Goal: Task Accomplishment & Management: Use online tool/utility

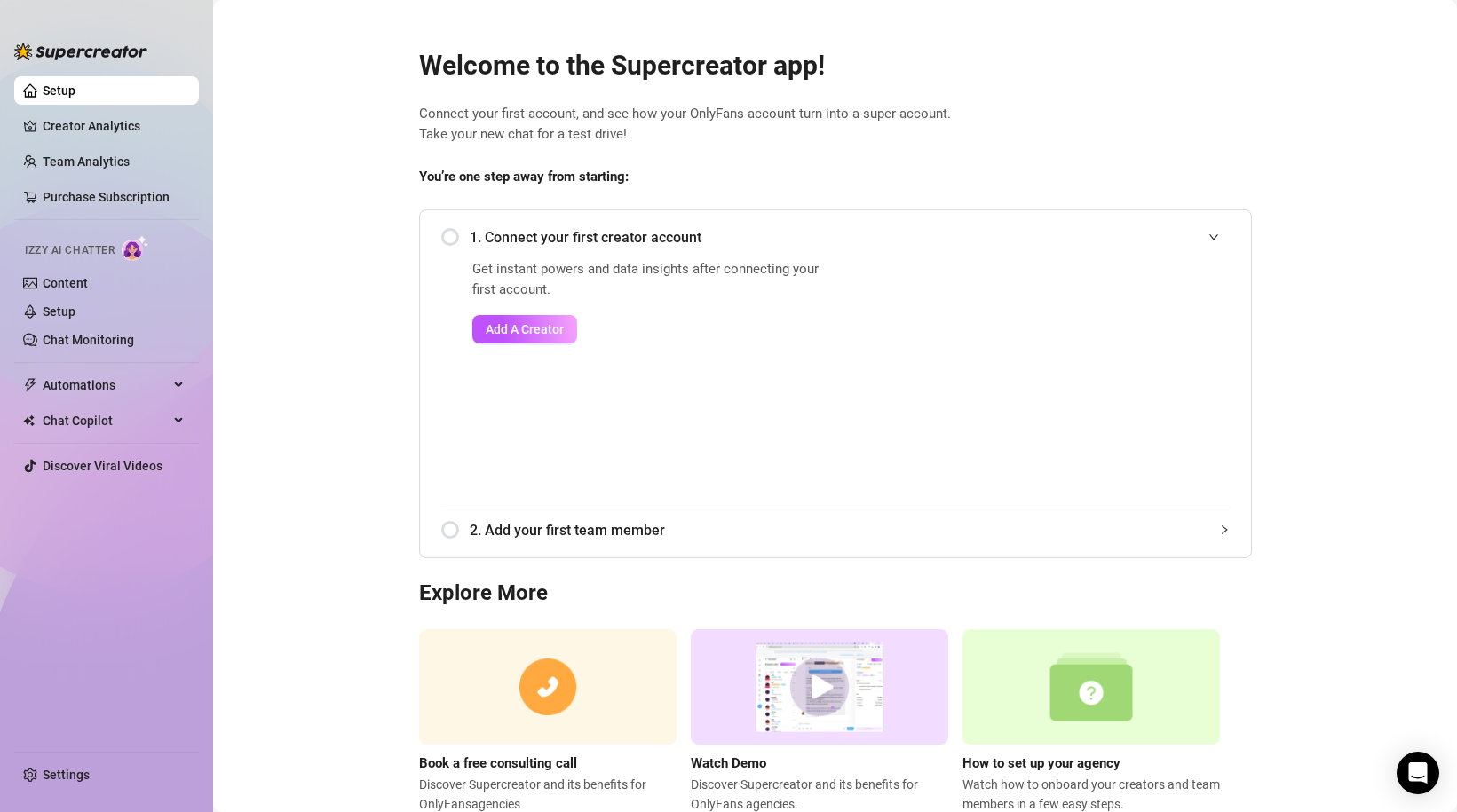
click at [1104, 108] on span "Connect your first account, and see how your OnlyFans account turn into a super…" at bounding box center [835, 124] width 833 height 41
click at [82, 336] on link "Chat Monitoring" at bounding box center [88, 339] width 91 height 14
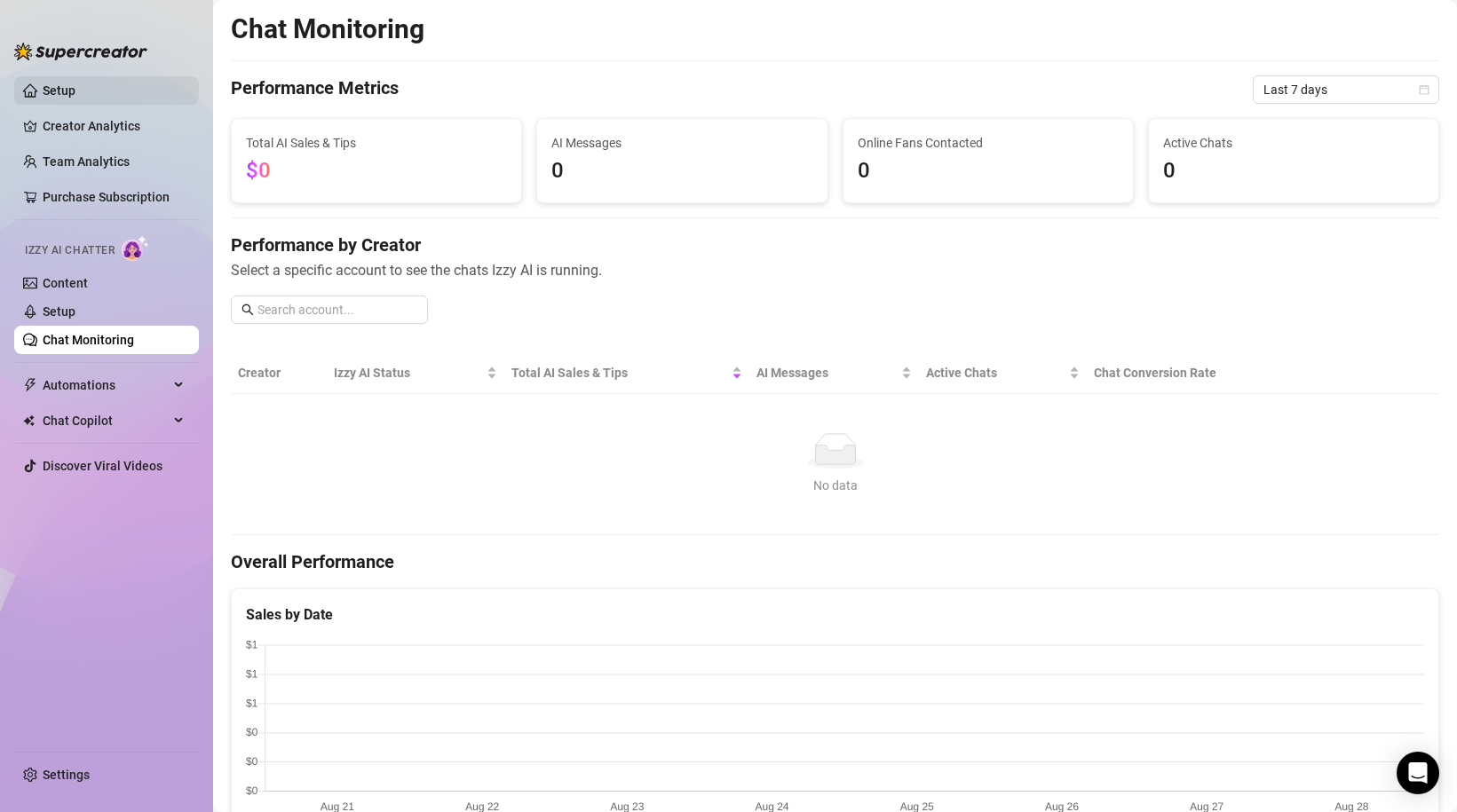
click at [54, 83] on link "Setup" at bounding box center [59, 89] width 33 height 14
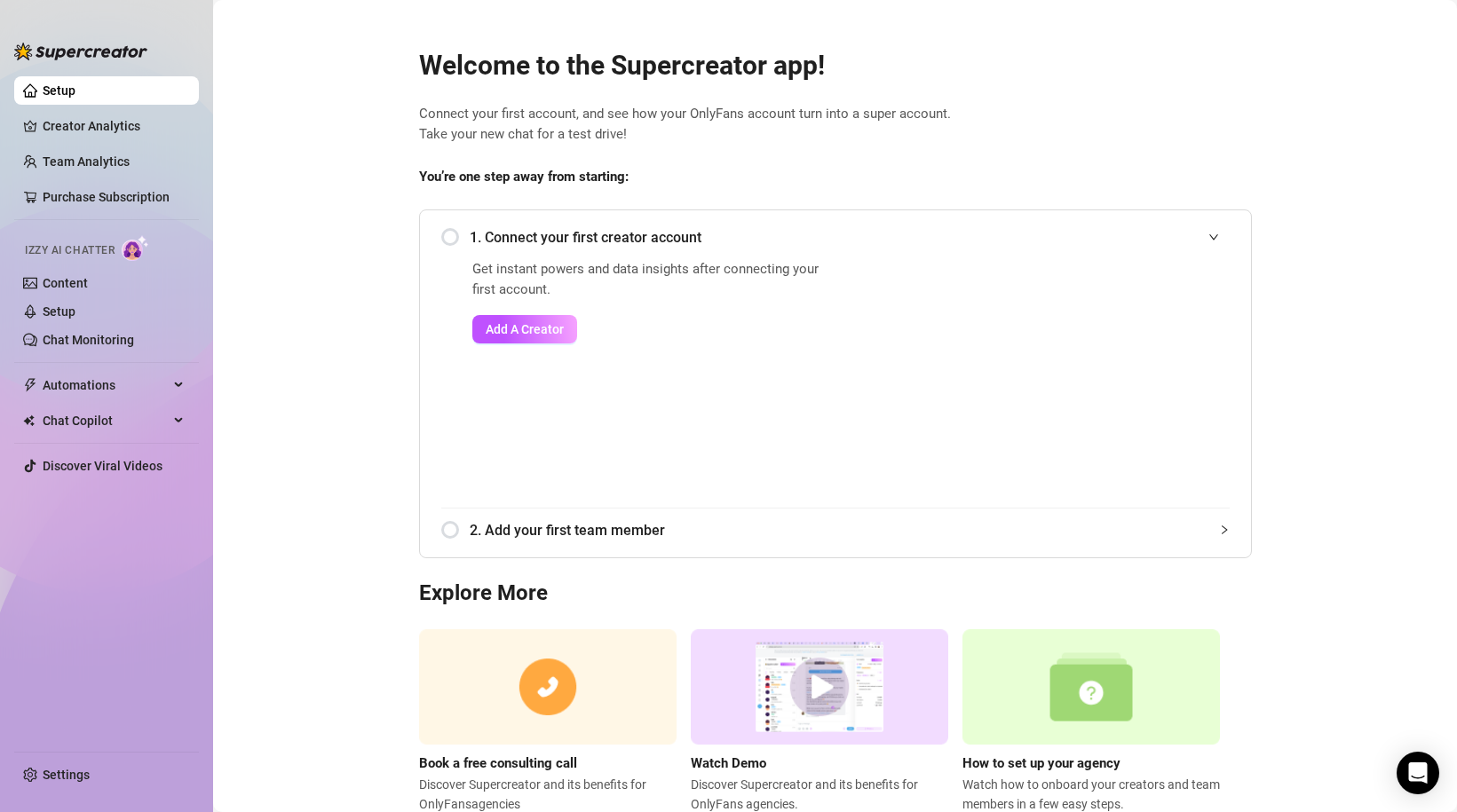
click at [264, 228] on main "Welcome to the Supercreator app! Connect your first account, and see how your O…" at bounding box center [835, 433] width 1244 height 867
click at [510, 322] on button "Add A Creator" at bounding box center [525, 329] width 105 height 29
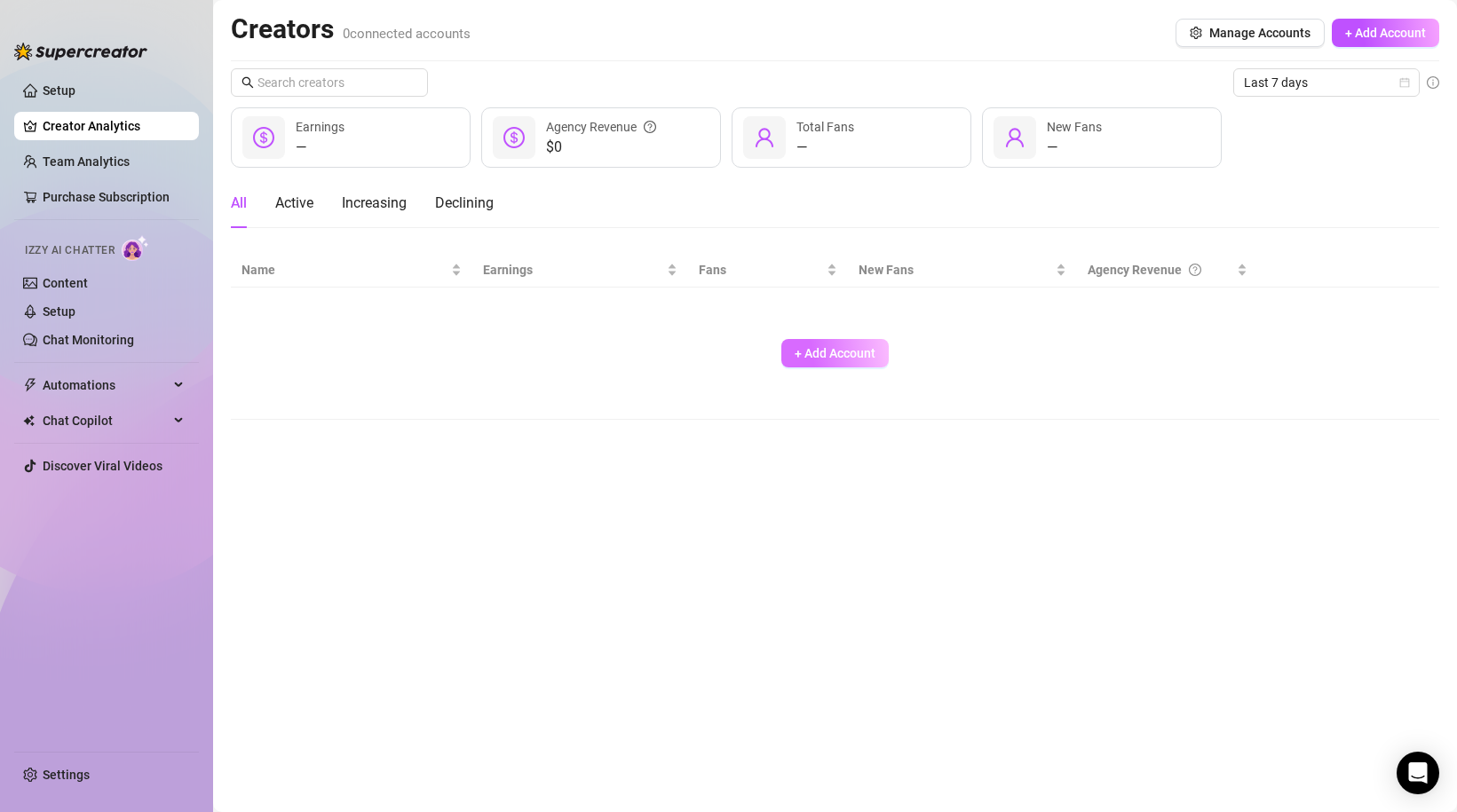
click at [835, 358] on span "+ Add Account" at bounding box center [835, 352] width 81 height 14
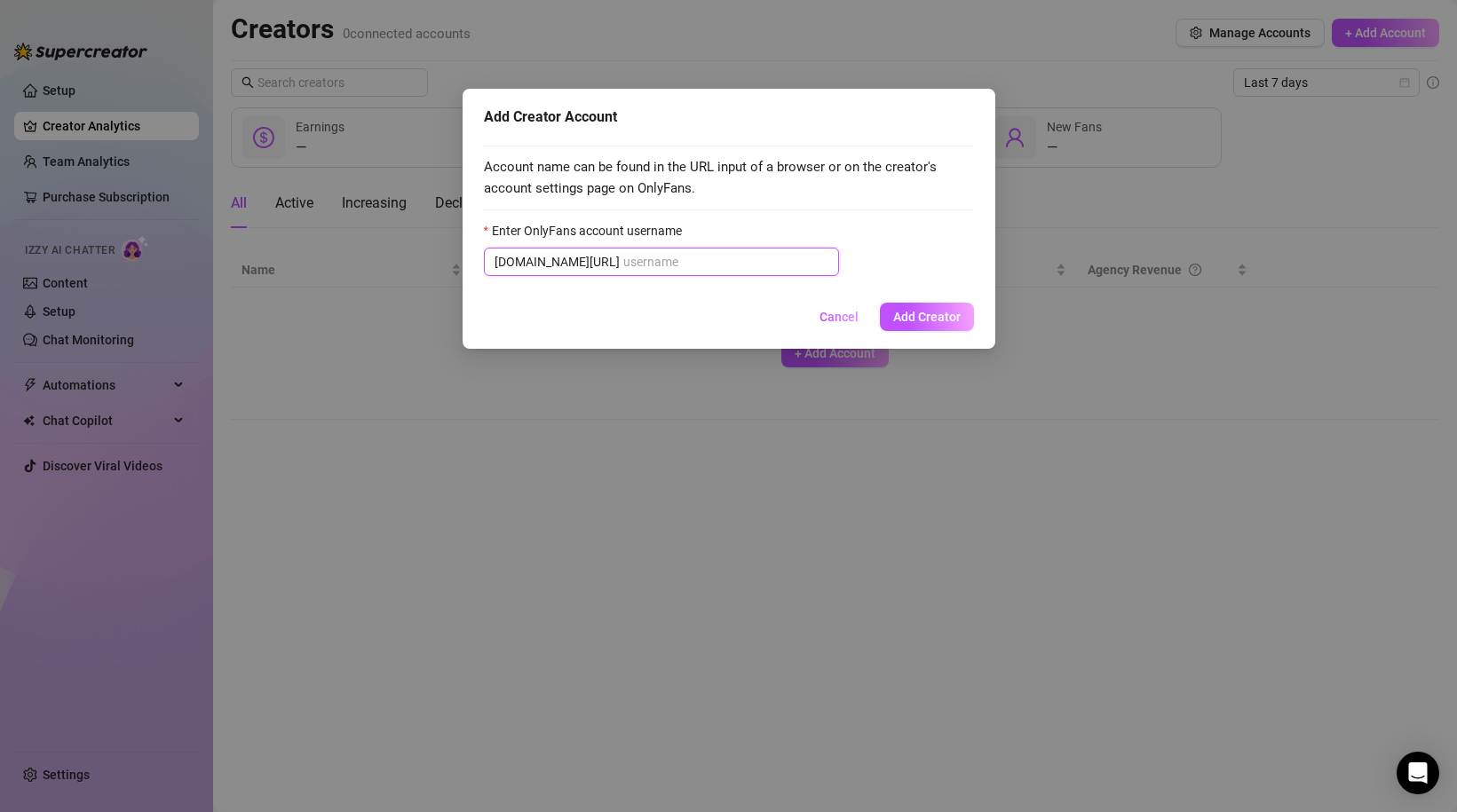
click at [623, 270] on input "Enter OnlyFans account username" at bounding box center [726, 261] width 205 height 19
click at [626, 261] on input "Enter OnlyFans account username" at bounding box center [726, 261] width 205 height 19
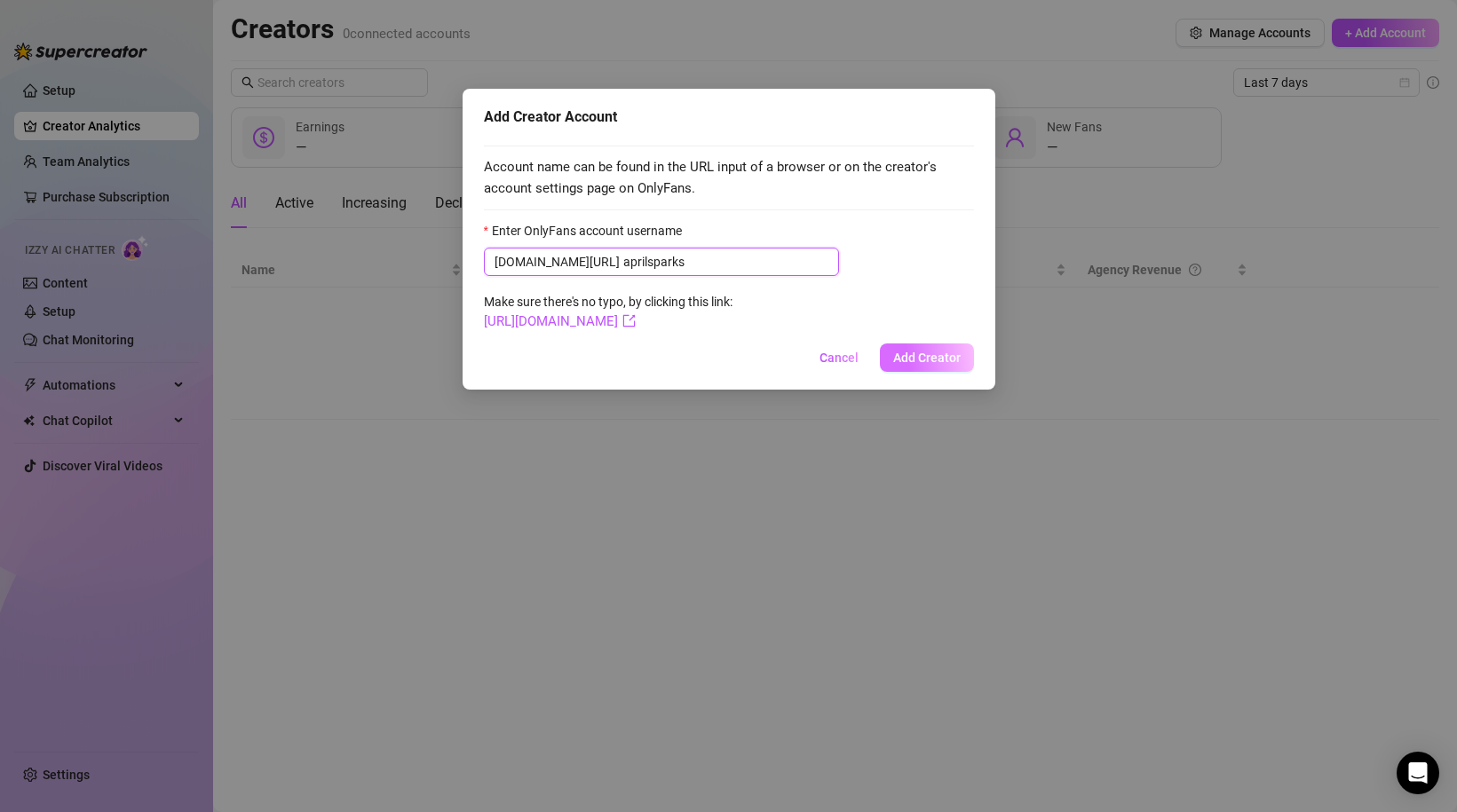
type input "aprilsparks"
click at [940, 362] on span "Add Creator" at bounding box center [927, 357] width 67 height 14
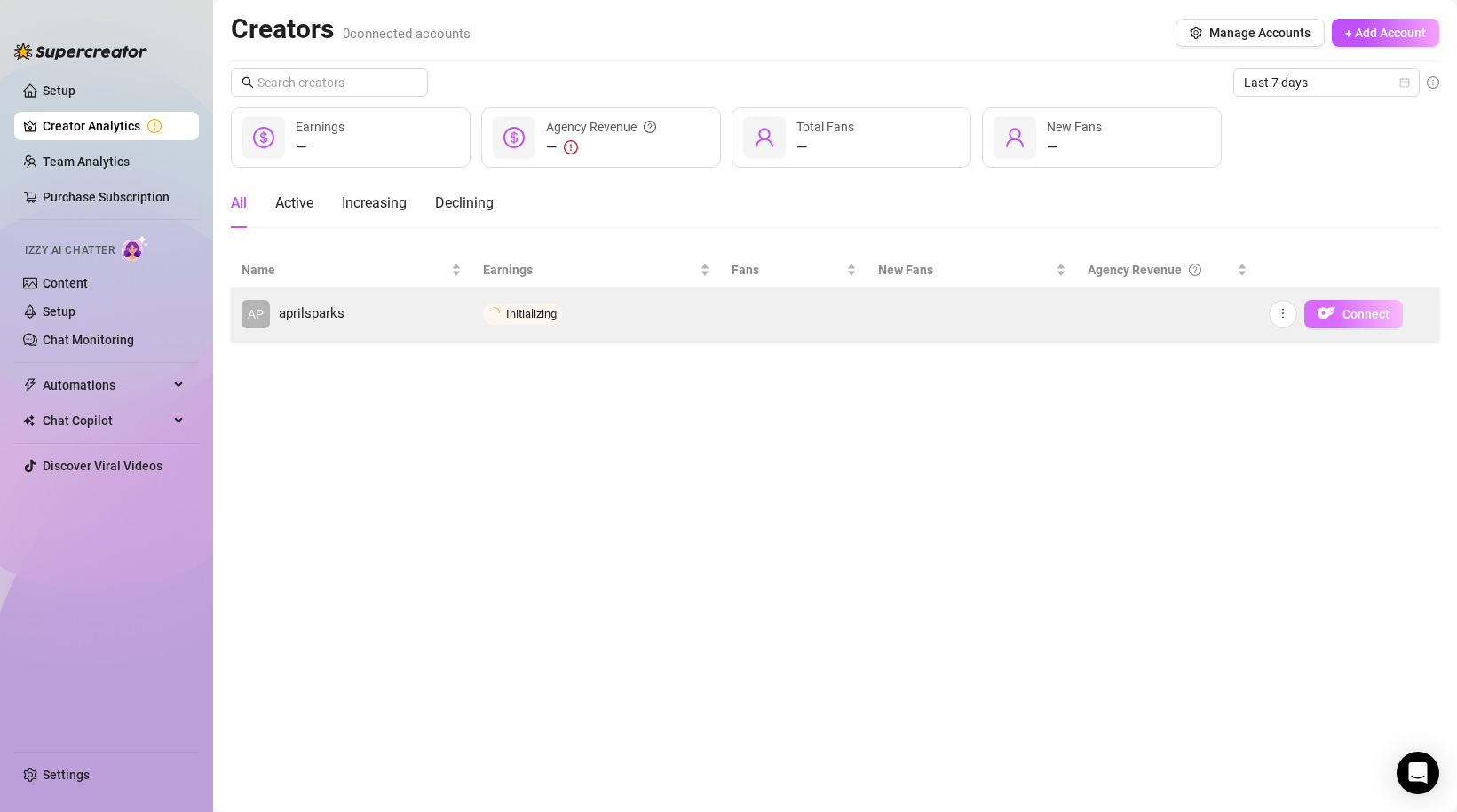
click at [1347, 319] on span "Connect" at bounding box center [1366, 313] width 47 height 14
click at [1353, 313] on span "Connect" at bounding box center [1366, 313] width 47 height 14
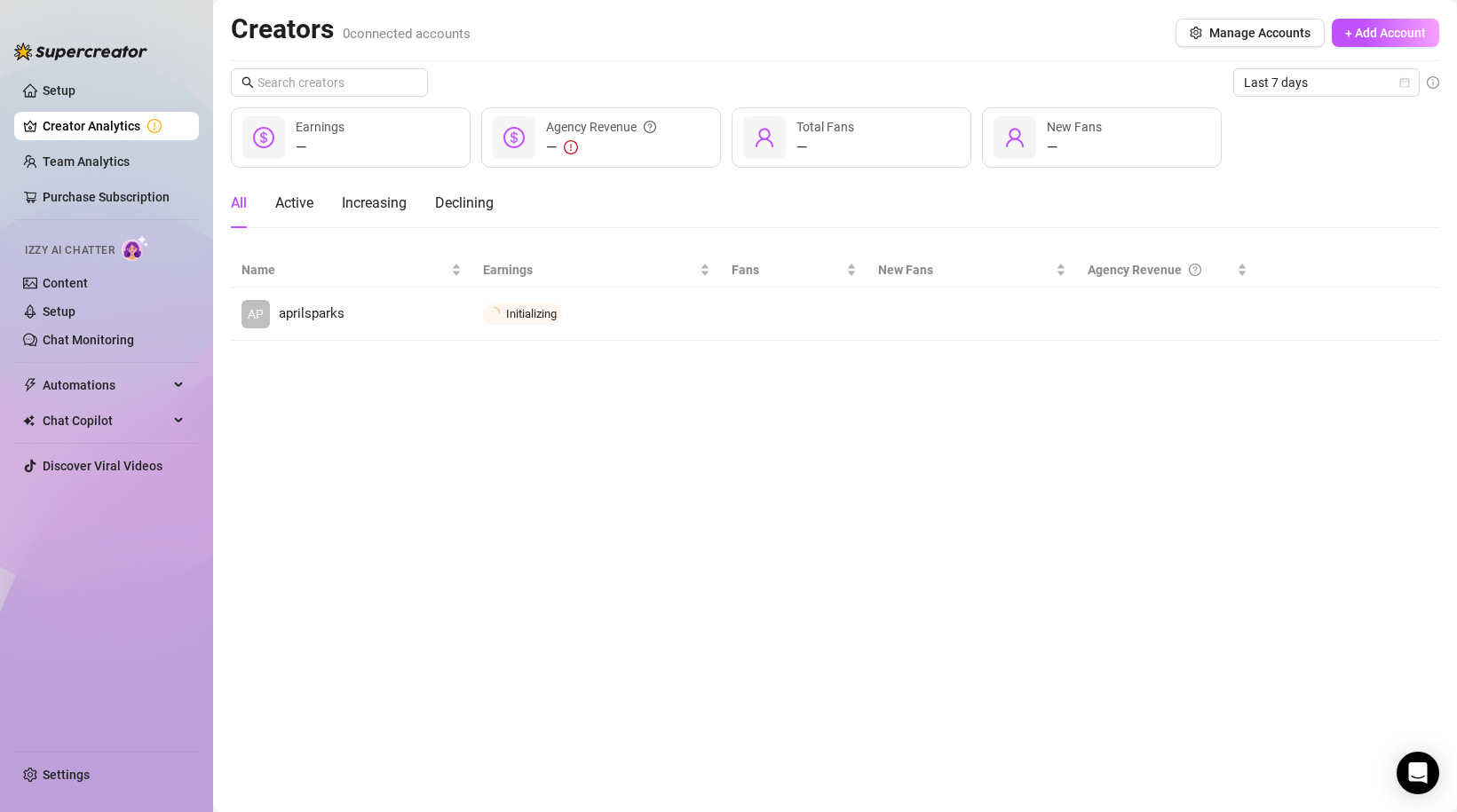
click at [1179, 438] on main "Creators 0 connected accounts Manage Accounts + Add Account Last 7 days — Earni…" at bounding box center [835, 406] width 1244 height 812
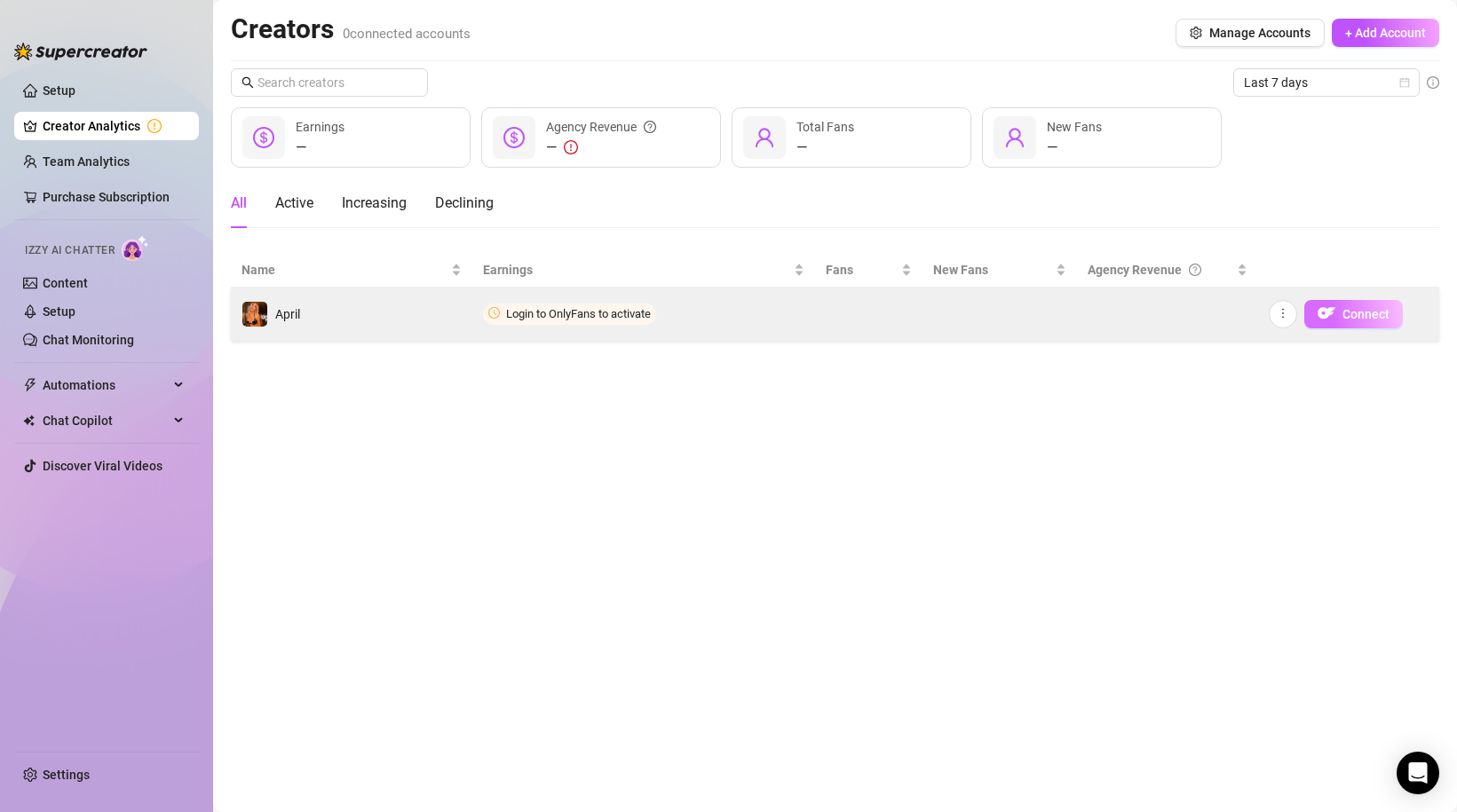
click at [1328, 314] on img "button" at bounding box center [1326, 312] width 18 height 18
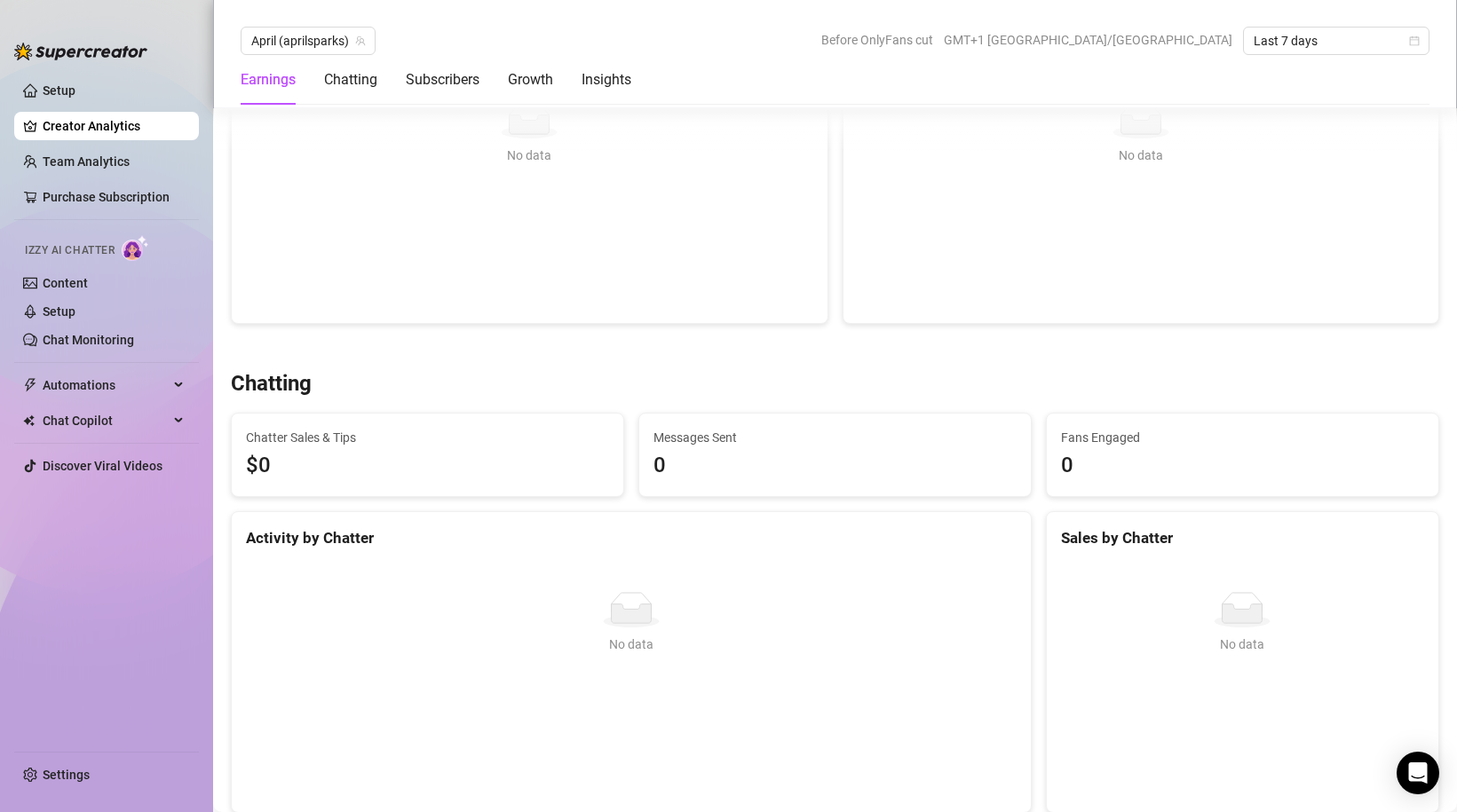
scroll to position [303, 0]
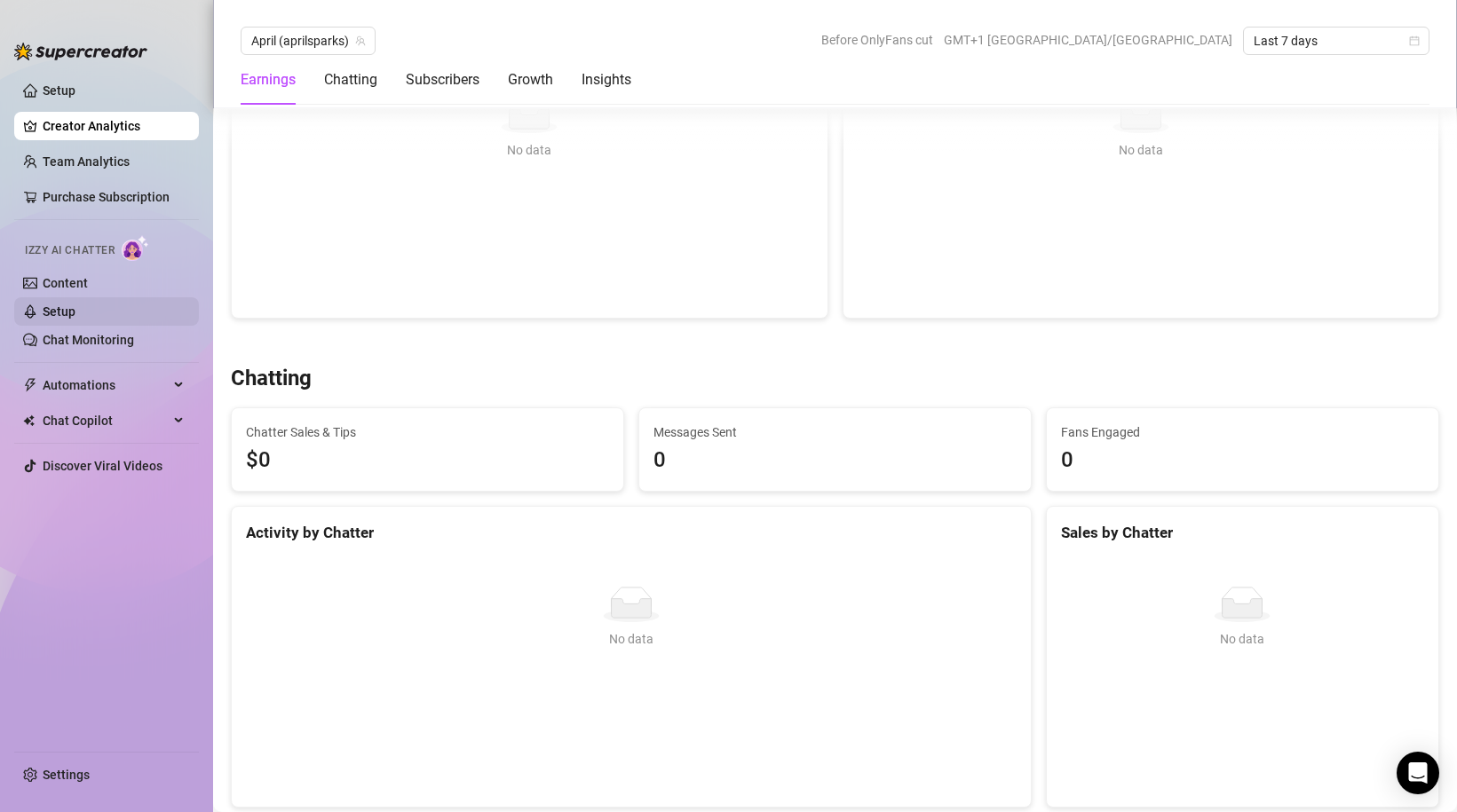
click at [76, 310] on link "Setup" at bounding box center [59, 311] width 33 height 14
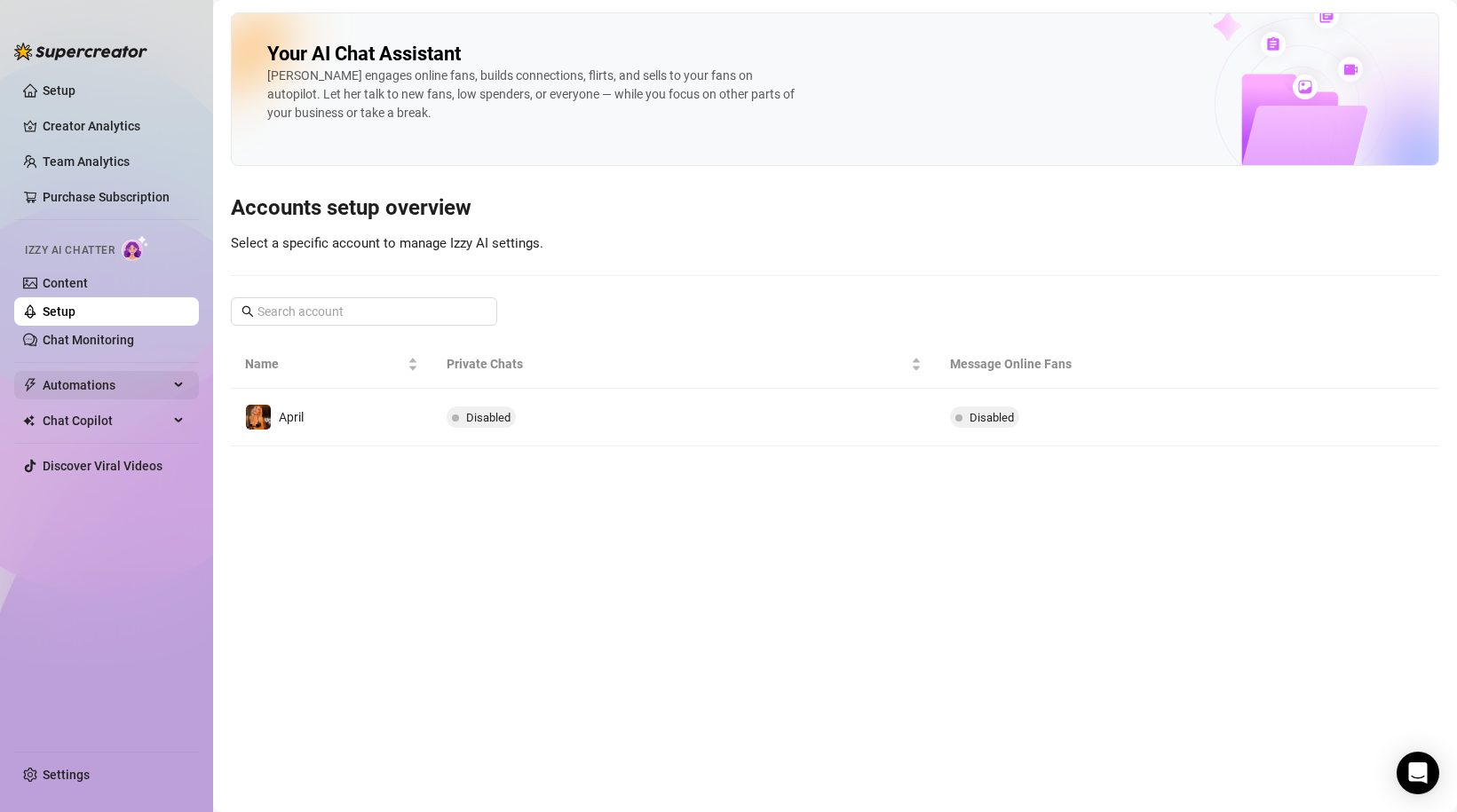
click at [121, 380] on span "Automations" at bounding box center [105, 384] width 126 height 29
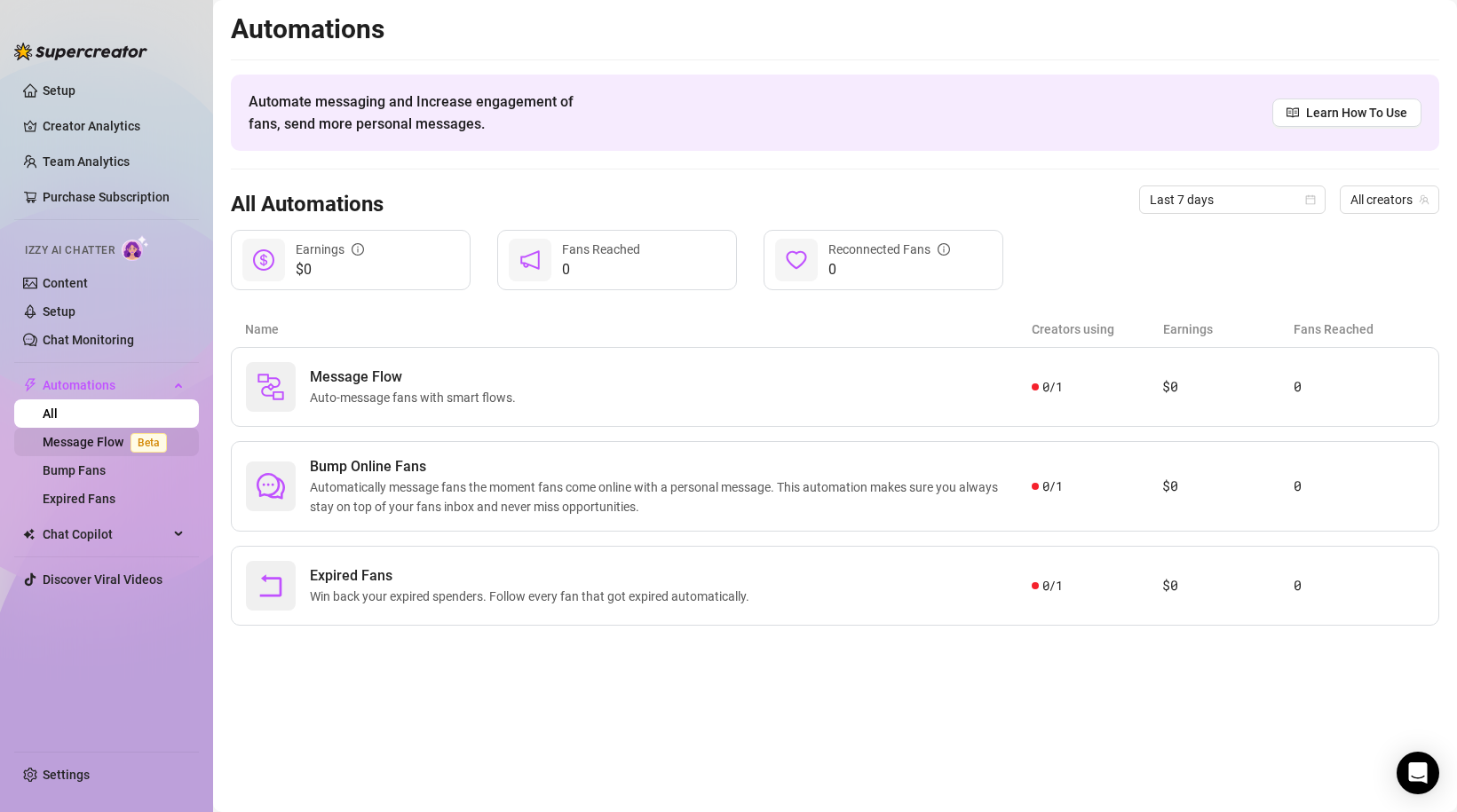
click at [86, 441] on link "Message Flow Beta" at bounding box center [108, 441] width 131 height 14
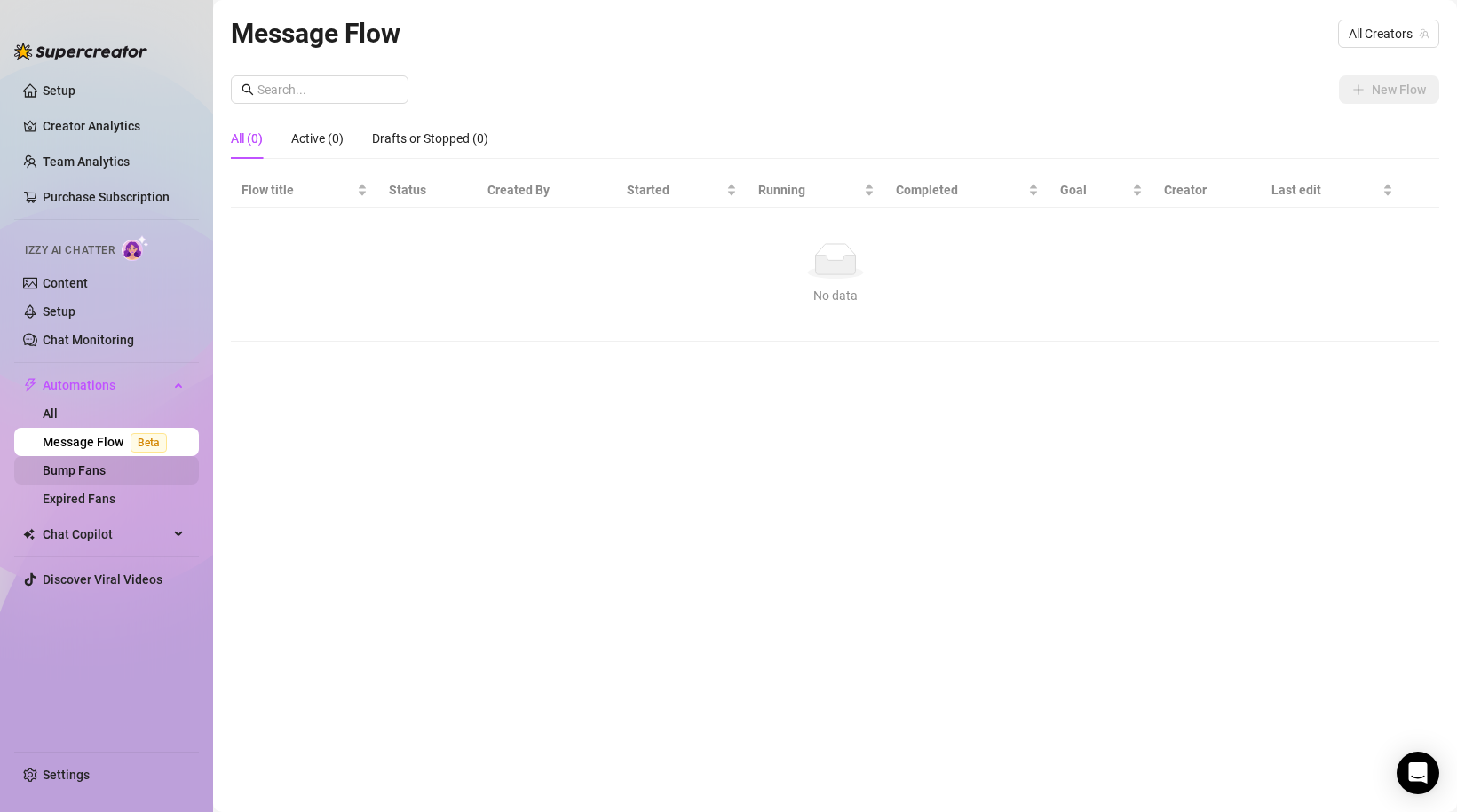
click at [82, 468] on link "Bump Fans" at bounding box center [74, 470] width 63 height 14
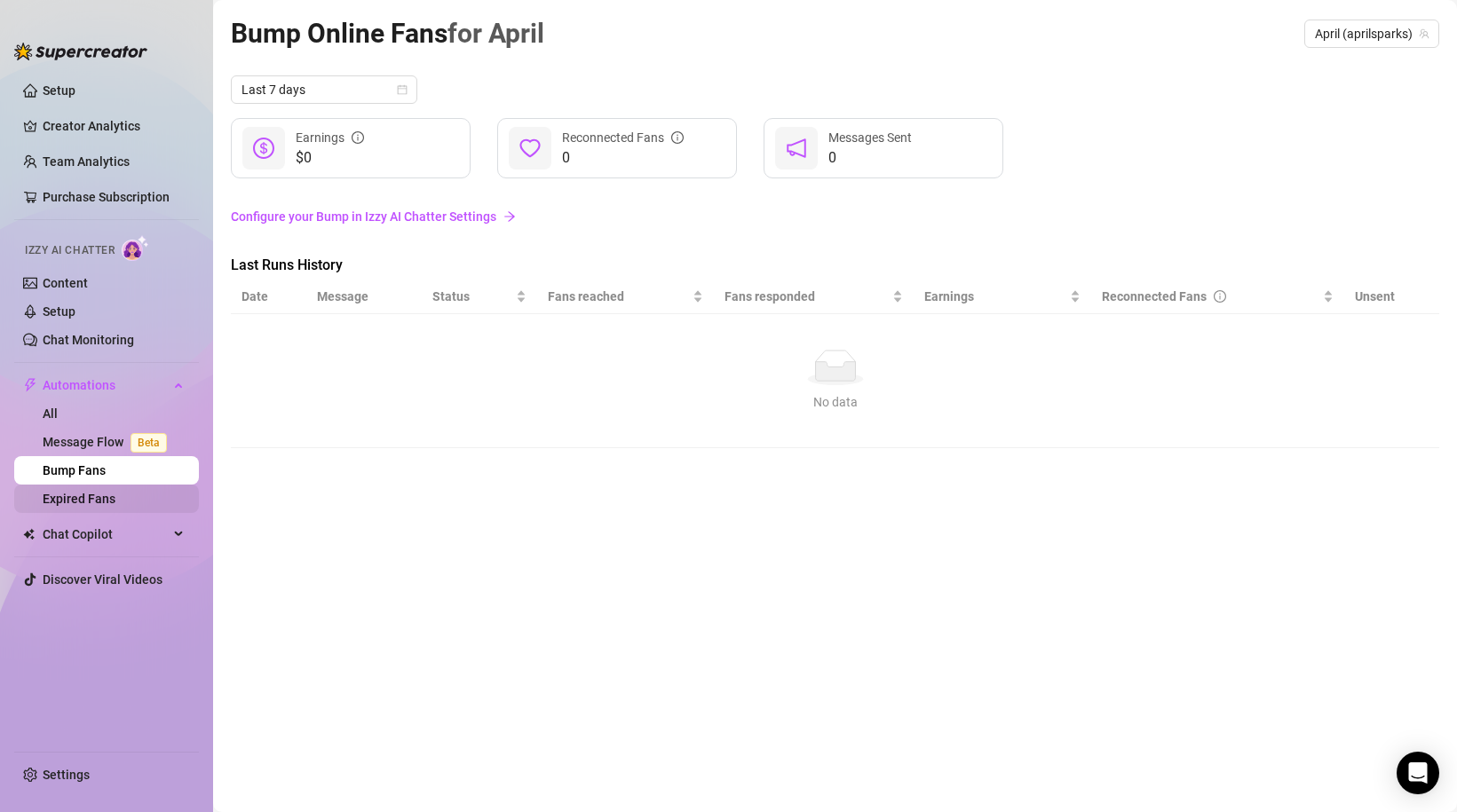
click at [79, 501] on link "Expired Fans" at bounding box center [78, 498] width 73 height 14
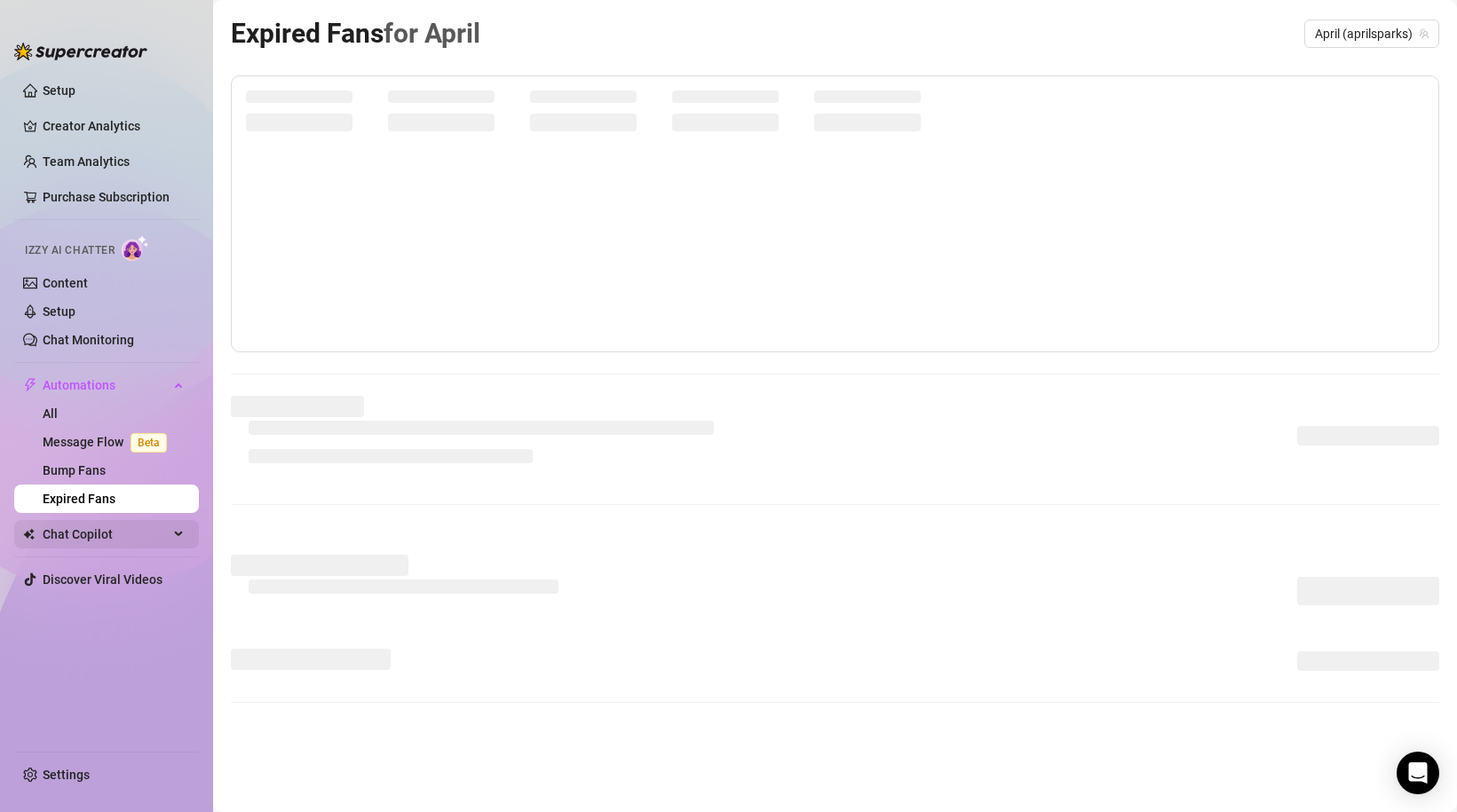
click at [87, 534] on span "Chat Copilot" at bounding box center [105, 534] width 126 height 29
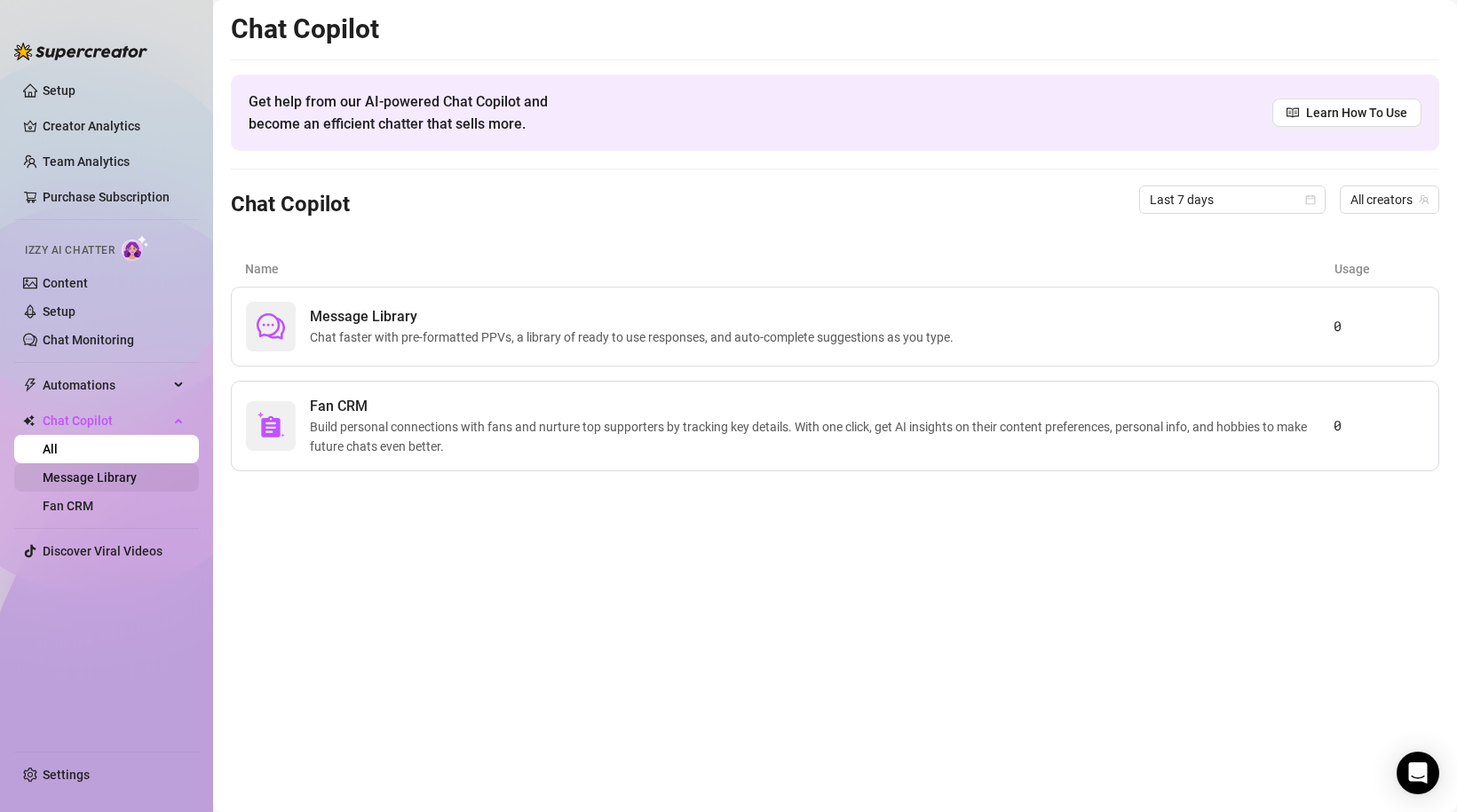
click at [116, 475] on link "Message Library" at bounding box center [89, 477] width 94 height 14
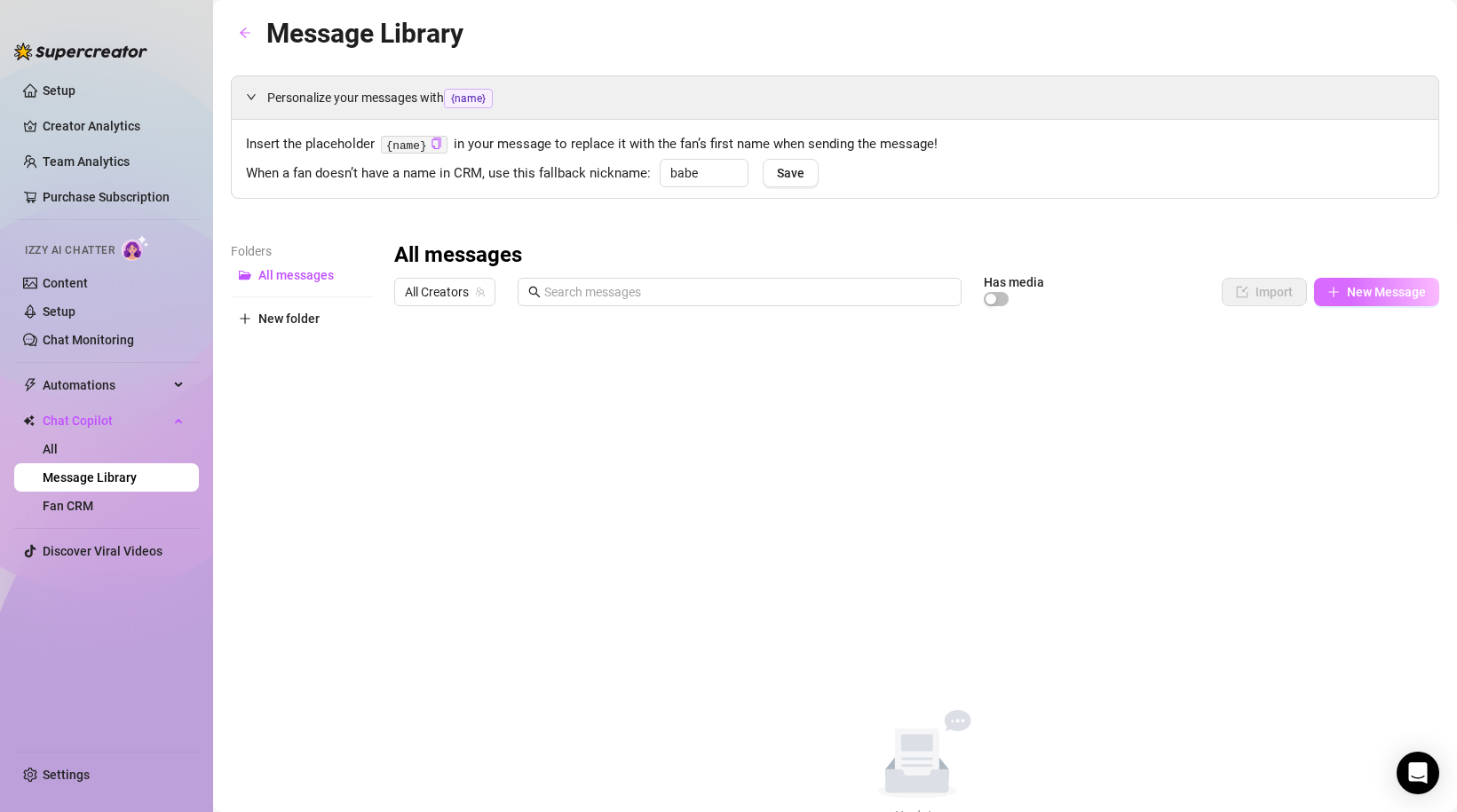
click at [1352, 286] on span "New Message" at bounding box center [1387, 291] width 79 height 14
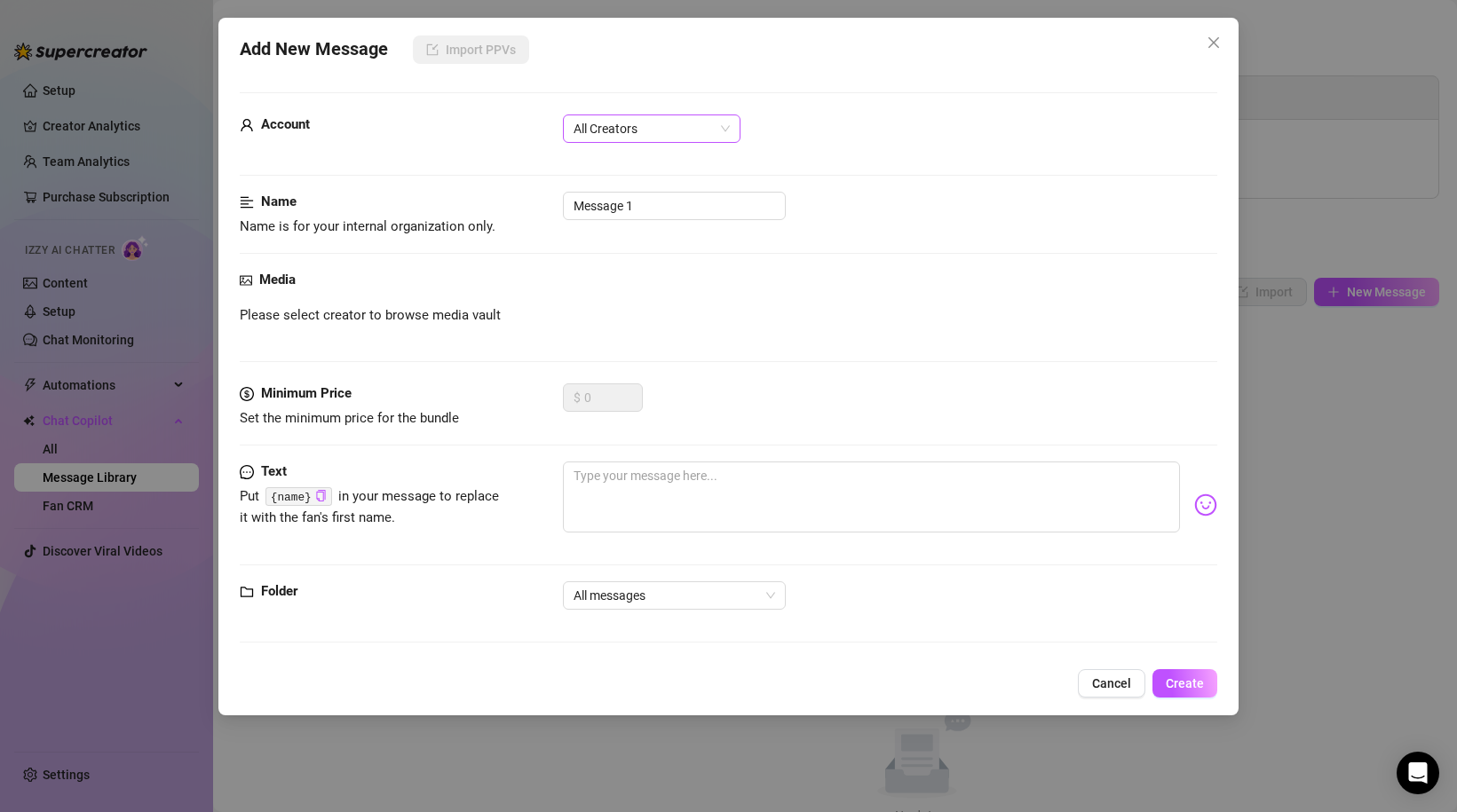
click at [644, 140] on span "All Creators" at bounding box center [651, 128] width 156 height 27
click at [636, 188] on div "April (@aprilsparks)" at bounding box center [652, 192] width 149 height 19
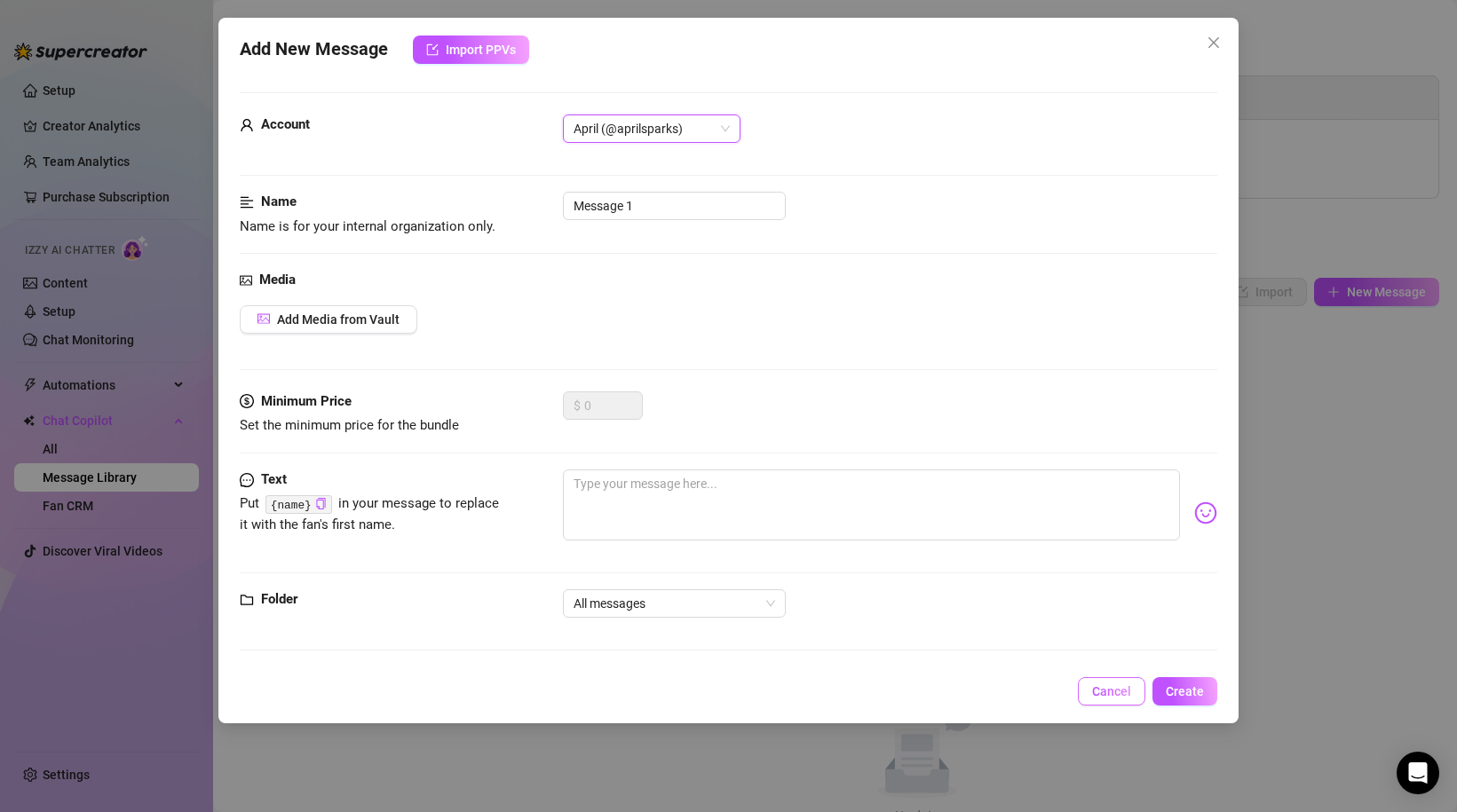
click at [1099, 684] on span "Cancel" at bounding box center [1111, 690] width 39 height 14
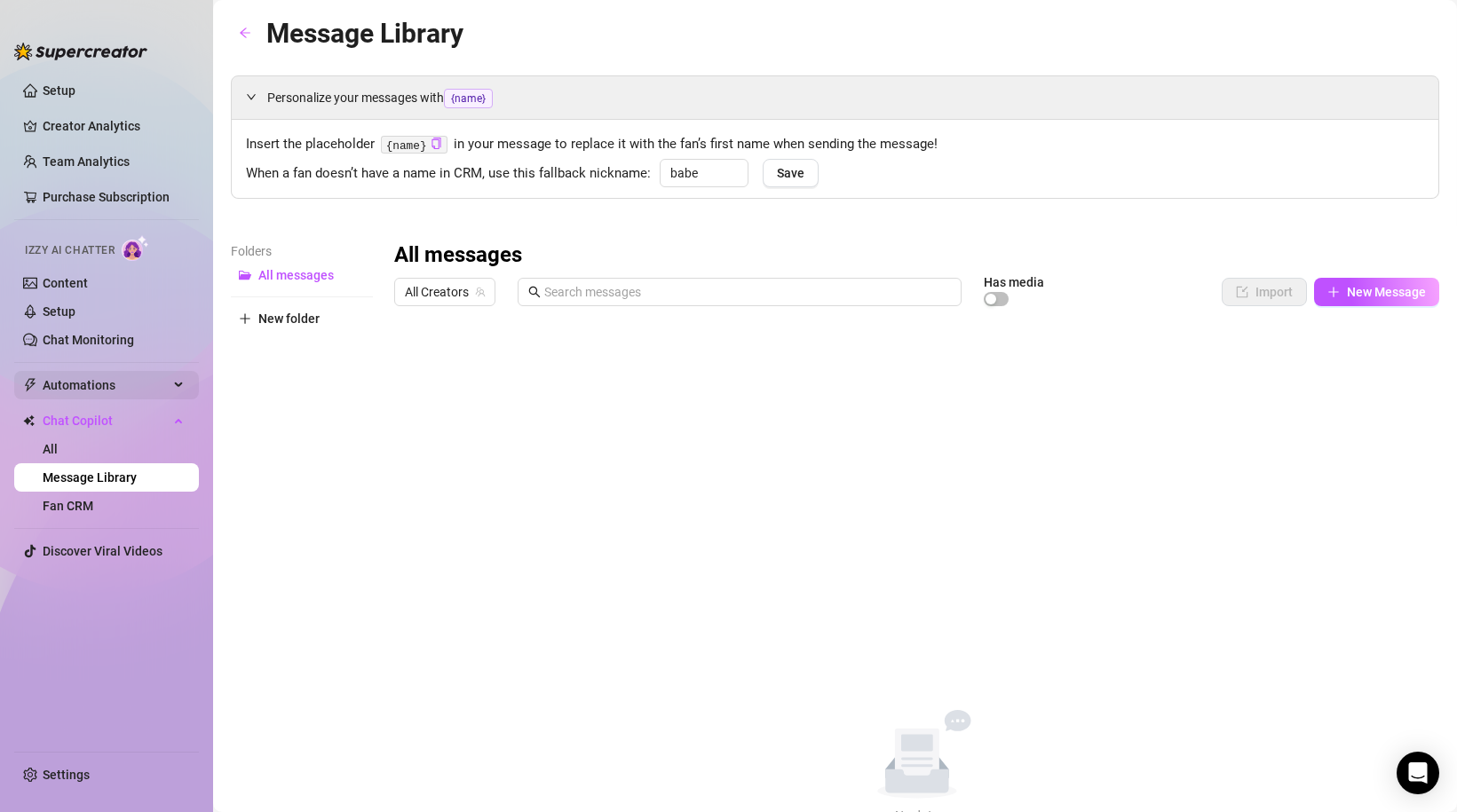
click at [67, 385] on span "Automations" at bounding box center [105, 384] width 126 height 29
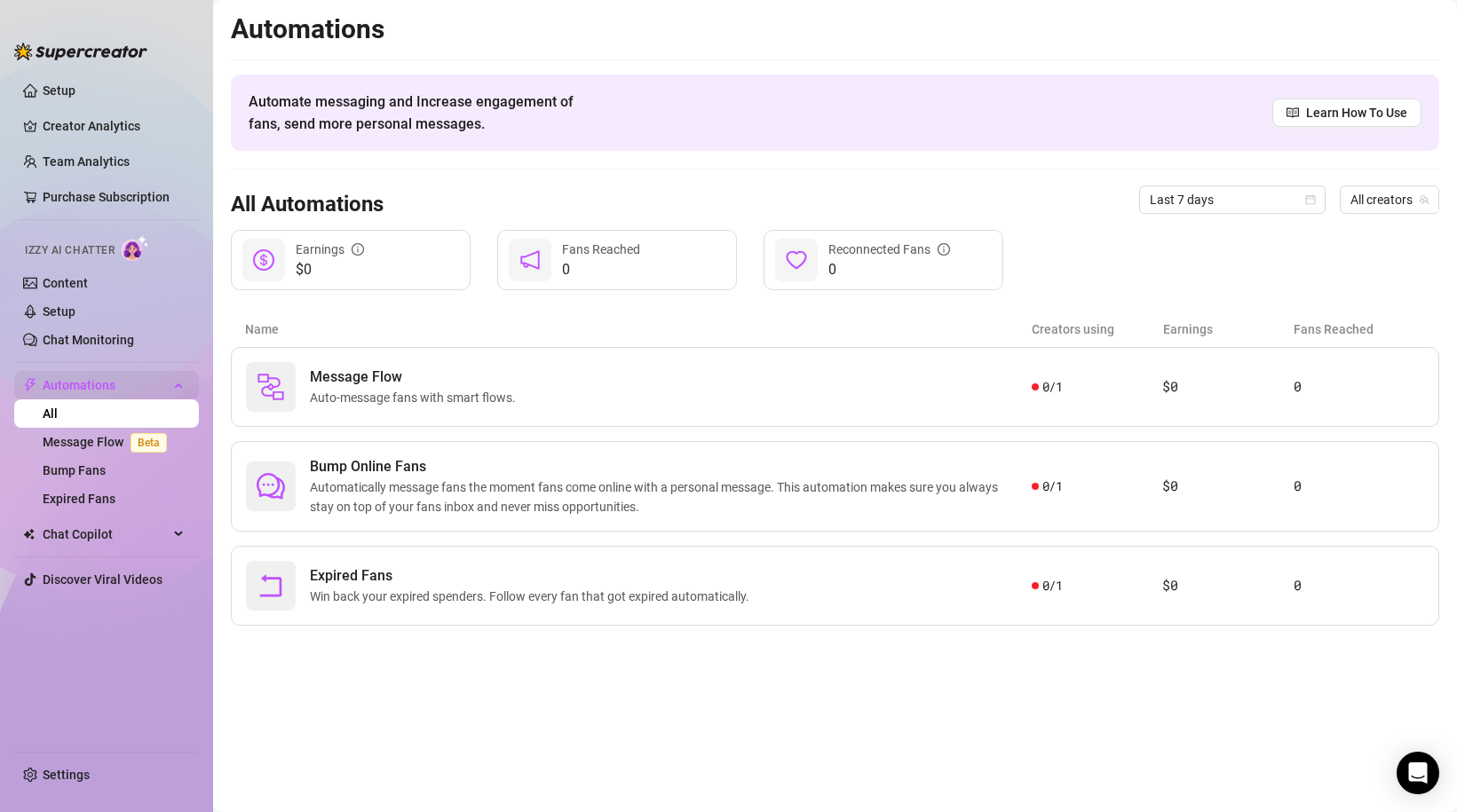
click at [67, 385] on span "Automations" at bounding box center [105, 384] width 126 height 29
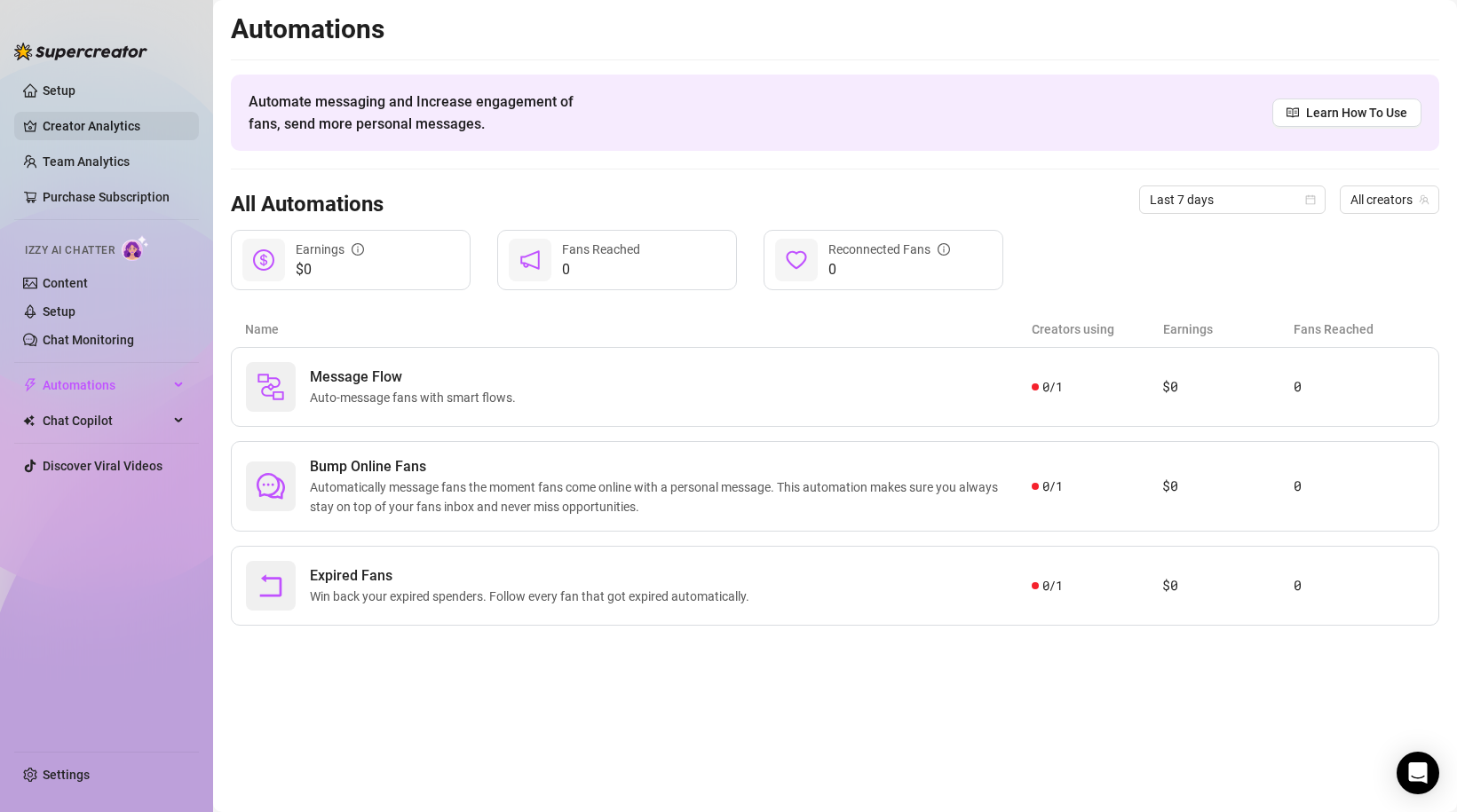
click at [85, 131] on link "Creator Analytics" at bounding box center [113, 125] width 142 height 29
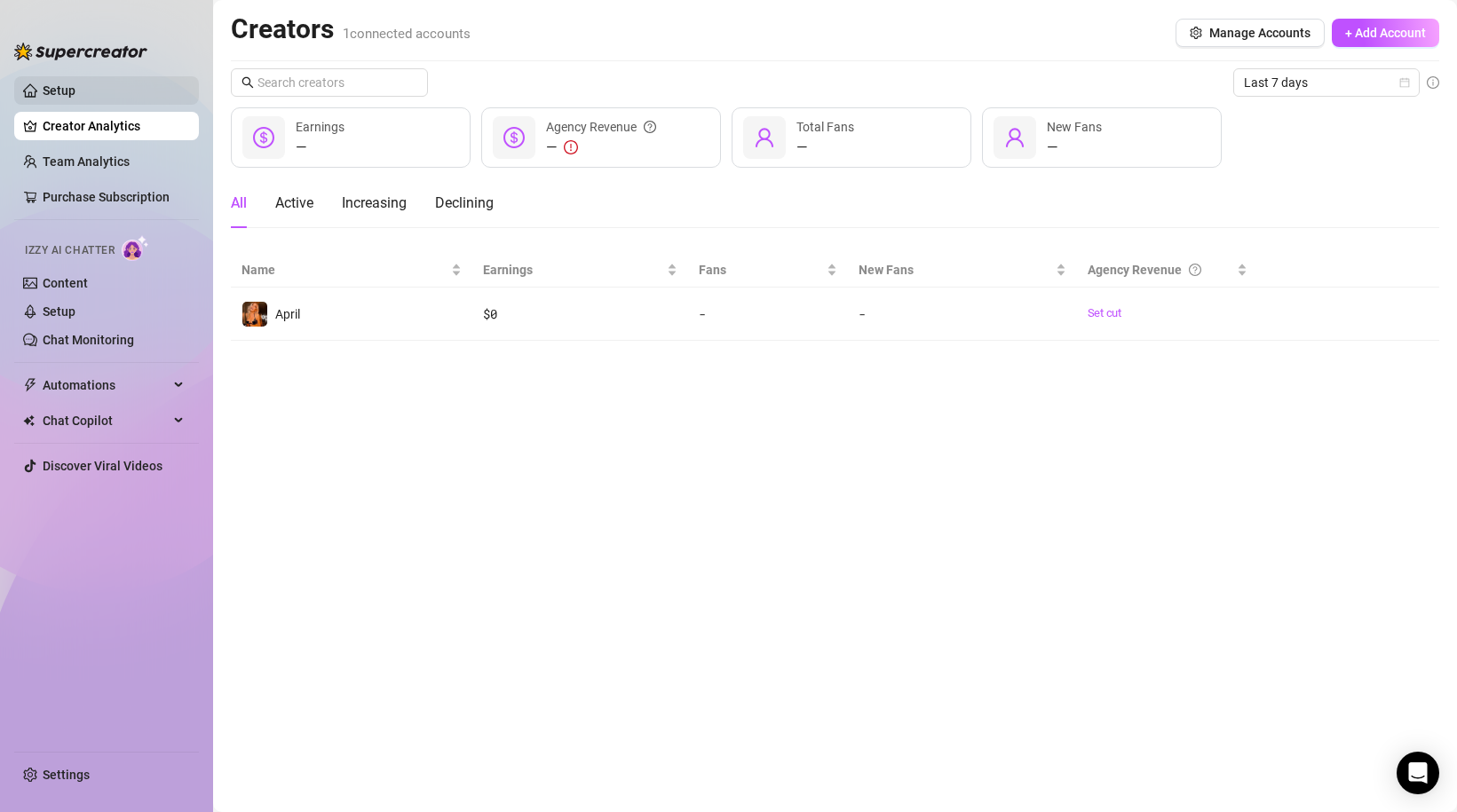
click at [71, 92] on link "Setup" at bounding box center [59, 89] width 33 height 14
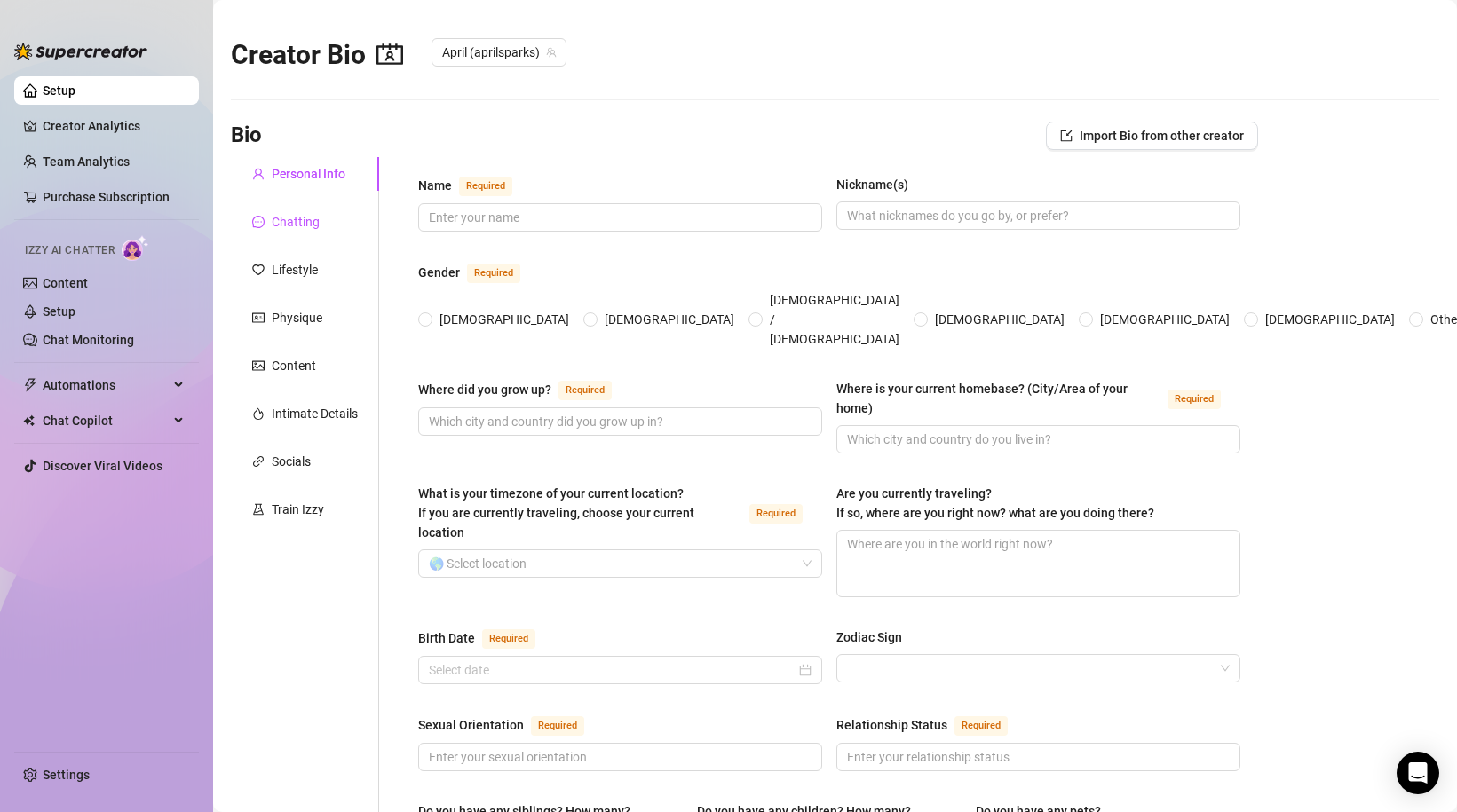
click at [295, 218] on div "Chatting" at bounding box center [296, 221] width 48 height 19
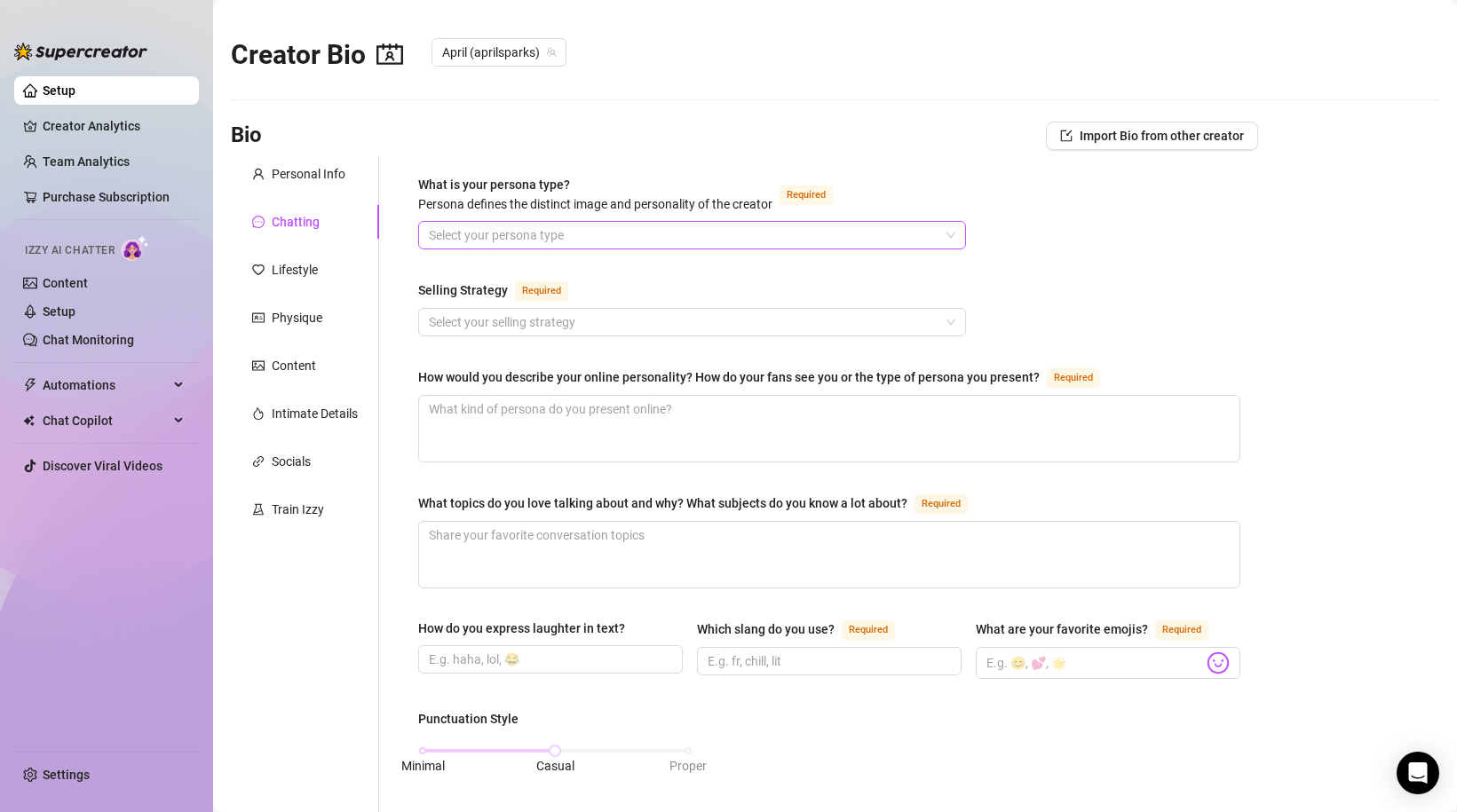
click at [513, 229] on input "What is your persona type? [PERSON_NAME] defines the distinct image and persona…" at bounding box center [684, 235] width 511 height 27
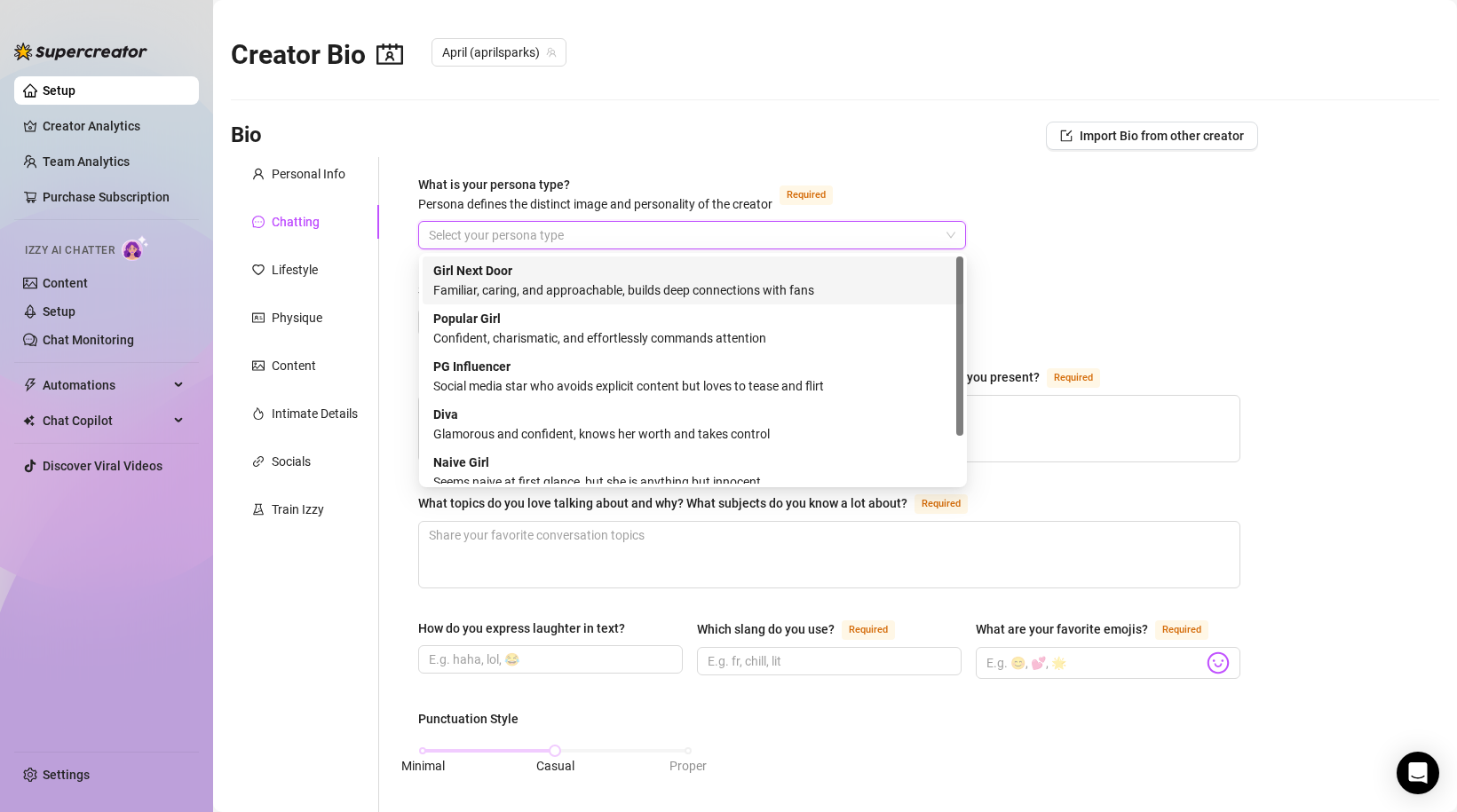
click at [527, 280] on div "Familiar, caring, and approachable, builds deep connections with fans" at bounding box center [693, 289] width 519 height 19
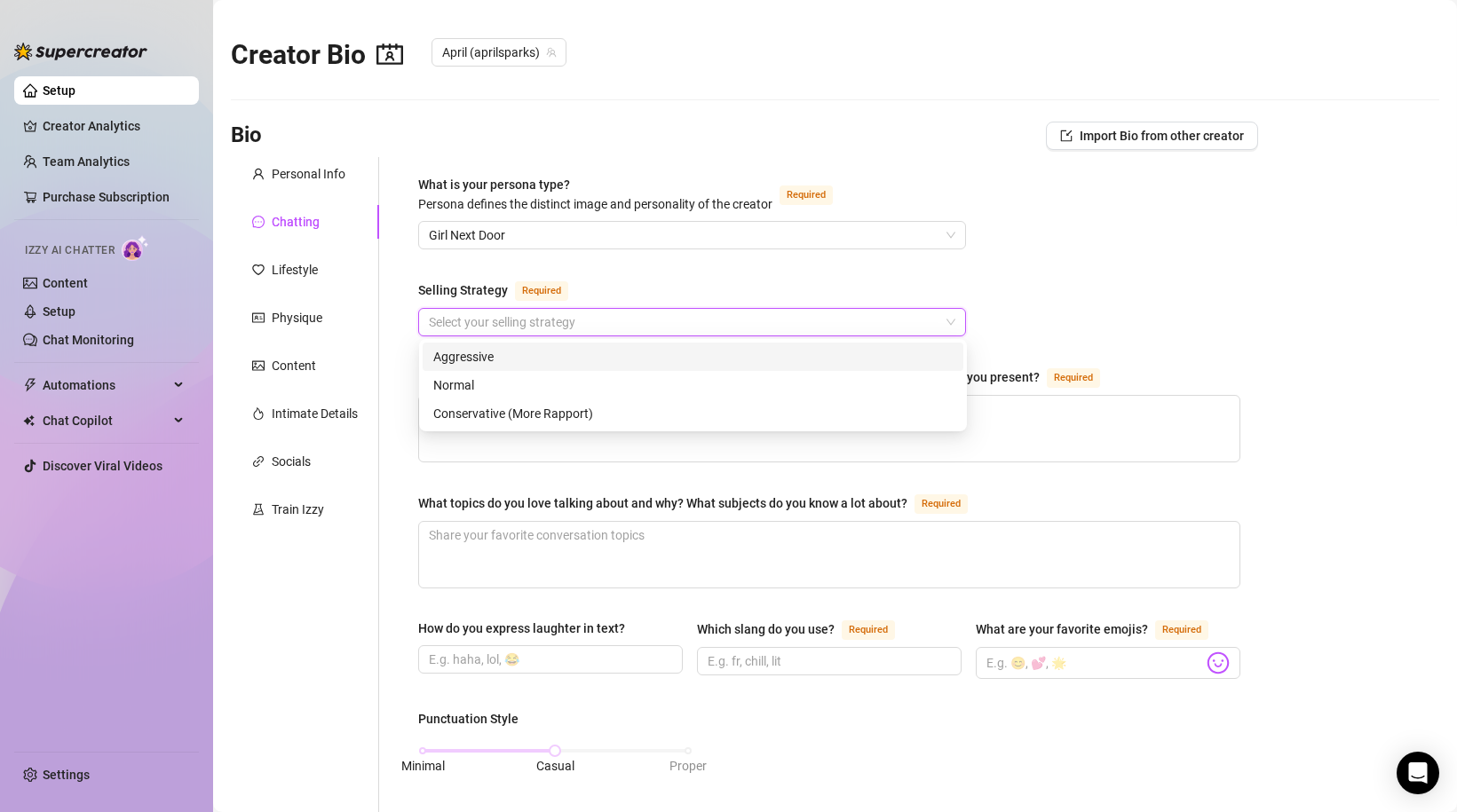
click at [500, 323] on input "Selling Strategy Required" at bounding box center [684, 322] width 511 height 27
click at [479, 388] on div "Normal" at bounding box center [693, 384] width 519 height 19
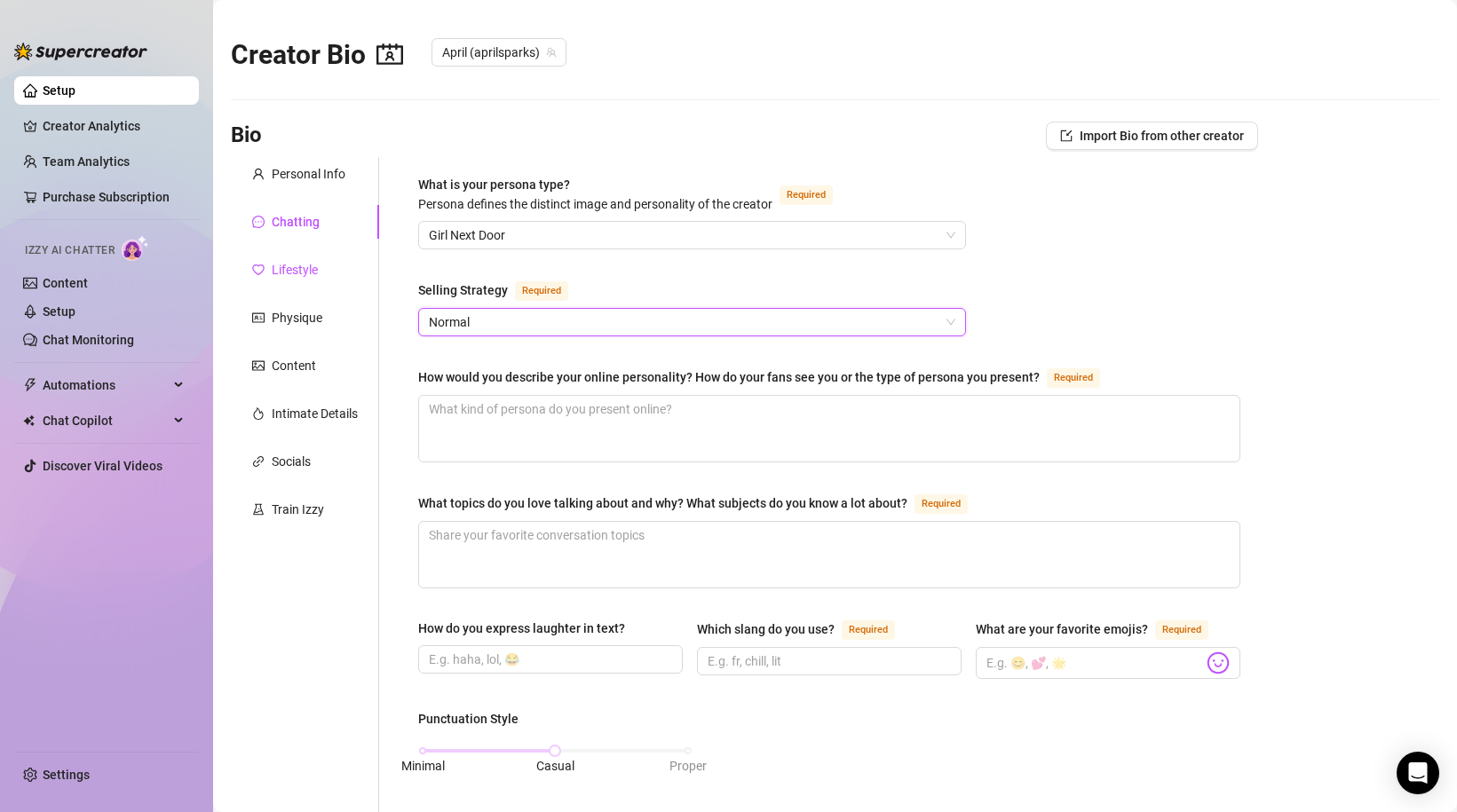
click at [317, 272] on div "Lifestyle" at bounding box center [295, 269] width 46 height 19
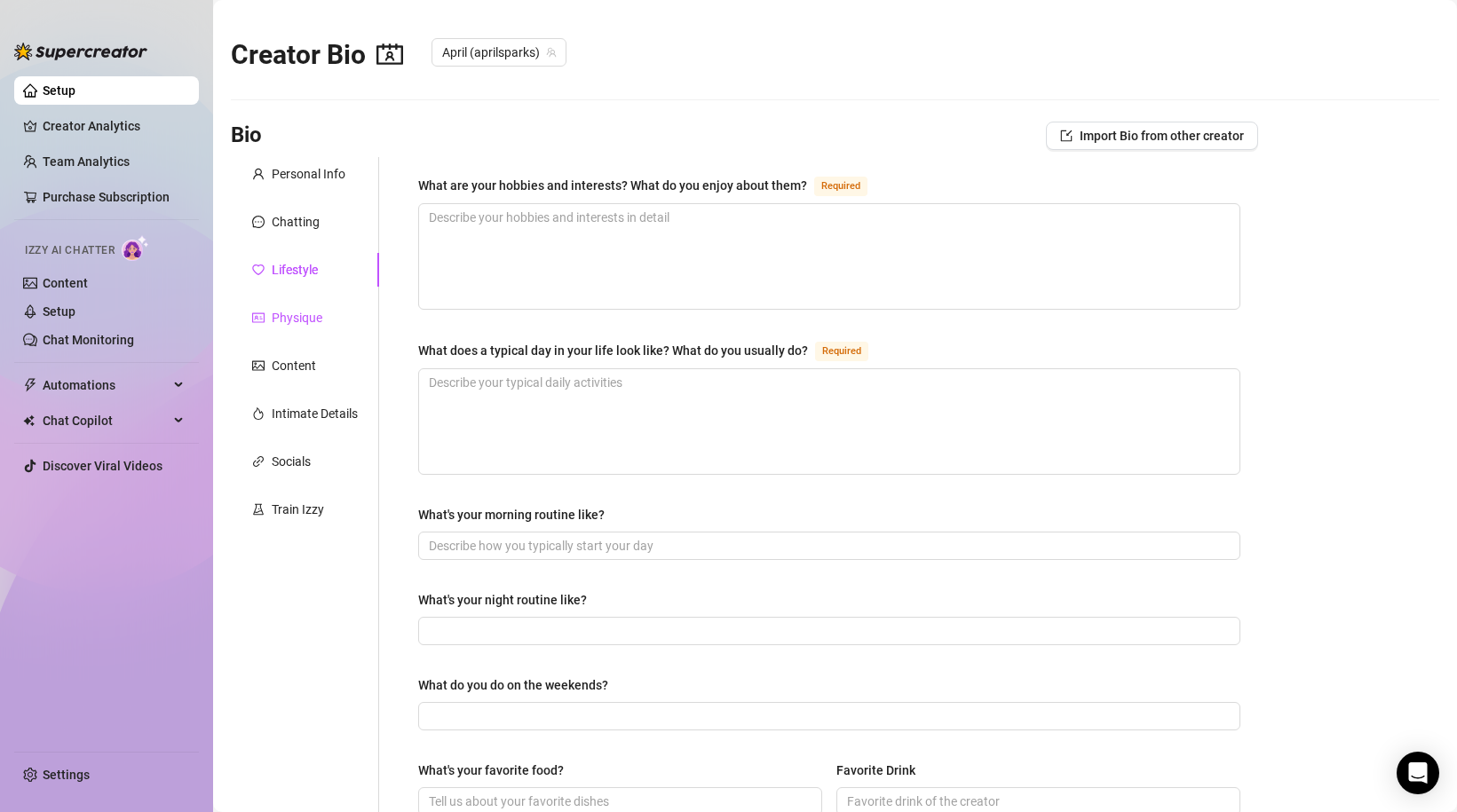
click at [306, 311] on div "Physique" at bounding box center [297, 317] width 51 height 19
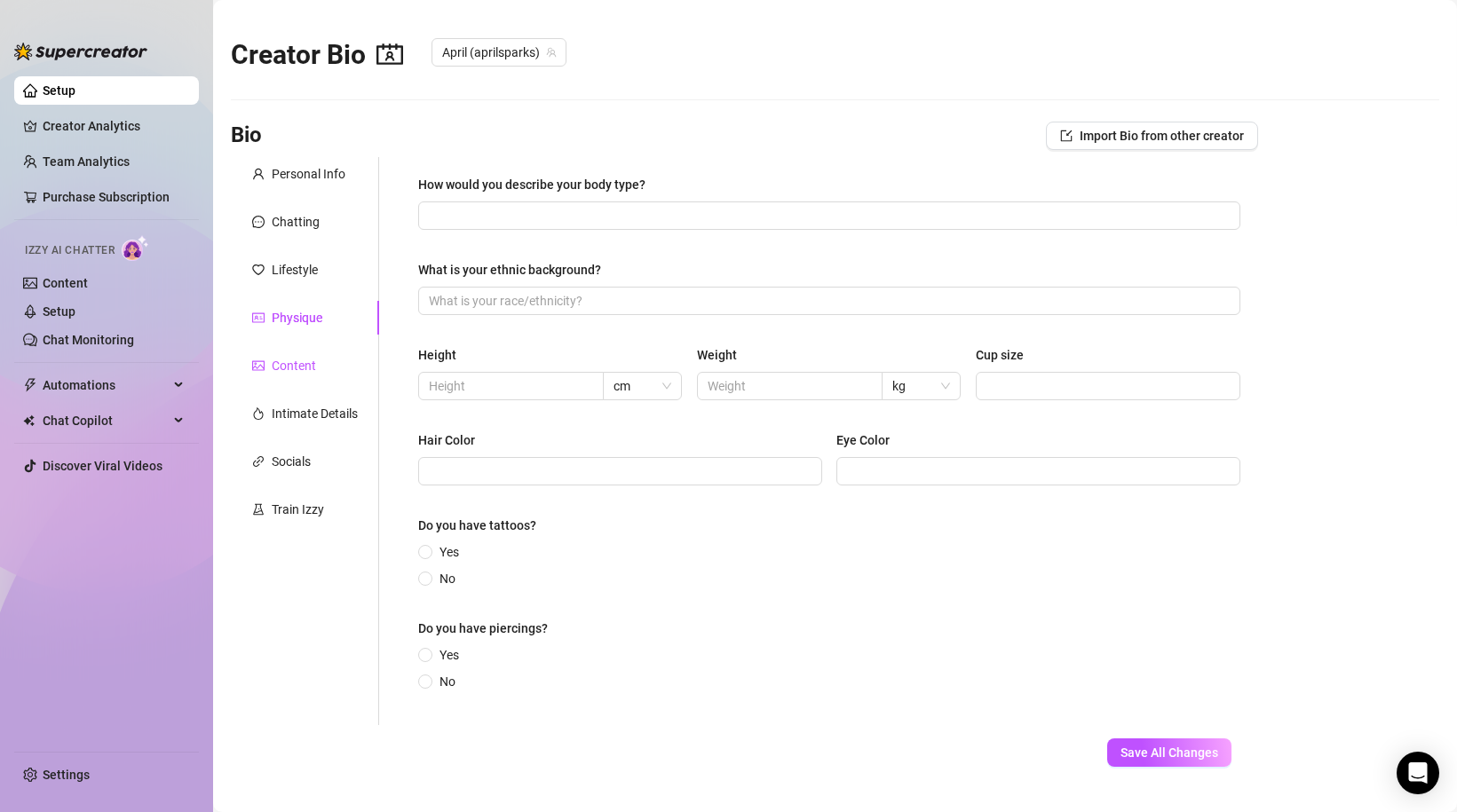
click at [294, 369] on div "Content" at bounding box center [294, 365] width 44 height 19
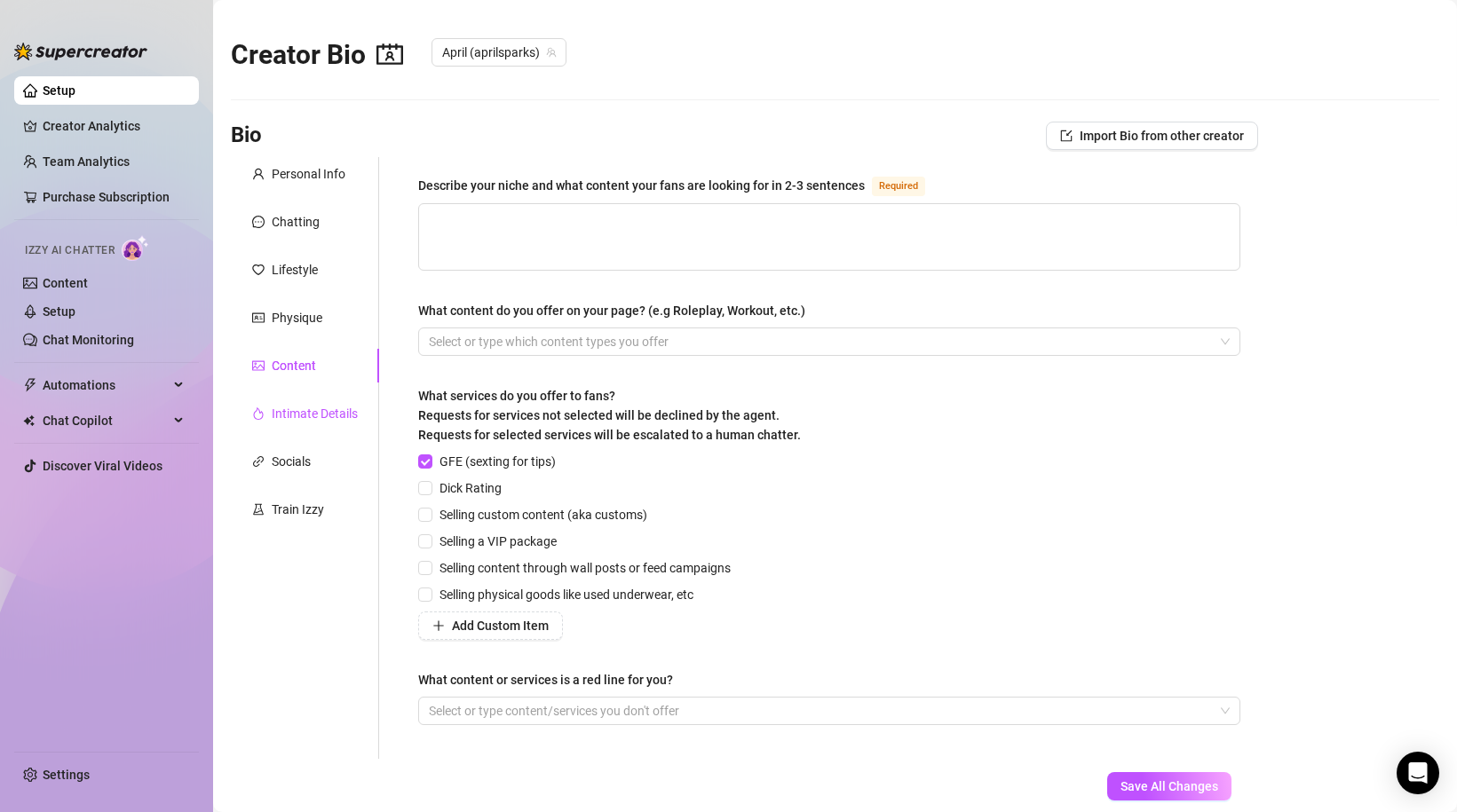
click at [294, 417] on div "Intimate Details" at bounding box center [314, 413] width 86 height 19
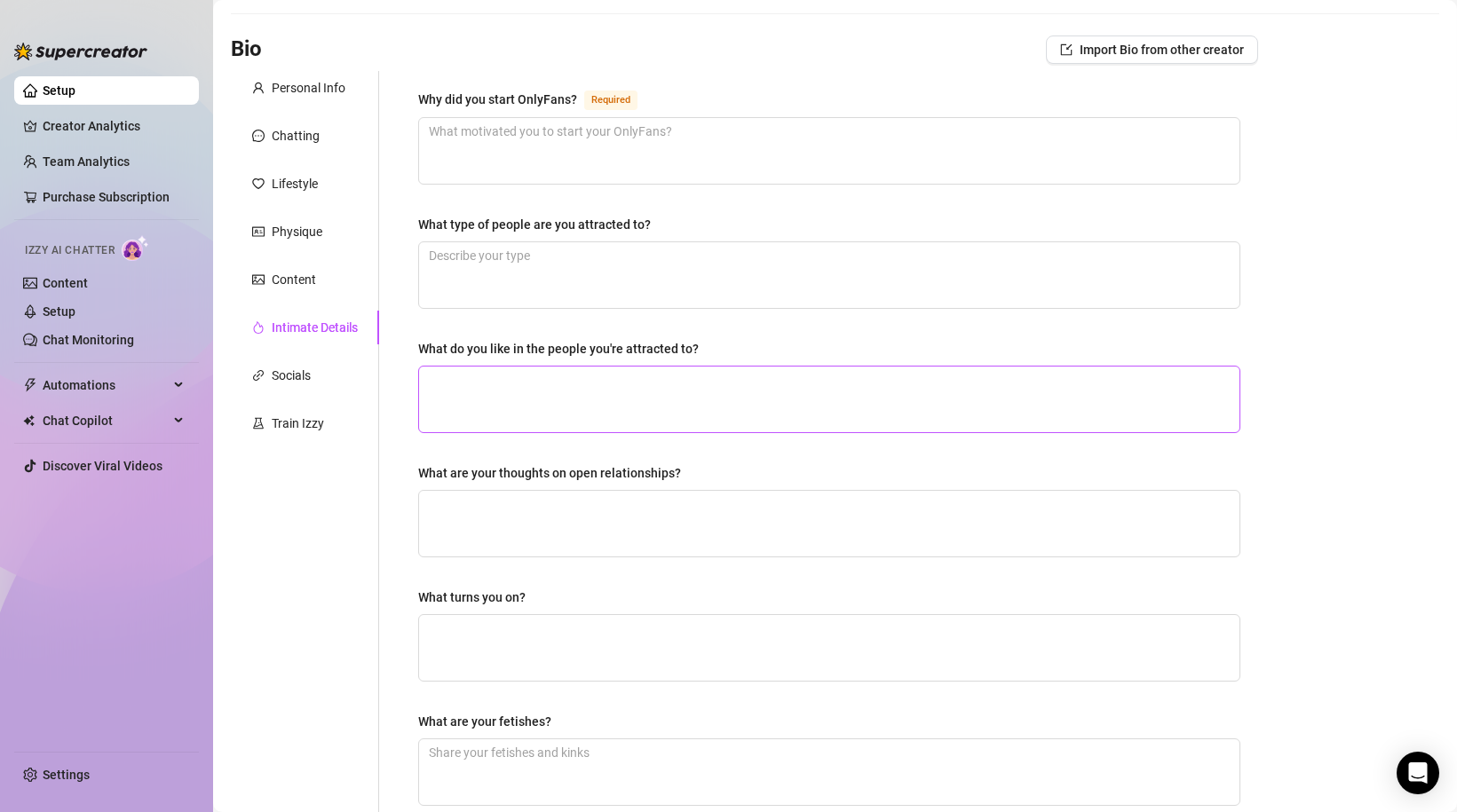
scroll to position [88, 0]
click at [295, 379] on div "Socials" at bounding box center [291, 372] width 39 height 19
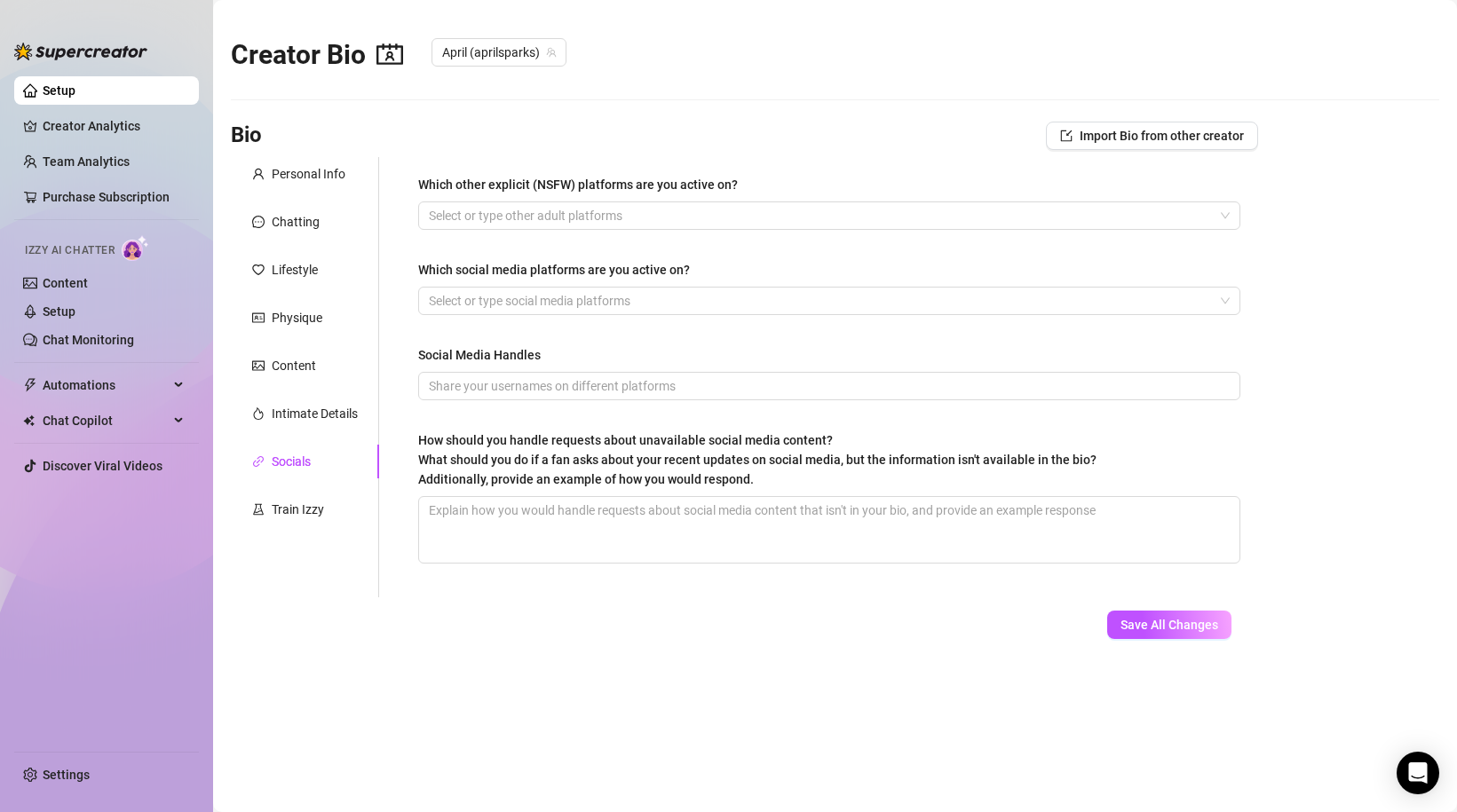
scroll to position [0, 0]
click at [302, 514] on div "Train Izzy" at bounding box center [298, 509] width 53 height 19
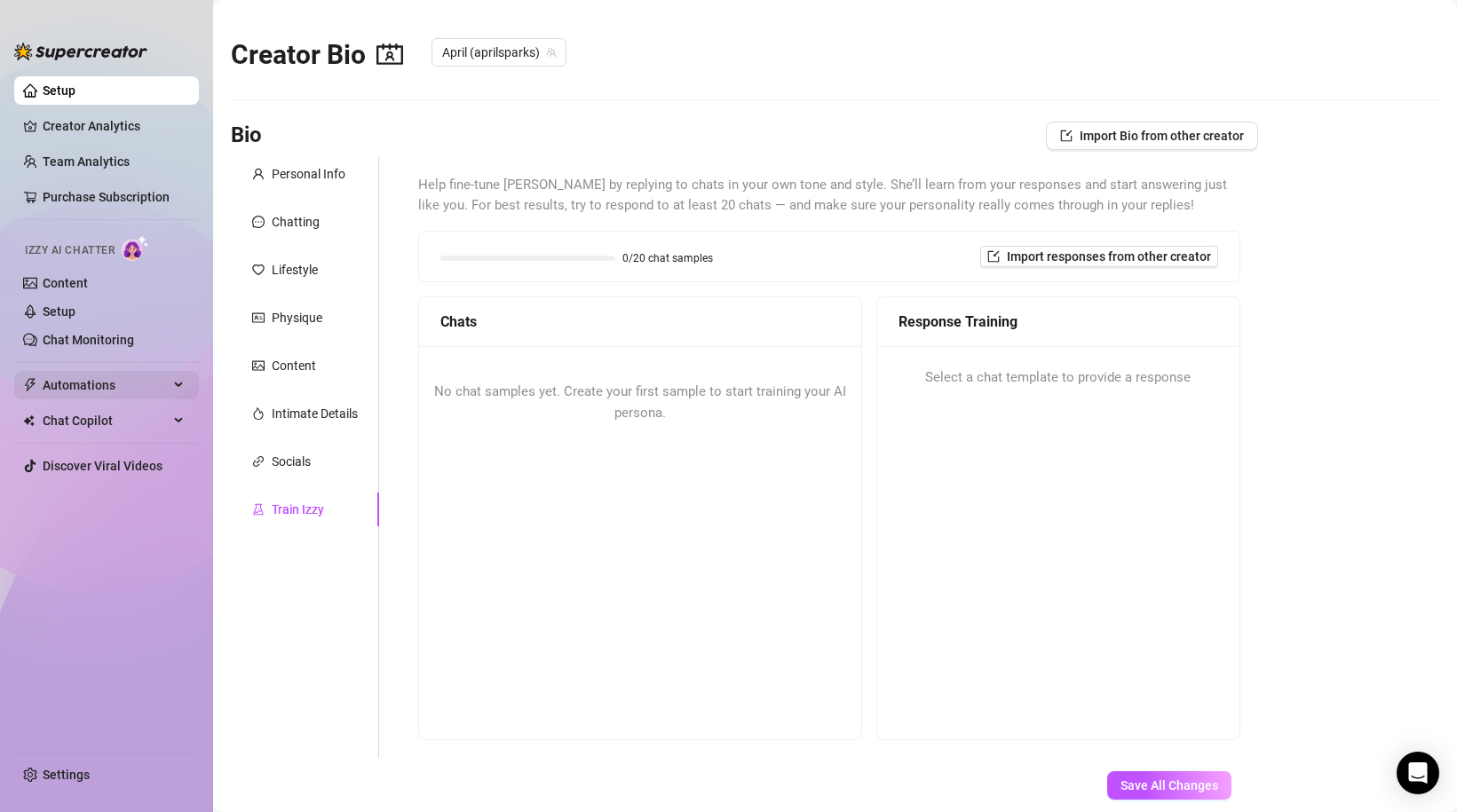
click at [89, 389] on span "Automations" at bounding box center [105, 384] width 126 height 29
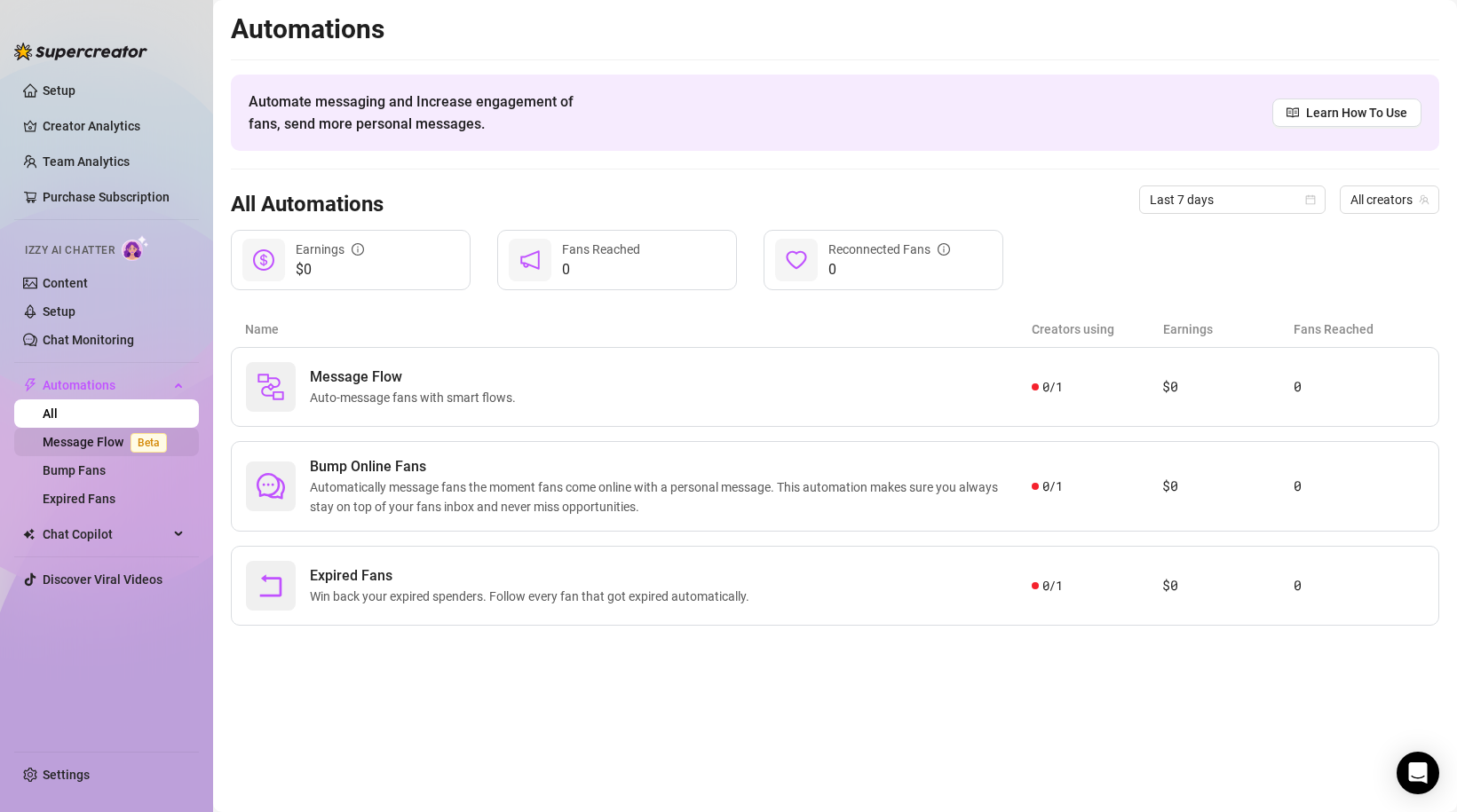
click at [98, 441] on link "Message Flow Beta" at bounding box center [108, 441] width 131 height 14
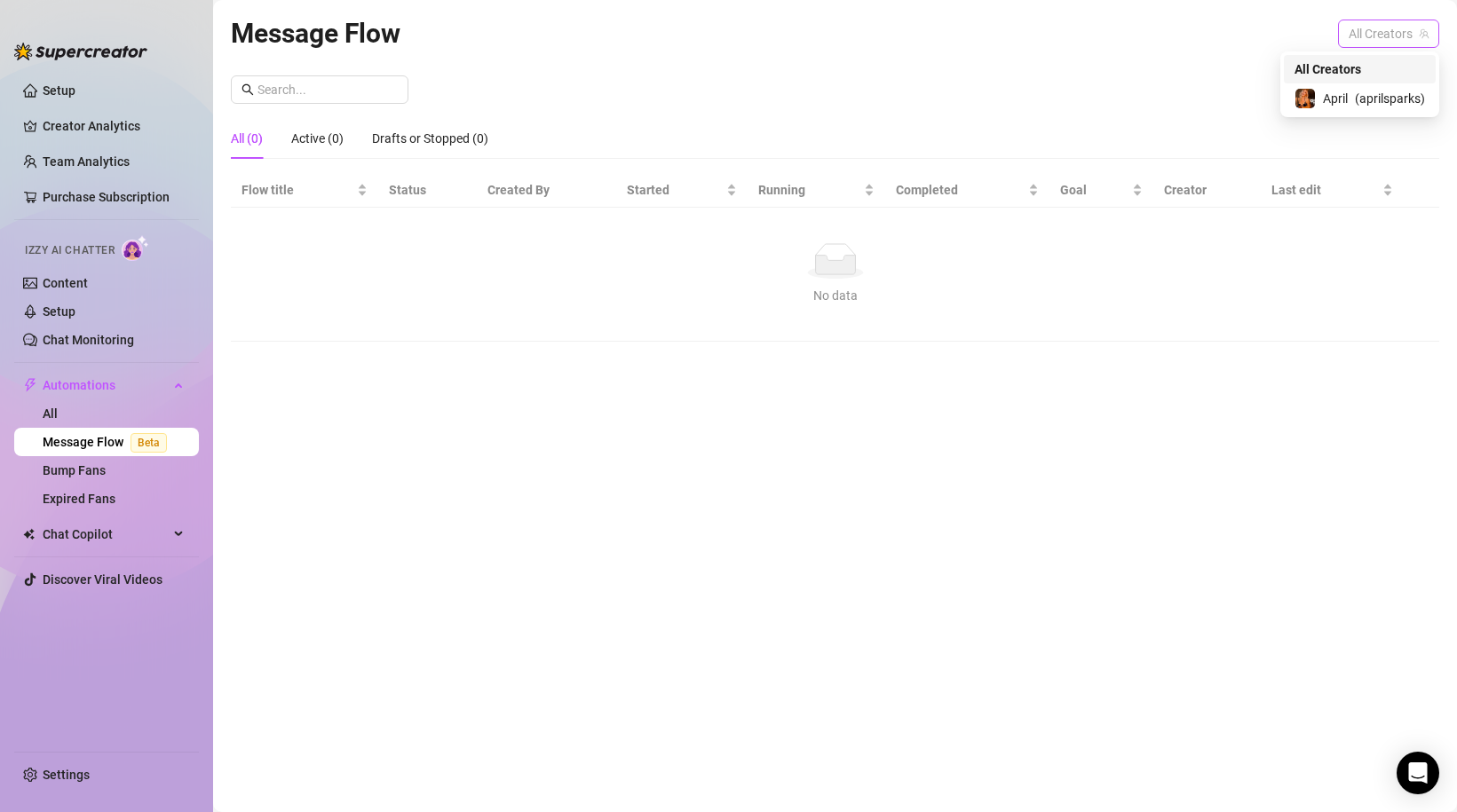
click at [1373, 36] on span "All Creators" at bounding box center [1388, 33] width 80 height 27
click at [1337, 103] on span "April" at bounding box center [1335, 98] width 25 height 19
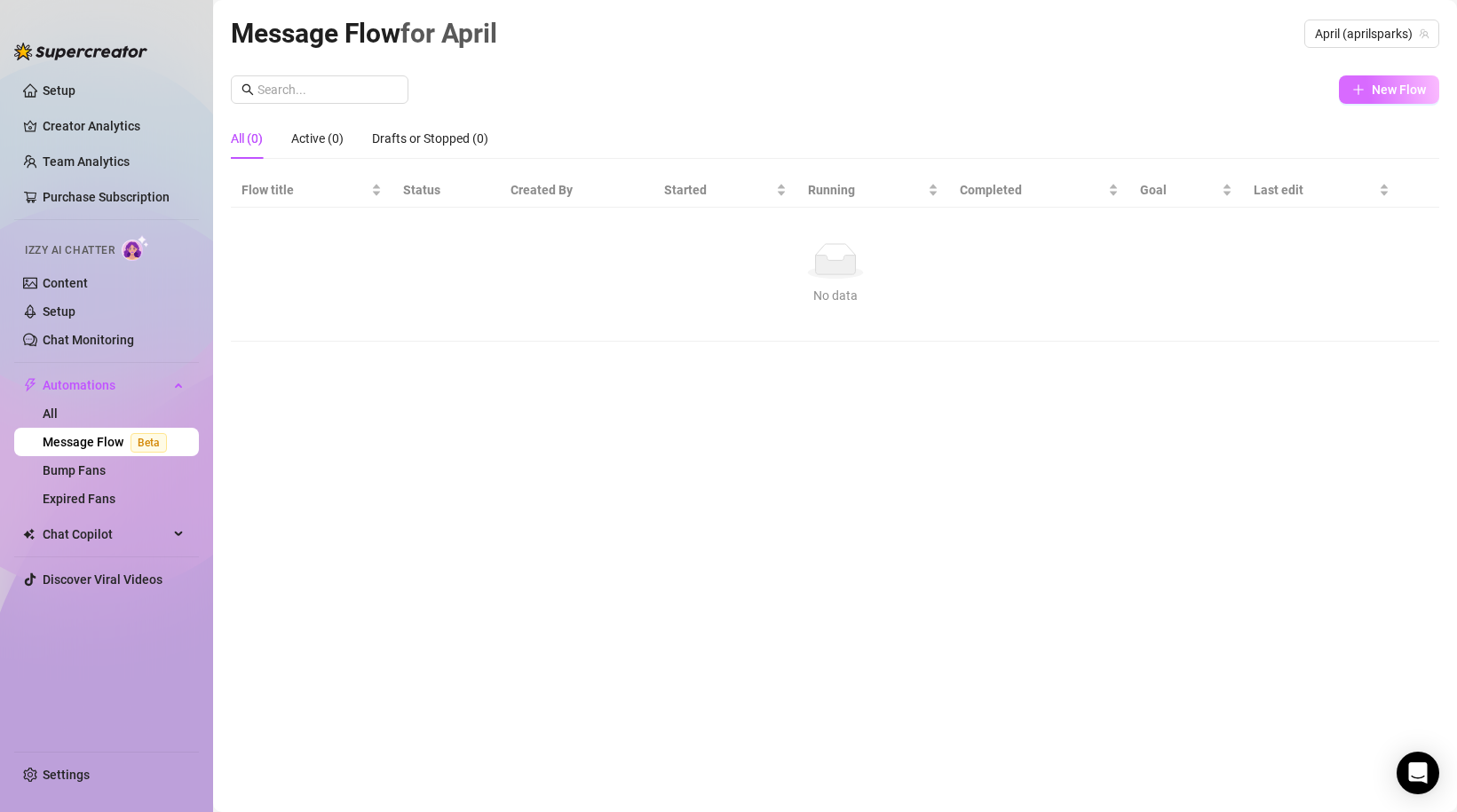
click at [1376, 91] on span "New Flow" at bounding box center [1398, 89] width 54 height 14
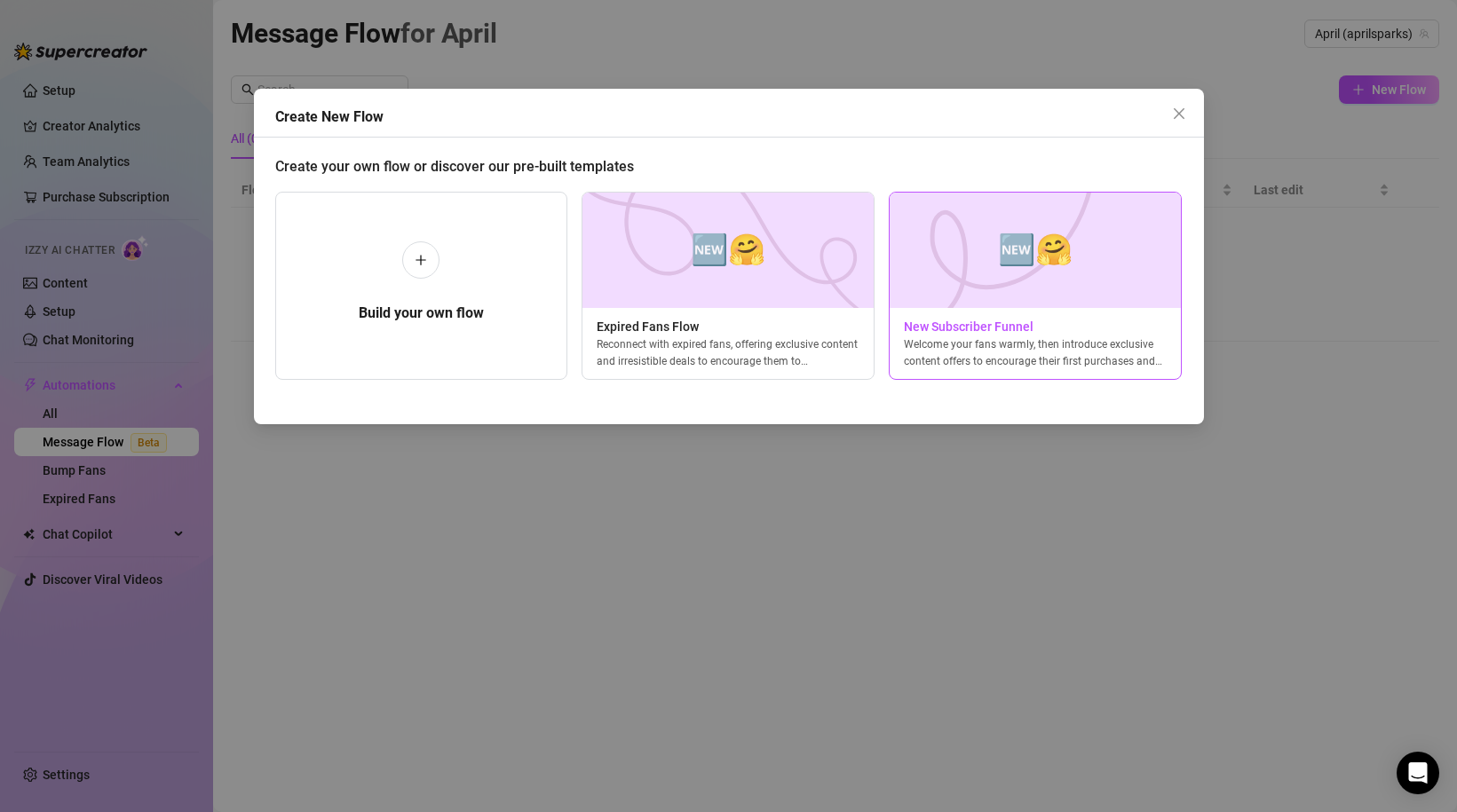
click at [1052, 270] on span "🆕🤗" at bounding box center [1035, 250] width 75 height 47
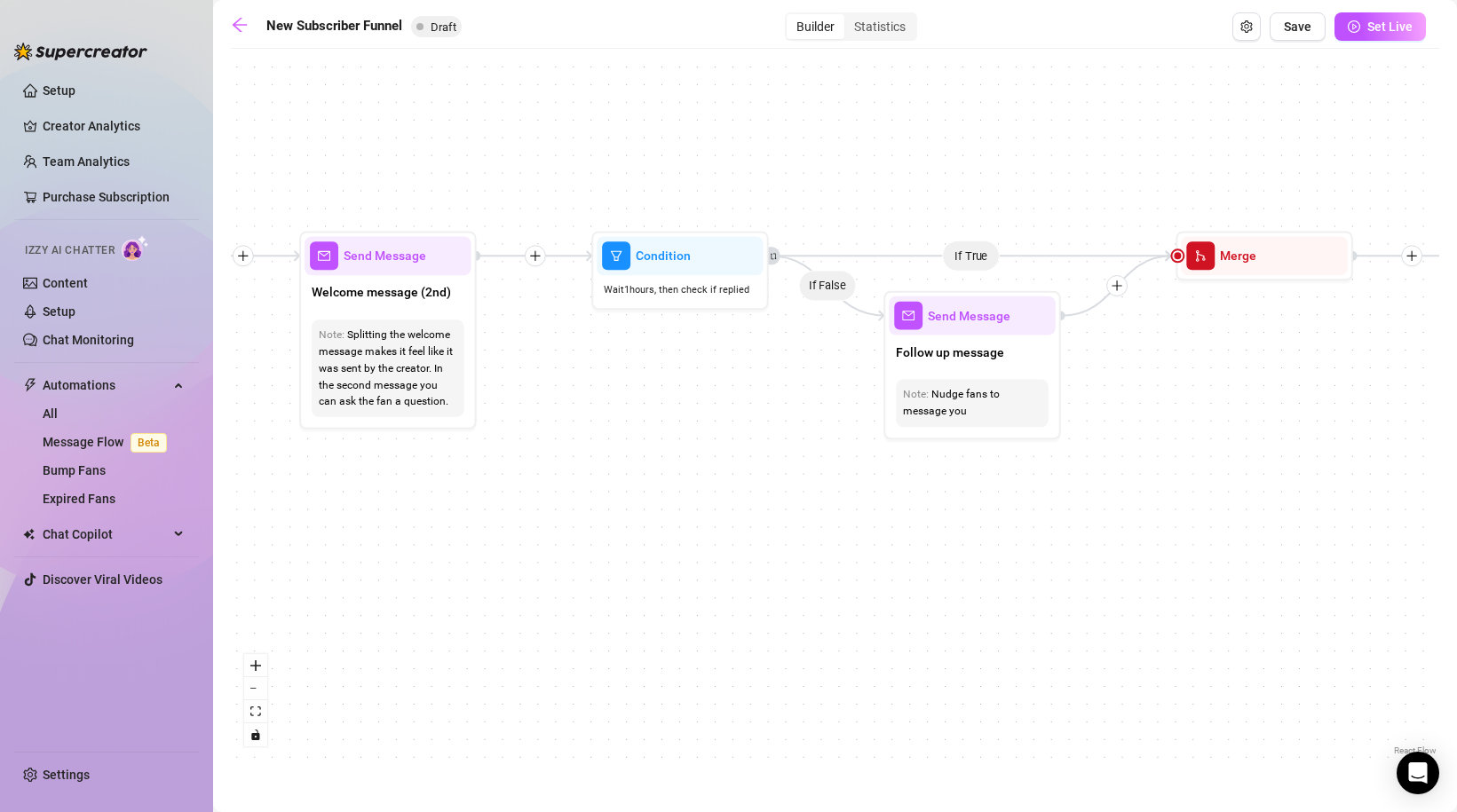
drag, startPoint x: 584, startPoint y: 484, endPoint x: 346, endPoint y: 475, distance: 238.2
click at [346, 475] on div "If True If True If True If False If False If False If True If False Merge Merge…" at bounding box center [835, 409] width 1208 height 702
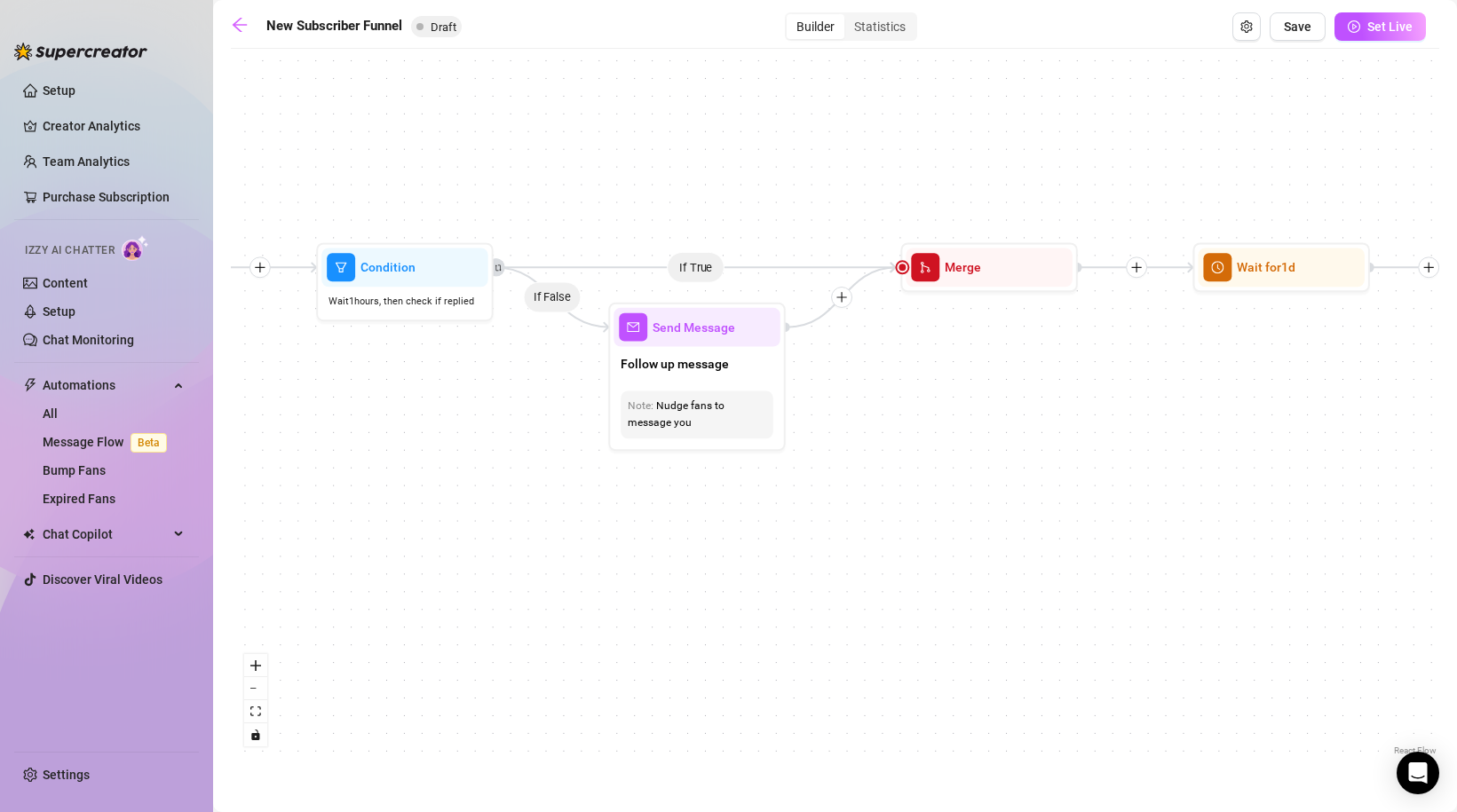
drag, startPoint x: 730, startPoint y: 390, endPoint x: 455, endPoint y: 401, distance: 275.2
click at [455, 401] on div "If True If True If True If False If False If False If True If False Merge Merge…" at bounding box center [835, 409] width 1208 height 702
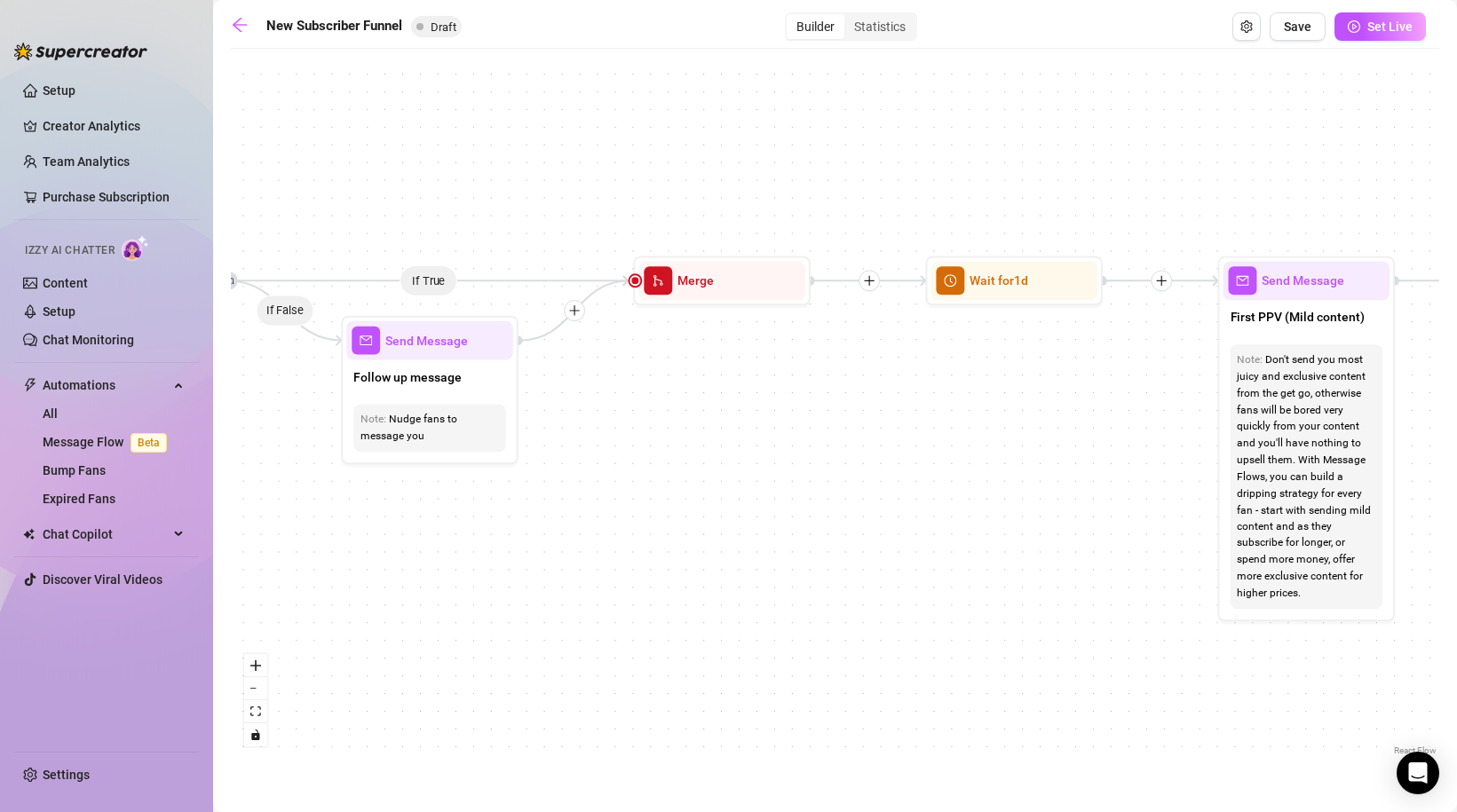
drag, startPoint x: 982, startPoint y: 431, endPoint x: 679, endPoint y: 448, distance: 303.5
click at [679, 448] on div "If True If True If True If False If False If False If True If False Merge Merge…" at bounding box center [835, 409] width 1208 height 702
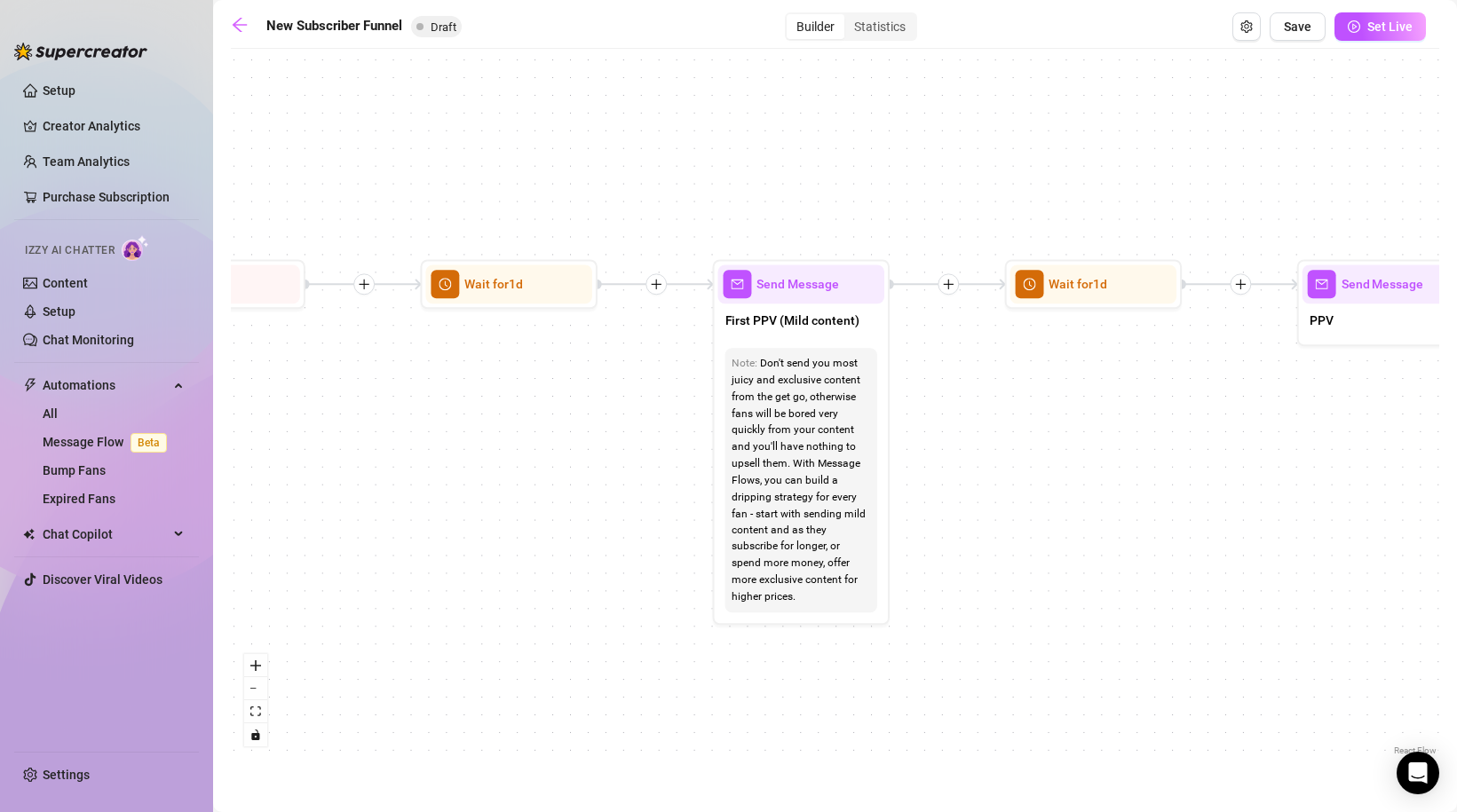
drag, startPoint x: 1011, startPoint y: 377, endPoint x: 542, endPoint y: 377, distance: 469.0
click at [542, 377] on div "If True If True If True If False If False If False If True If False Merge Merge…" at bounding box center [835, 409] width 1208 height 702
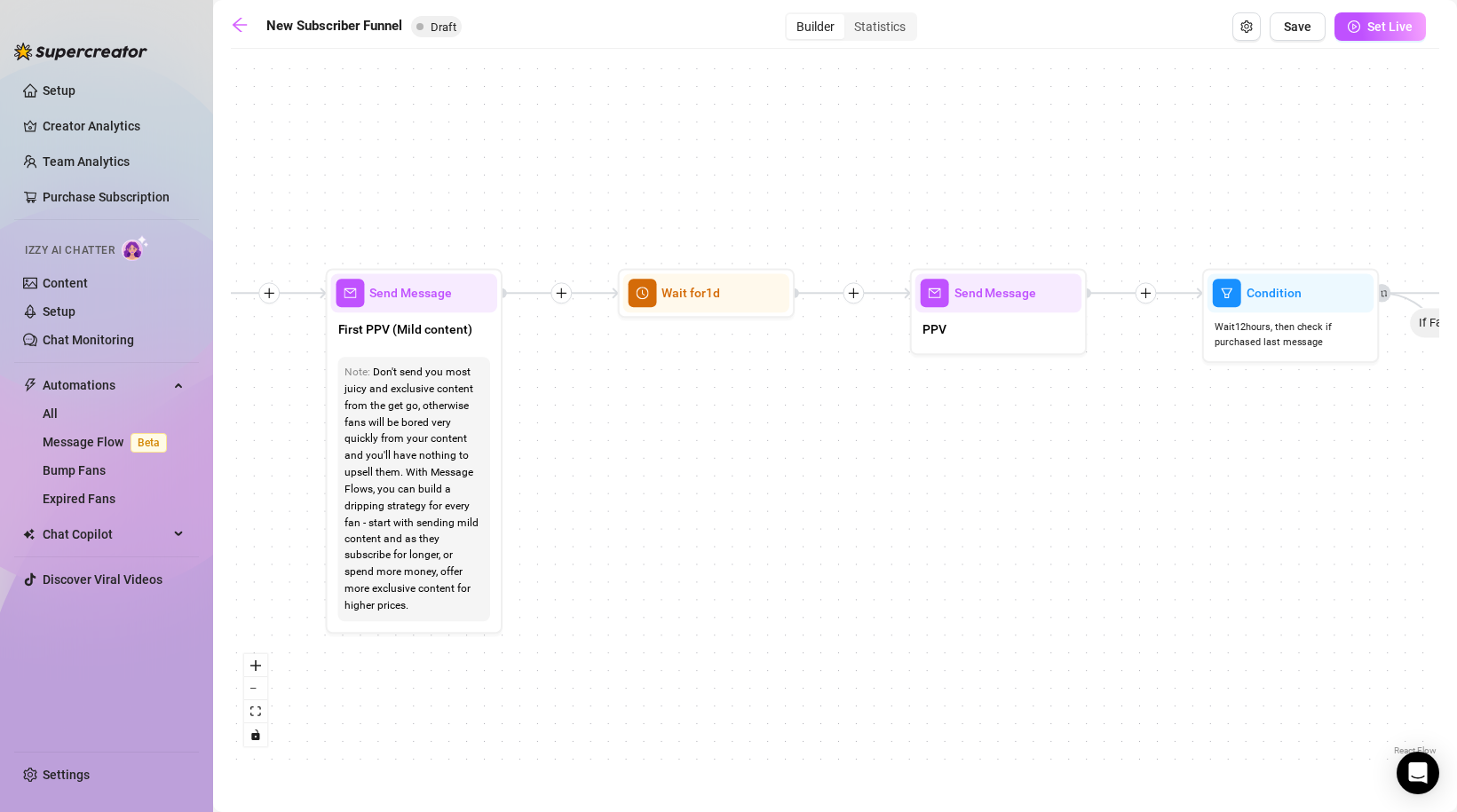
drag, startPoint x: 1002, startPoint y: 395, endPoint x: 615, endPoint y: 405, distance: 387.1
click at [615, 405] on div "If True If True If True If False If False If False If True If False Merge Merge…" at bounding box center [835, 409] width 1208 height 702
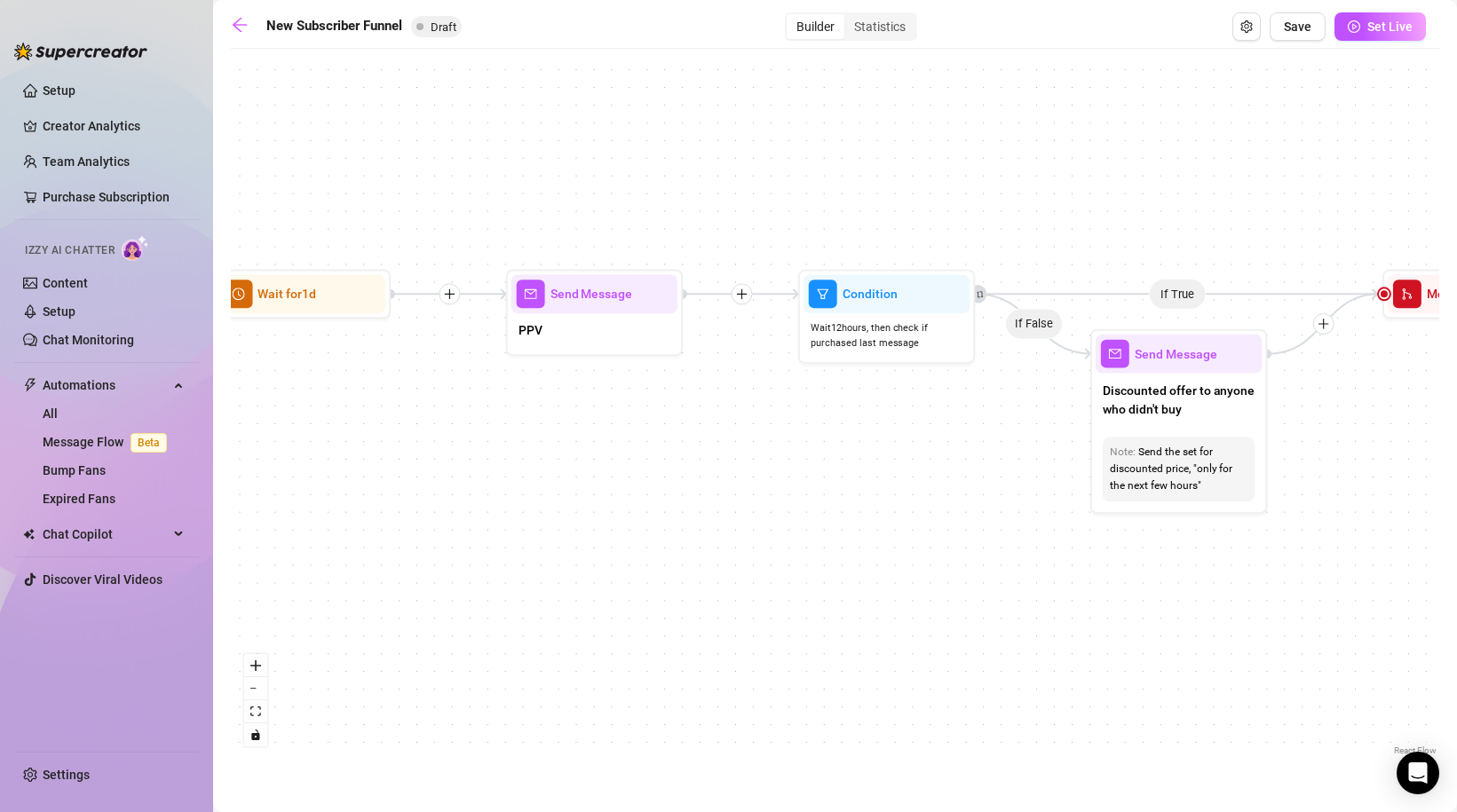
drag, startPoint x: 944, startPoint y: 445, endPoint x: 540, endPoint y: 445, distance: 404.0
click at [540, 445] on div "If True If True If True If False If False If False If True If False Merge Merge…" at bounding box center [835, 409] width 1208 height 702
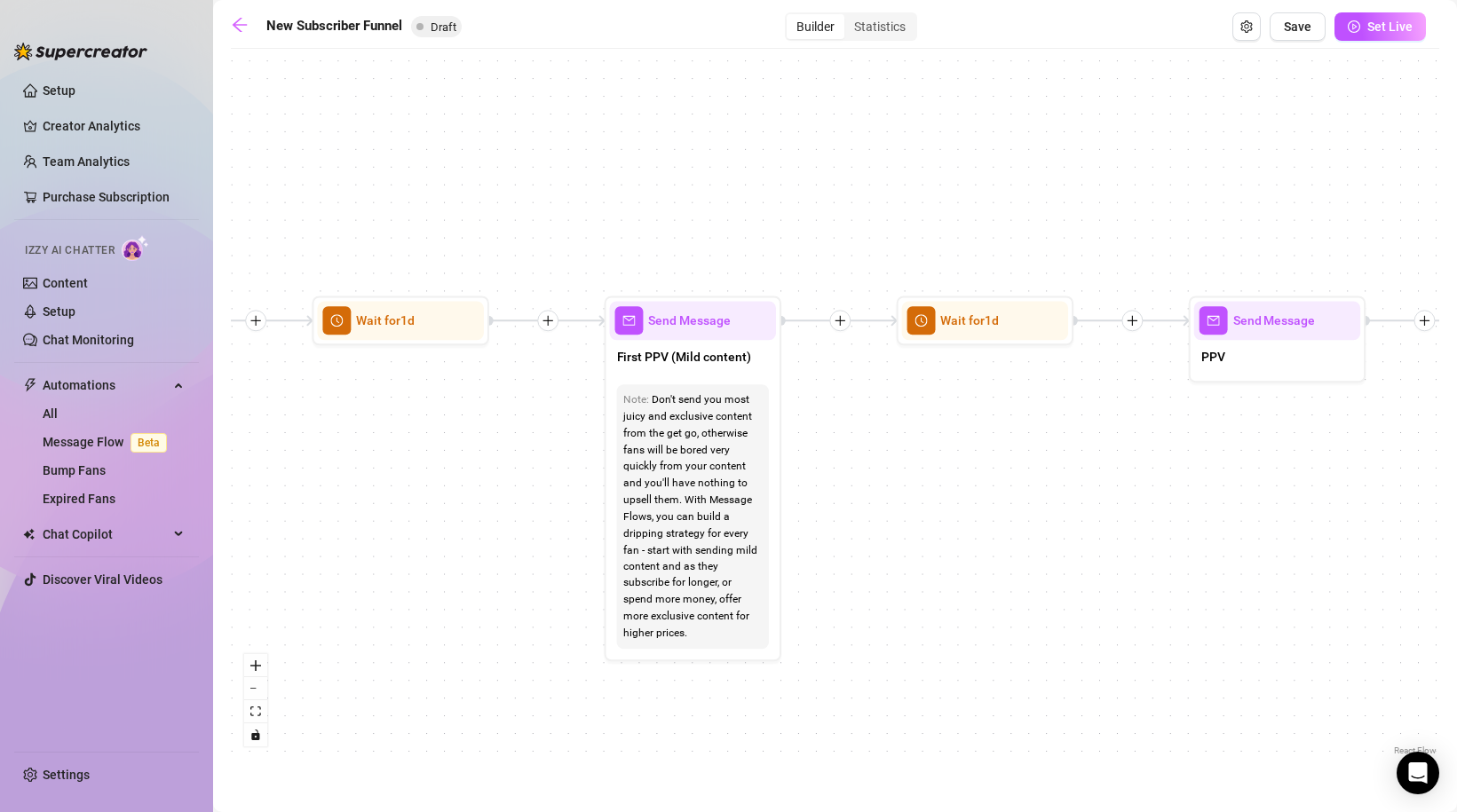
drag, startPoint x: 540, startPoint y: 445, endPoint x: 1468, endPoint y: 541, distance: 933.0
click at [1456, 541] on html "Setup Creator Analytics Team Analytics Purchase Subscription Izzy AI Chatter Co…" at bounding box center [728, 406] width 1457 height 812
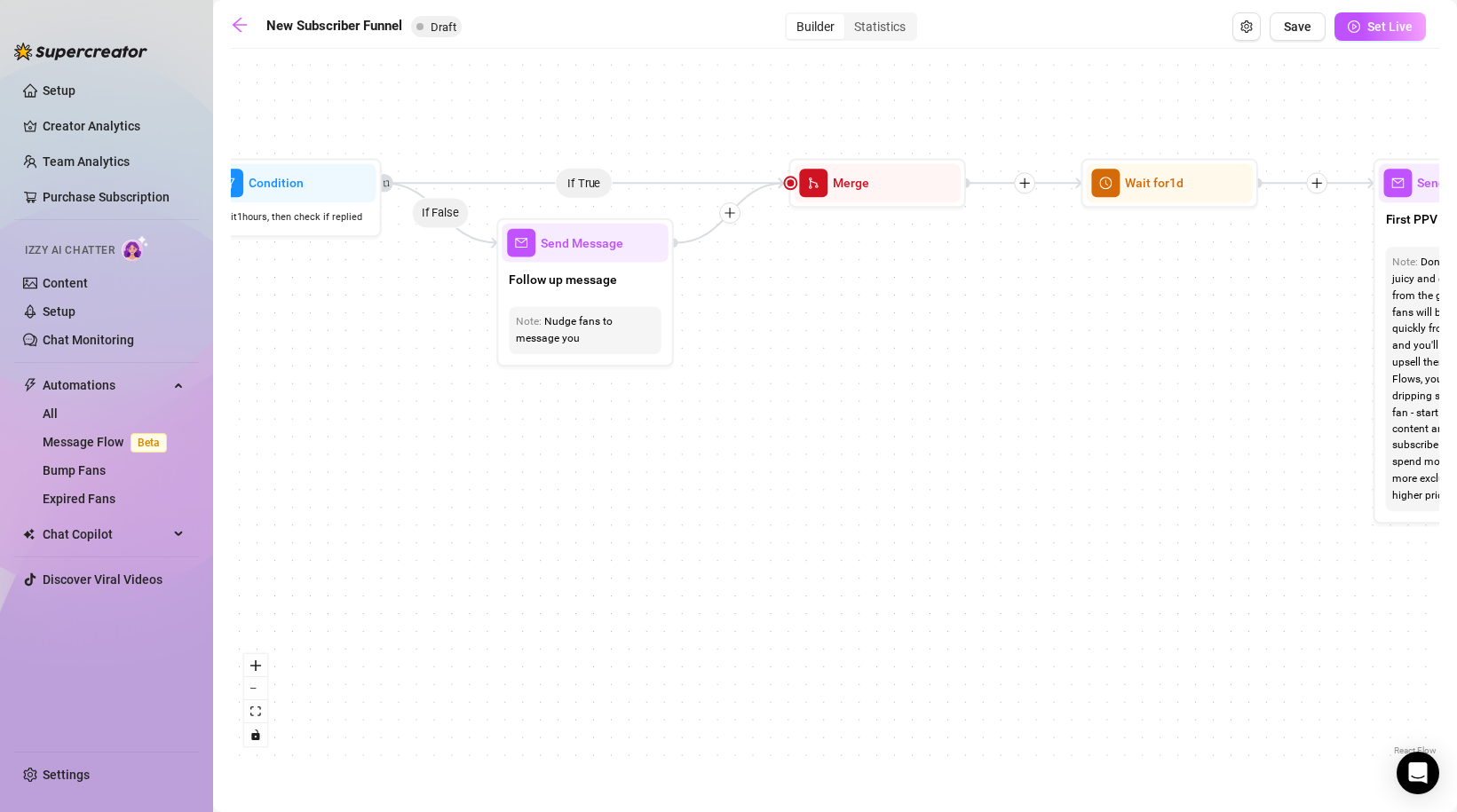
drag, startPoint x: 623, startPoint y: 594, endPoint x: 1191, endPoint y: 377, distance: 608.0
click at [1191, 377] on div "If True If True If True If False If False If False If True If False Merge Merge…" at bounding box center [835, 409] width 1208 height 702
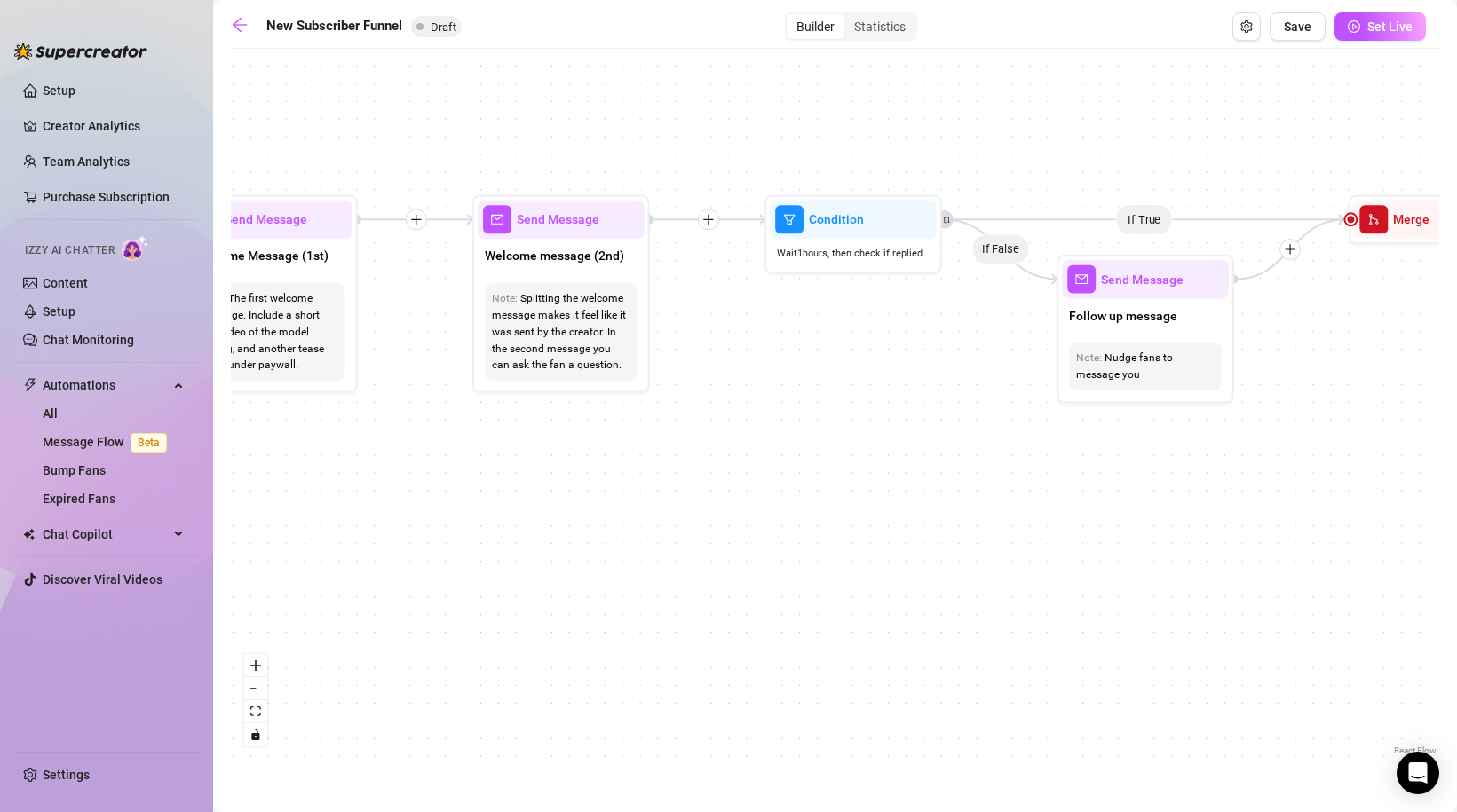
drag, startPoint x: 953, startPoint y: 440, endPoint x: 1468, endPoint y: 477, distance: 516.3
click at [1456, 477] on html "Setup Creator Analytics Team Analytics Purchase Subscription Izzy AI Chatter Co…" at bounding box center [728, 406] width 1457 height 812
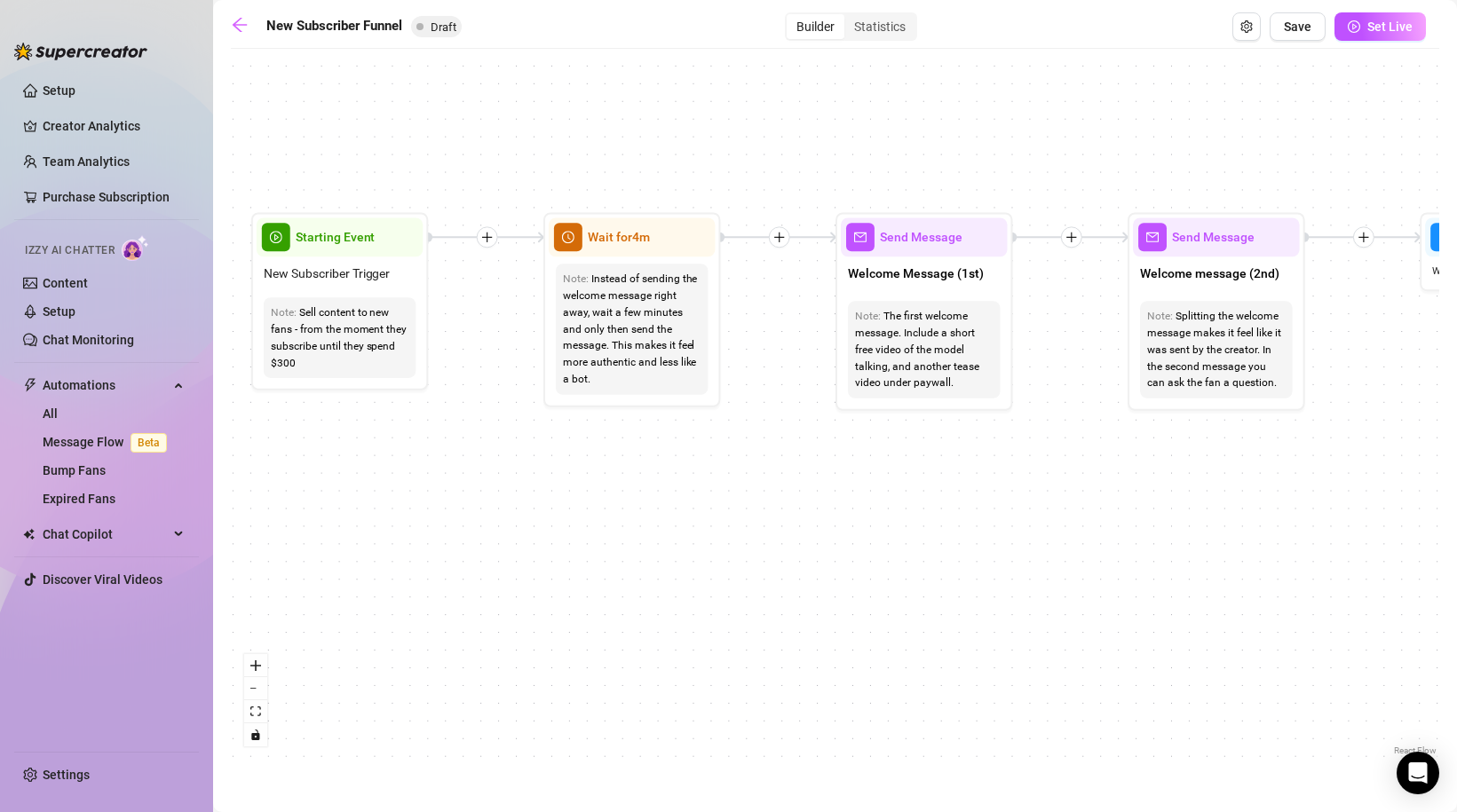
drag, startPoint x: 721, startPoint y: 380, endPoint x: 1384, endPoint y: 406, distance: 663.5
click at [1382, 406] on div "If True If True If True If False If False If False If True If False Merge Merge…" at bounding box center [835, 409] width 1208 height 702
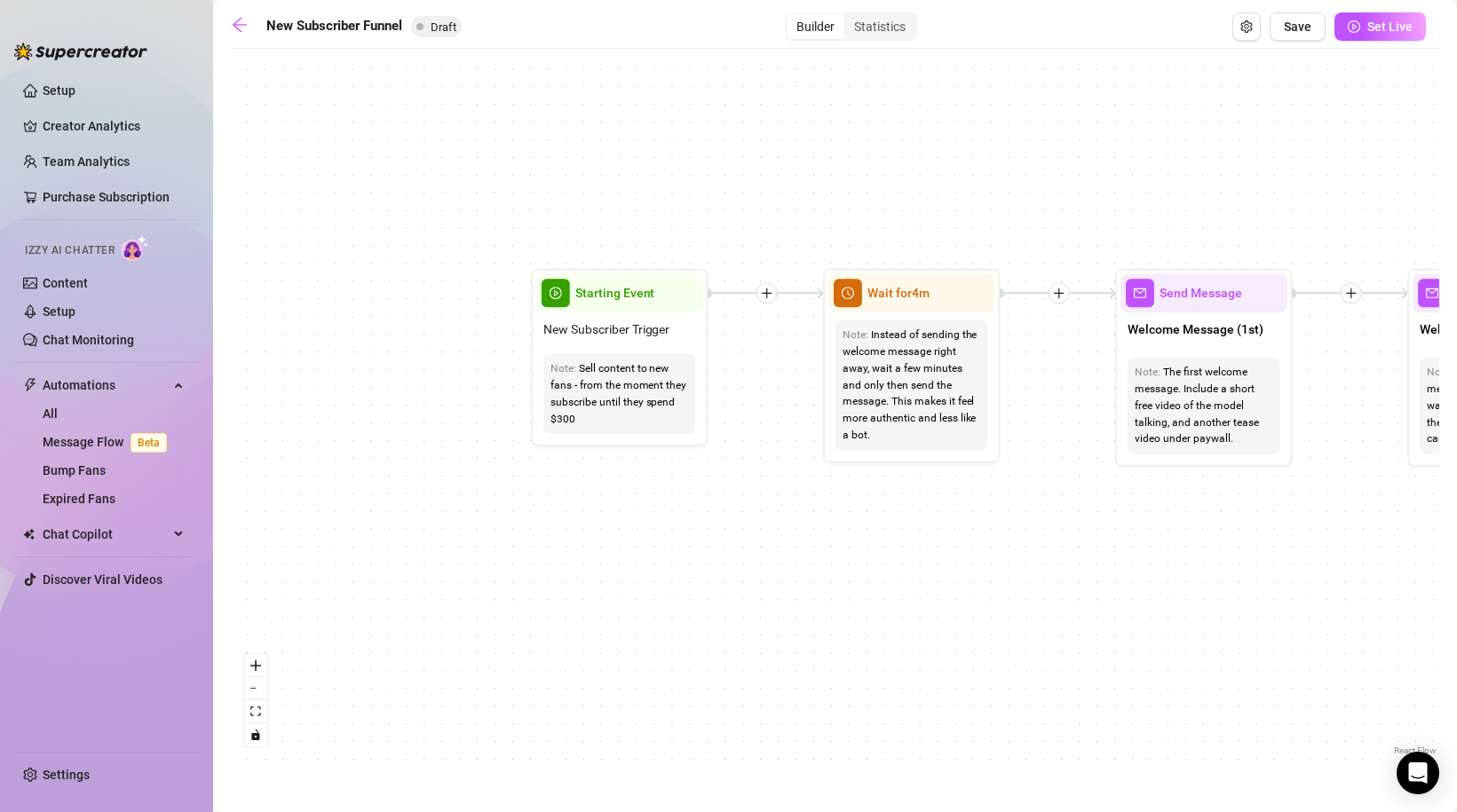
drag, startPoint x: 486, startPoint y: 471, endPoint x: 759, endPoint y: 526, distance: 278.5
click at [758, 526] on div "If True If True If True If False If False If False If True If False Merge Merge…" at bounding box center [835, 409] width 1208 height 702
click at [1248, 32] on icon "setting" at bounding box center [1246, 26] width 12 height 12
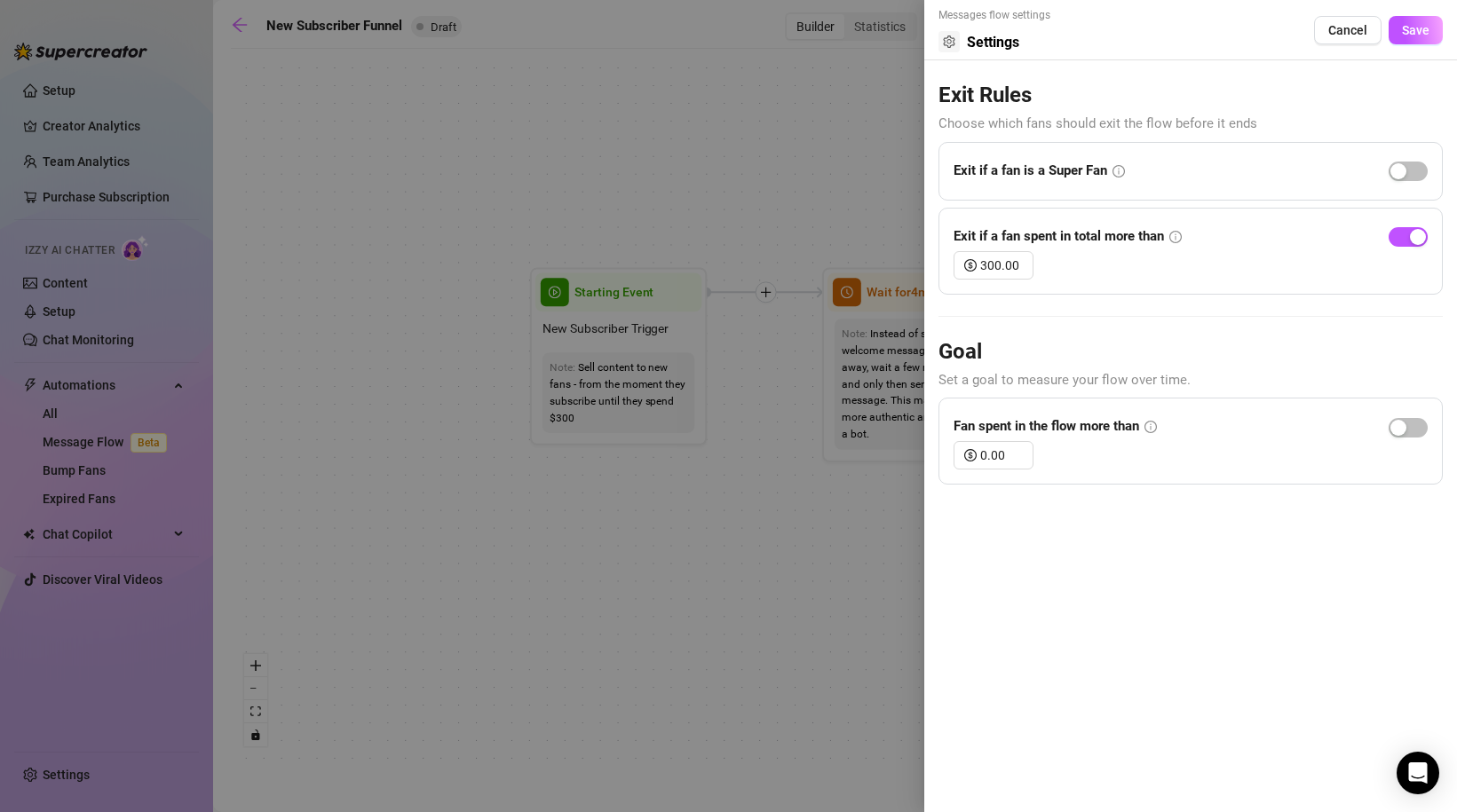
click at [658, 165] on div at bounding box center [728, 406] width 1457 height 812
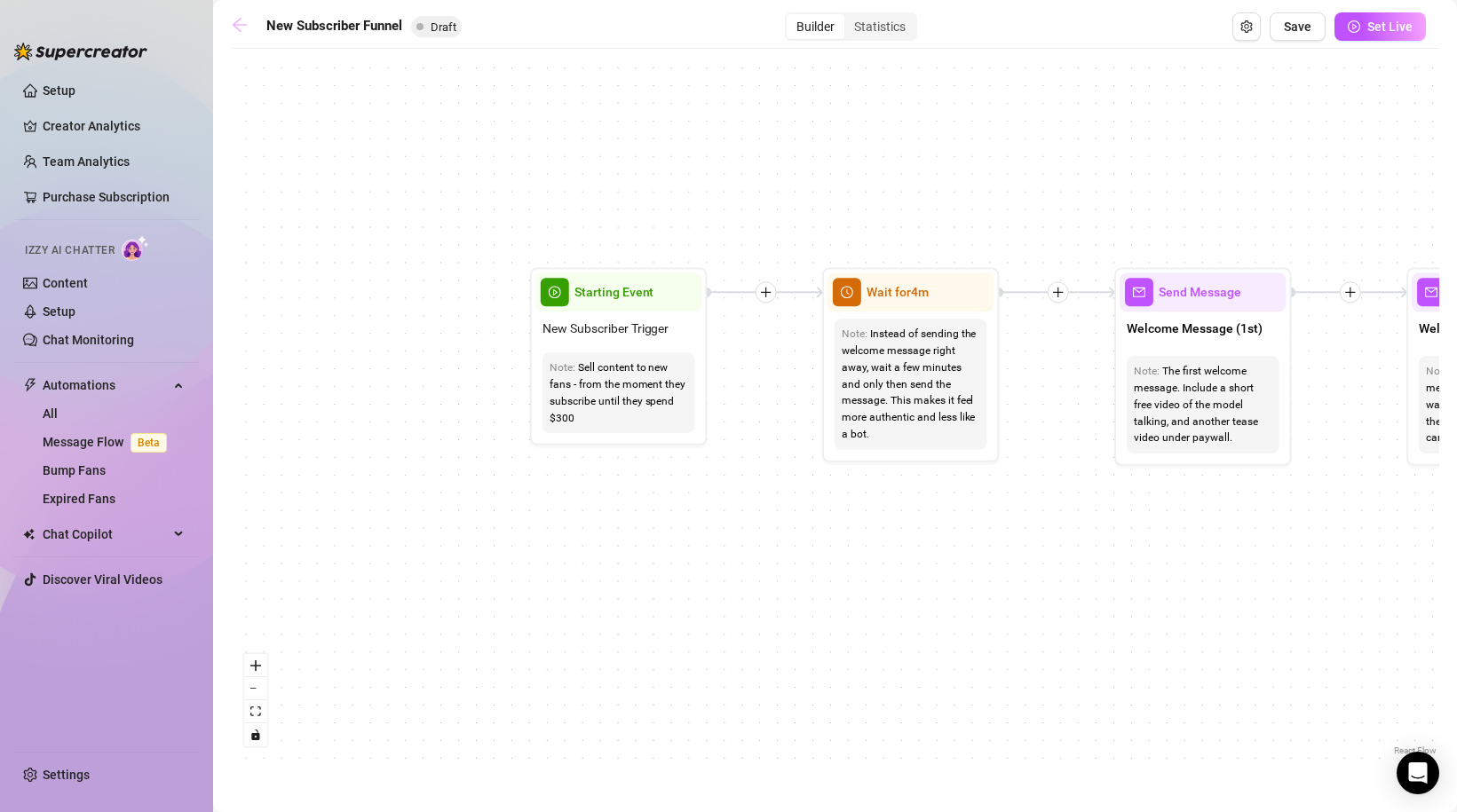
click at [243, 29] on icon "arrow-left" at bounding box center [239, 24] width 18 height 18
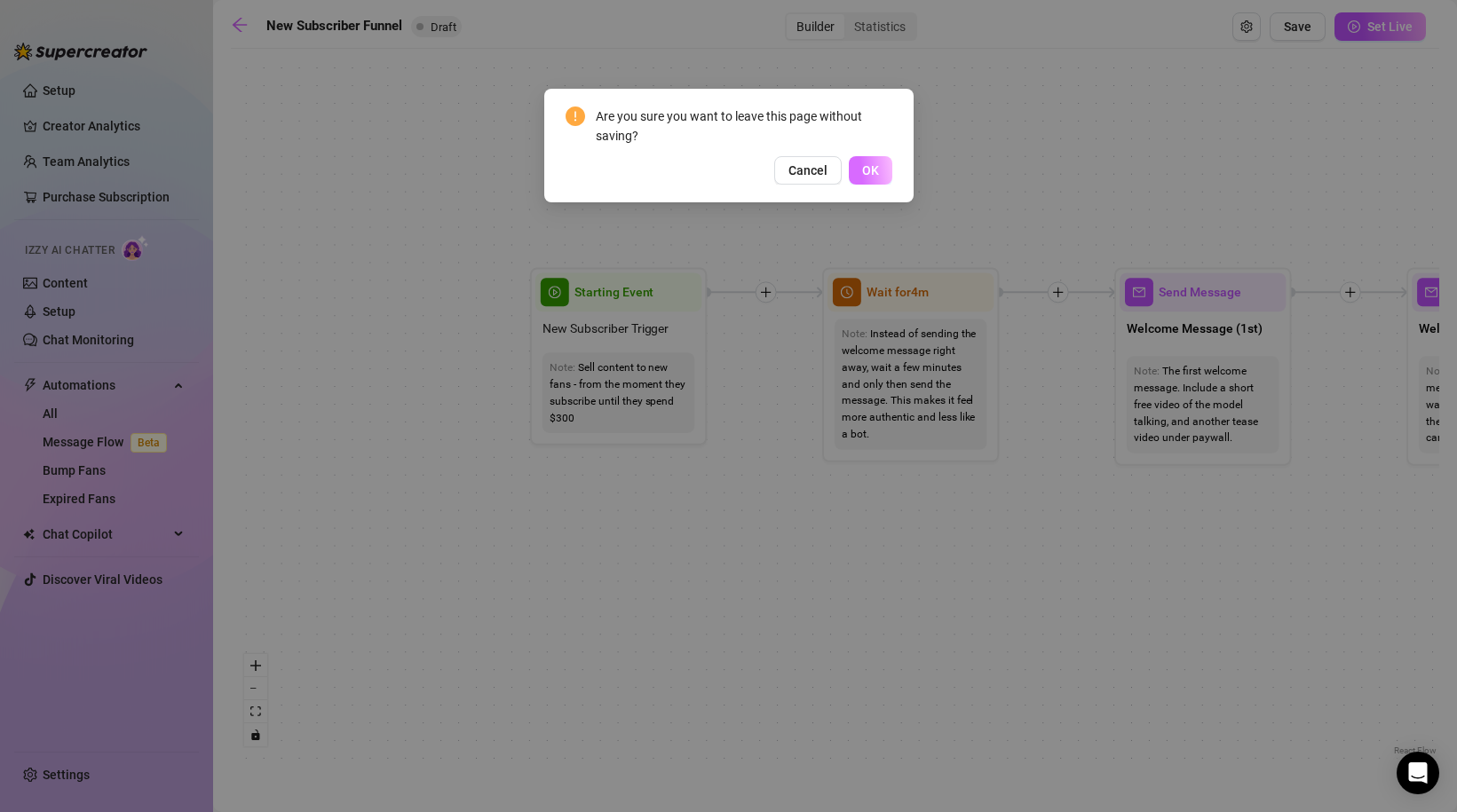
click at [877, 172] on span "OK" at bounding box center [871, 170] width 17 height 14
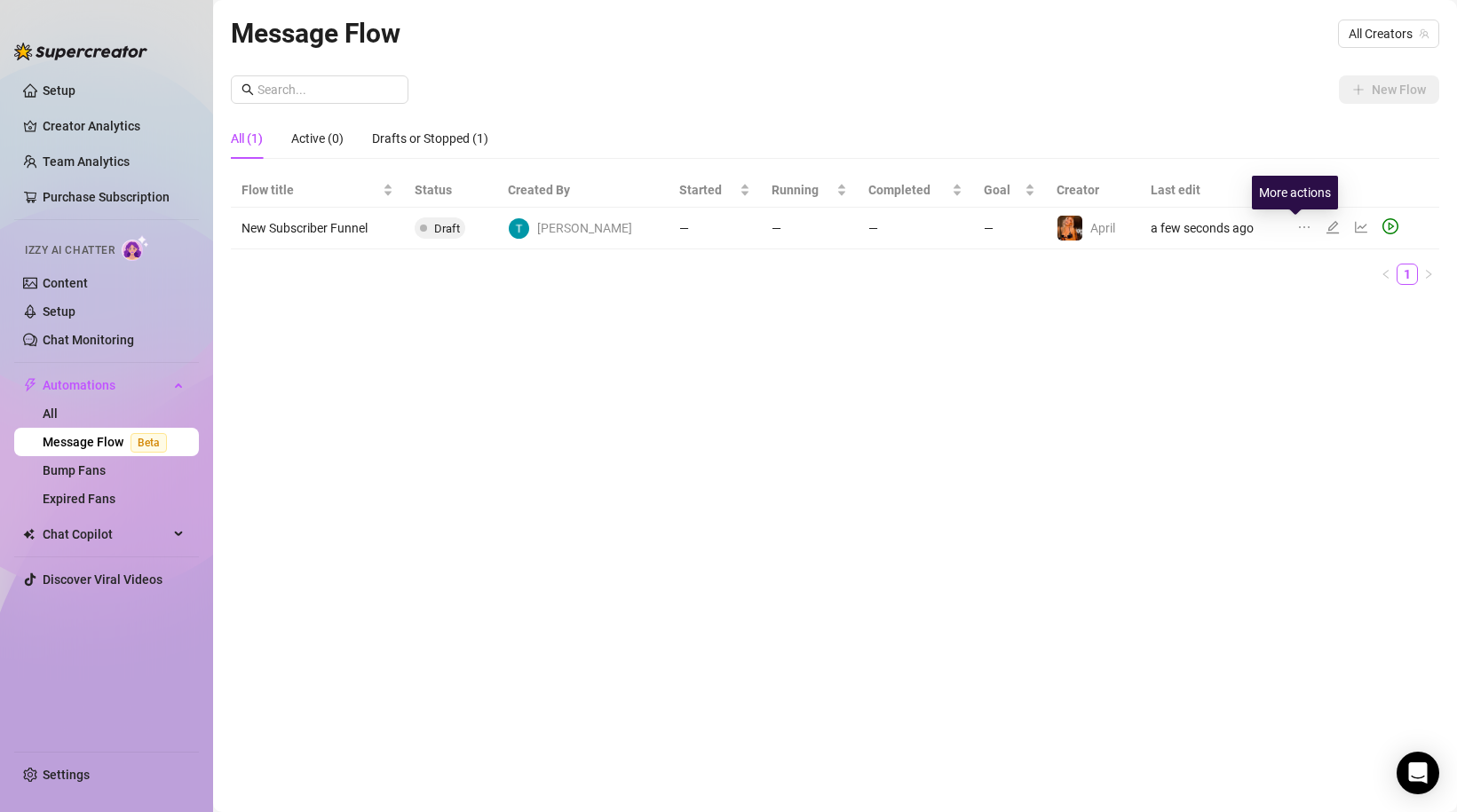
click at [1297, 229] on icon "ellipsis" at bounding box center [1304, 227] width 14 height 14
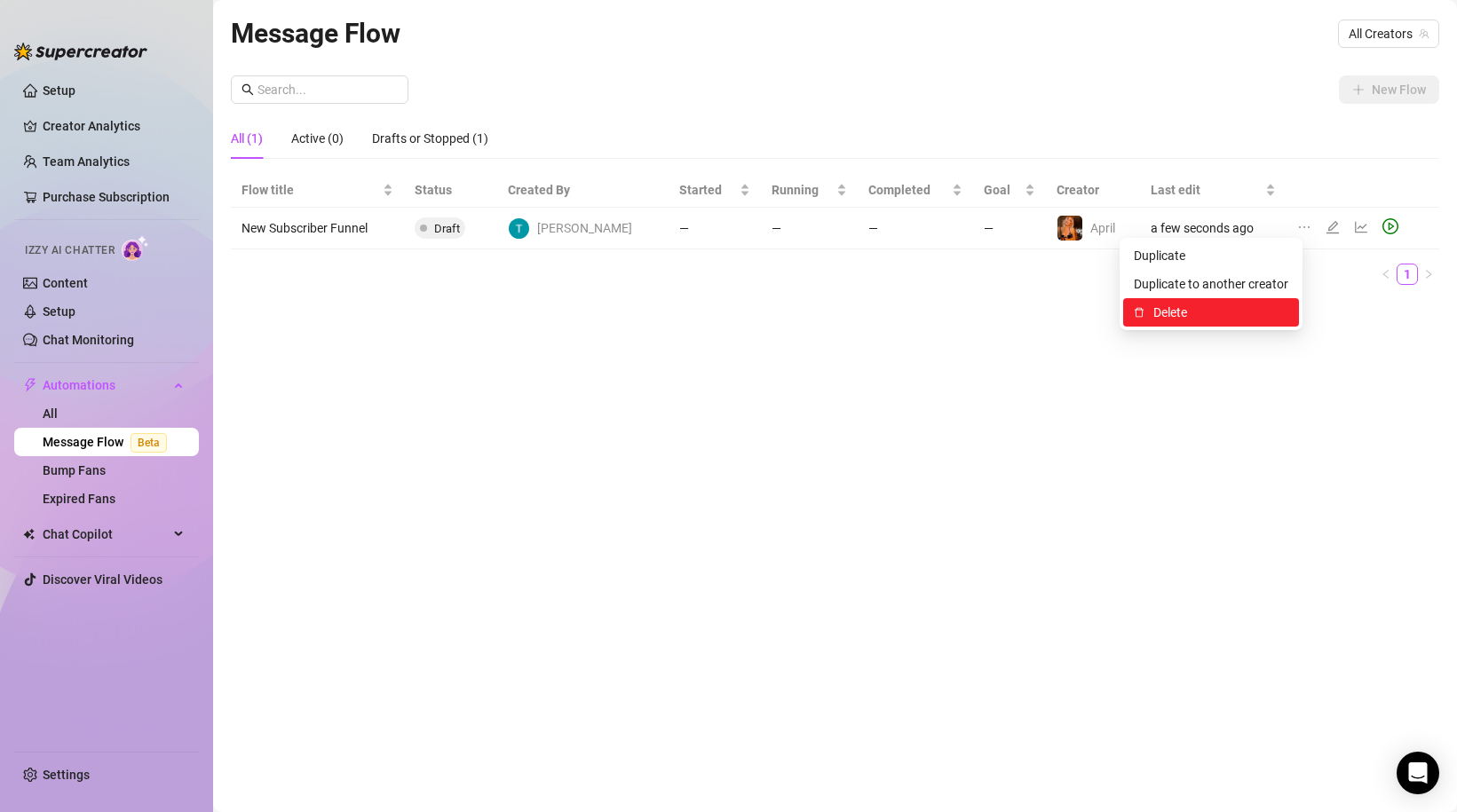
click at [1202, 305] on span "Delete" at bounding box center [1221, 312] width 135 height 19
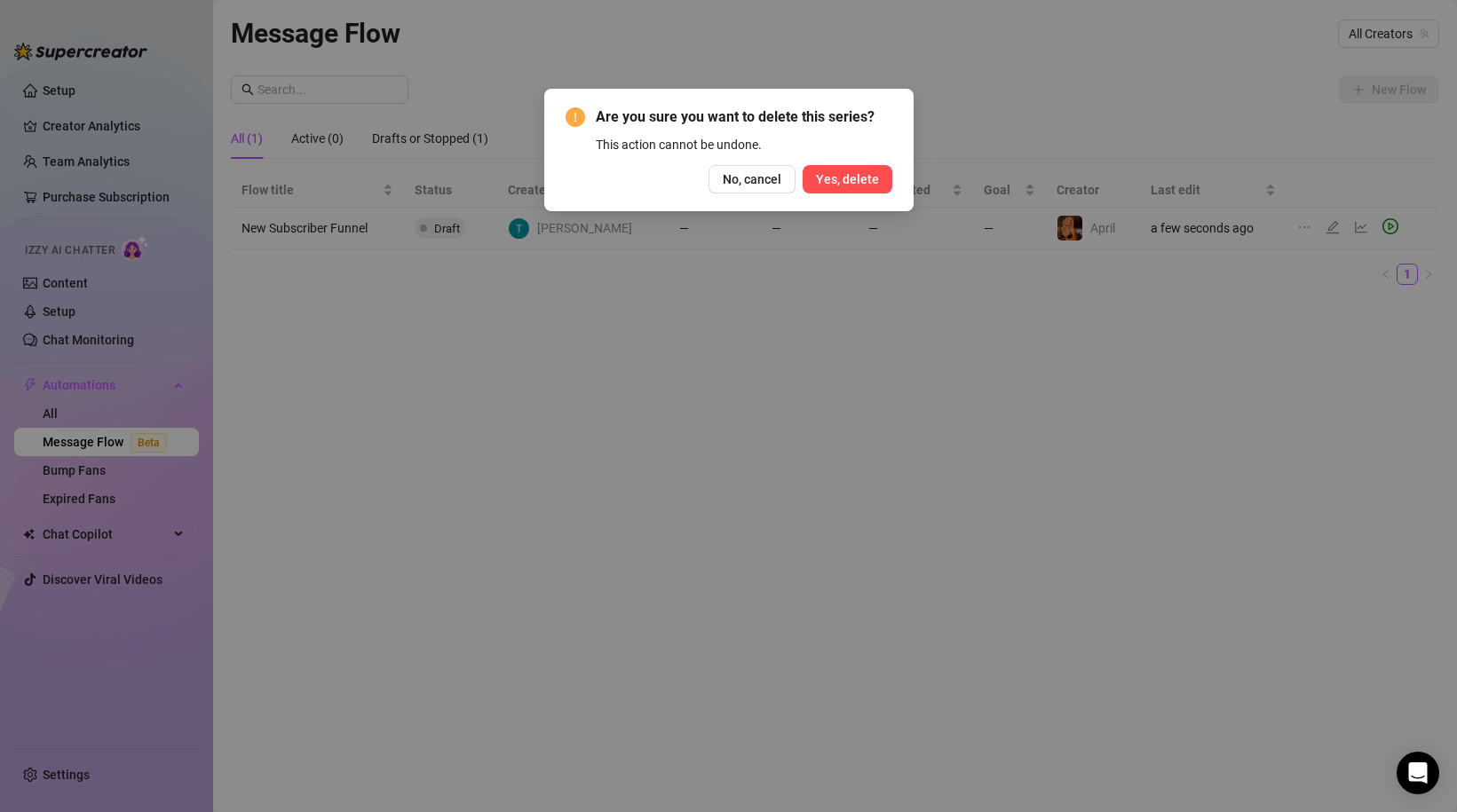
click at [847, 178] on span "Yes, delete" at bounding box center [847, 179] width 63 height 14
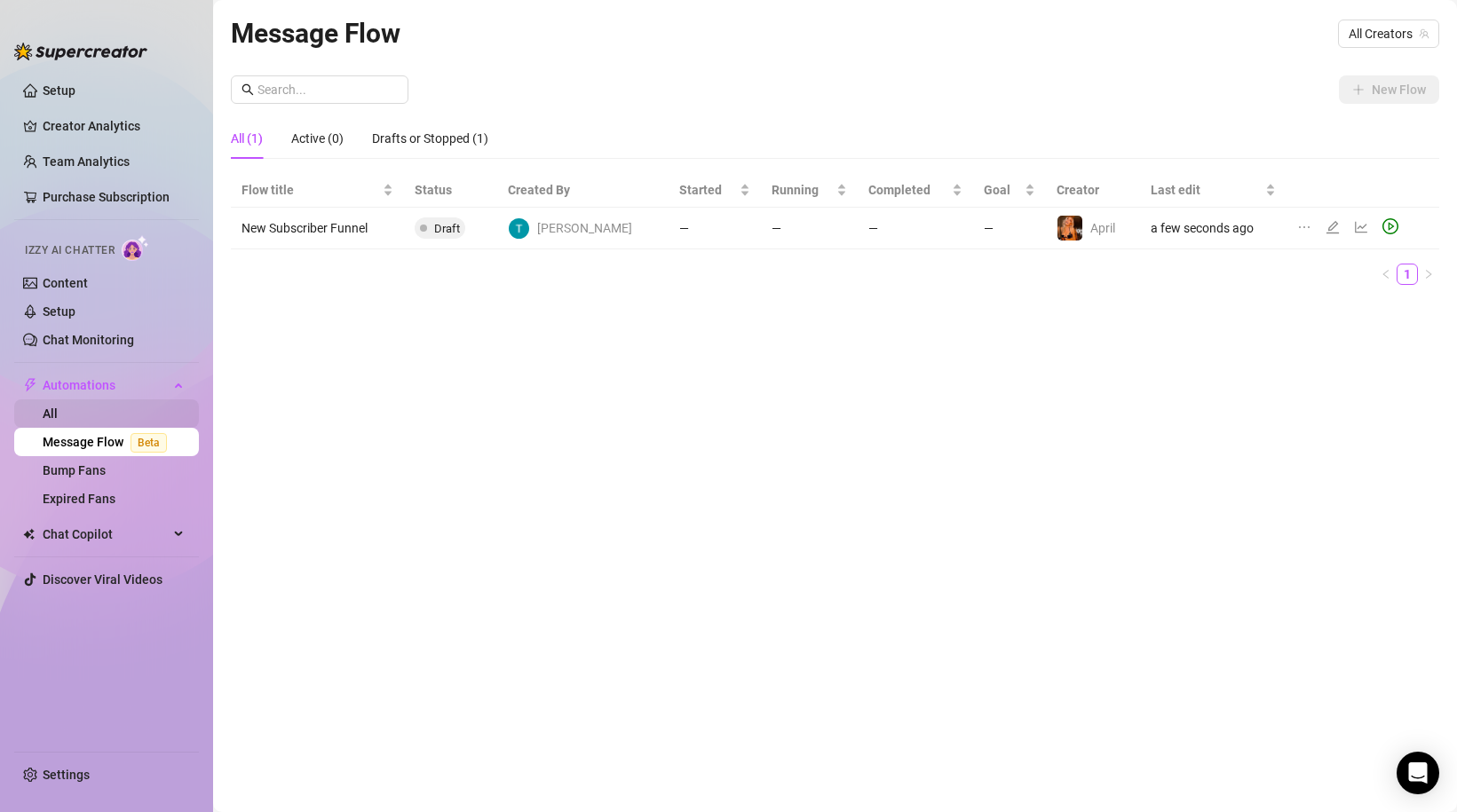
click at [58, 420] on link "All" at bounding box center [50, 413] width 15 height 14
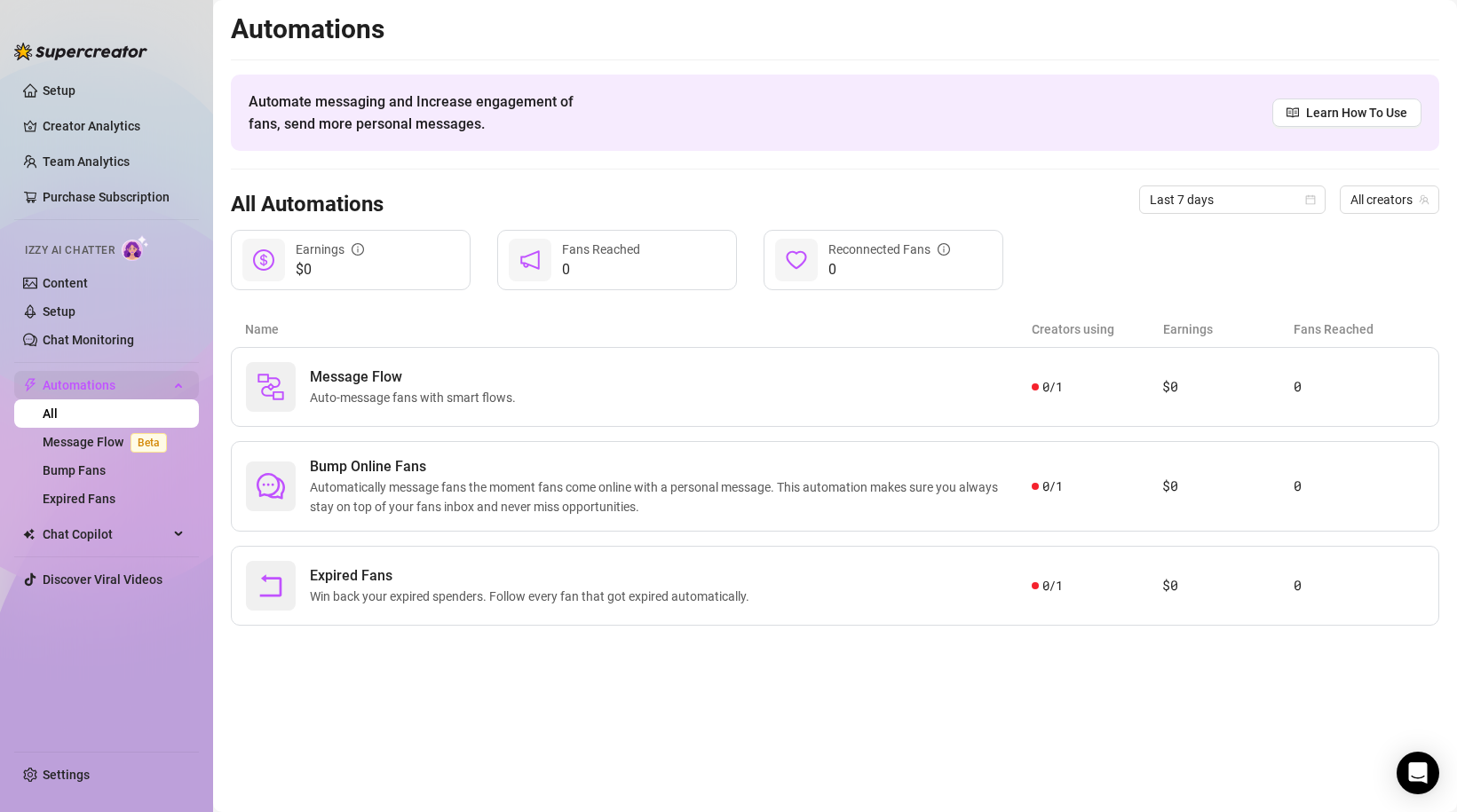
click at [65, 384] on span "Automations" at bounding box center [105, 384] width 126 height 29
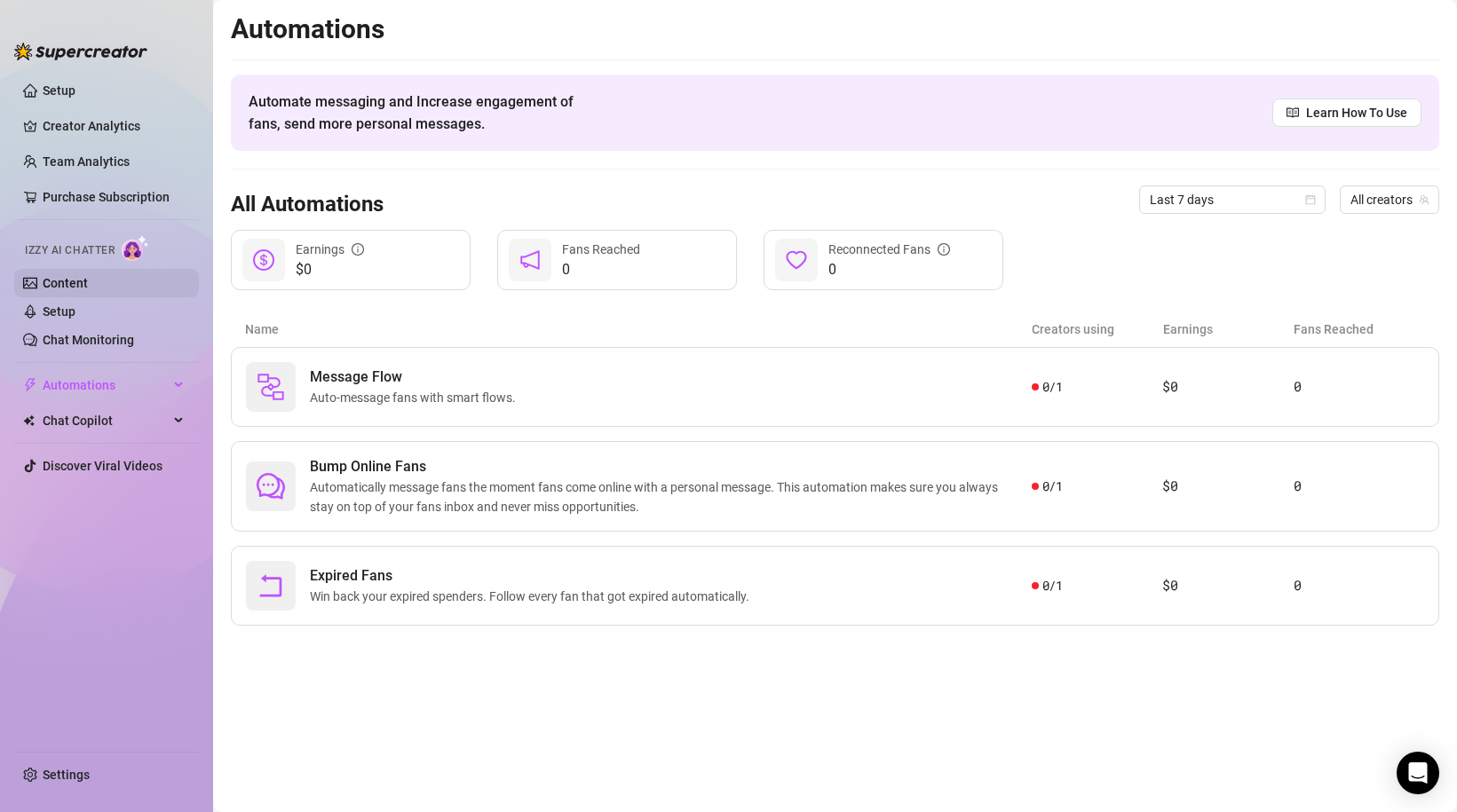
click at [68, 283] on link "Content" at bounding box center [65, 282] width 45 height 14
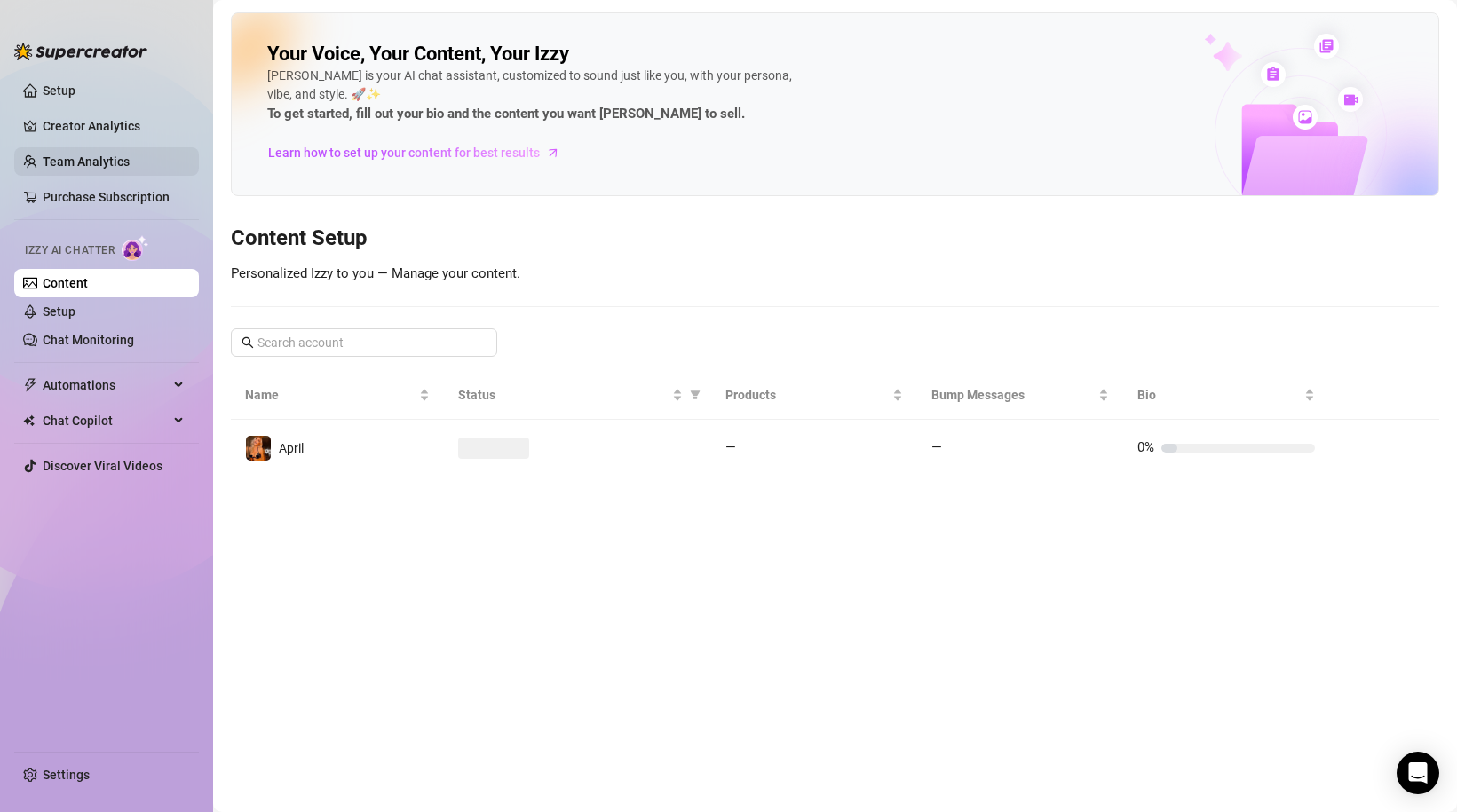
click at [87, 164] on link "Team Analytics" at bounding box center [86, 161] width 87 height 14
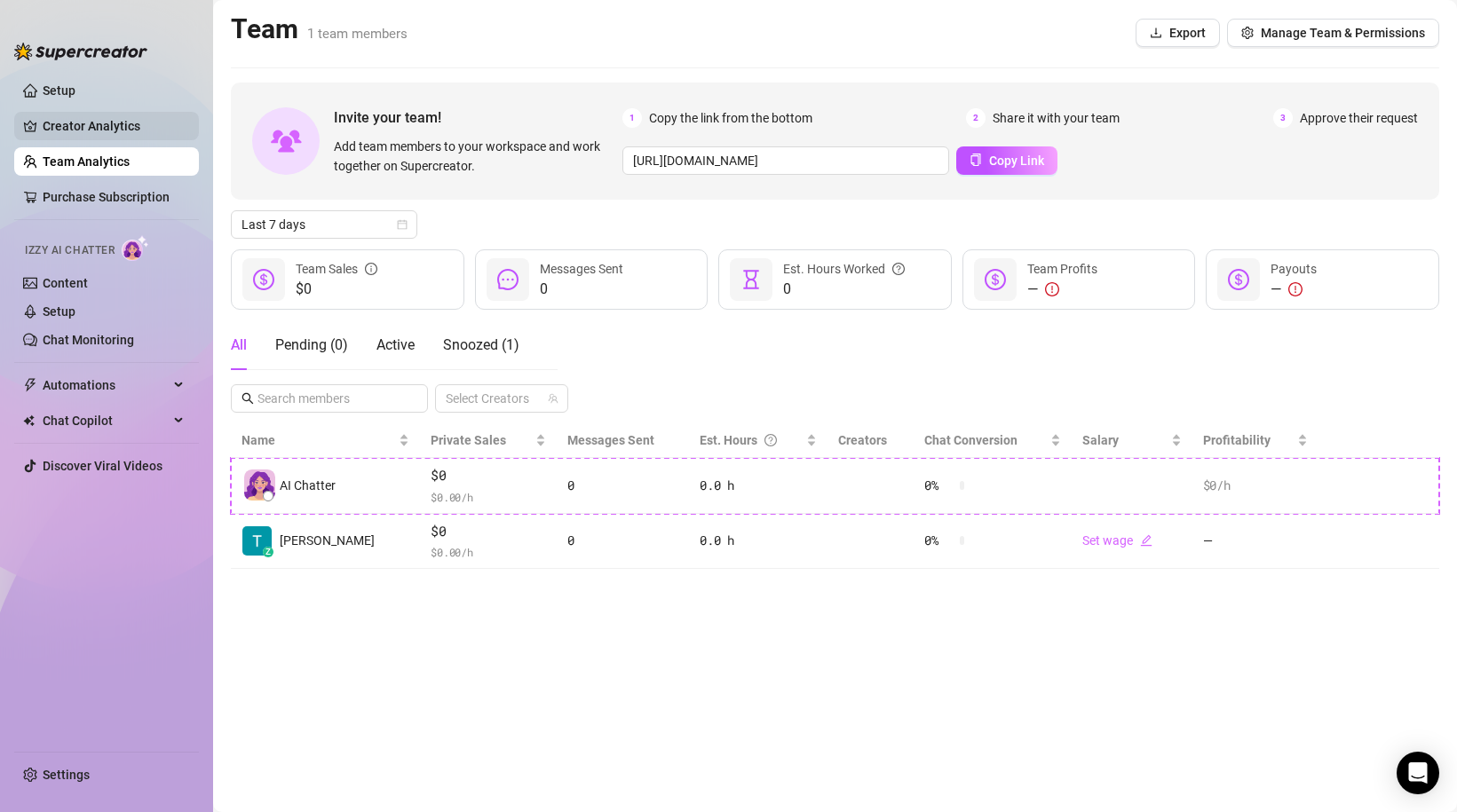
click at [86, 129] on link "Creator Analytics" at bounding box center [113, 125] width 142 height 29
